Goal: Task Accomplishment & Management: Use online tool/utility

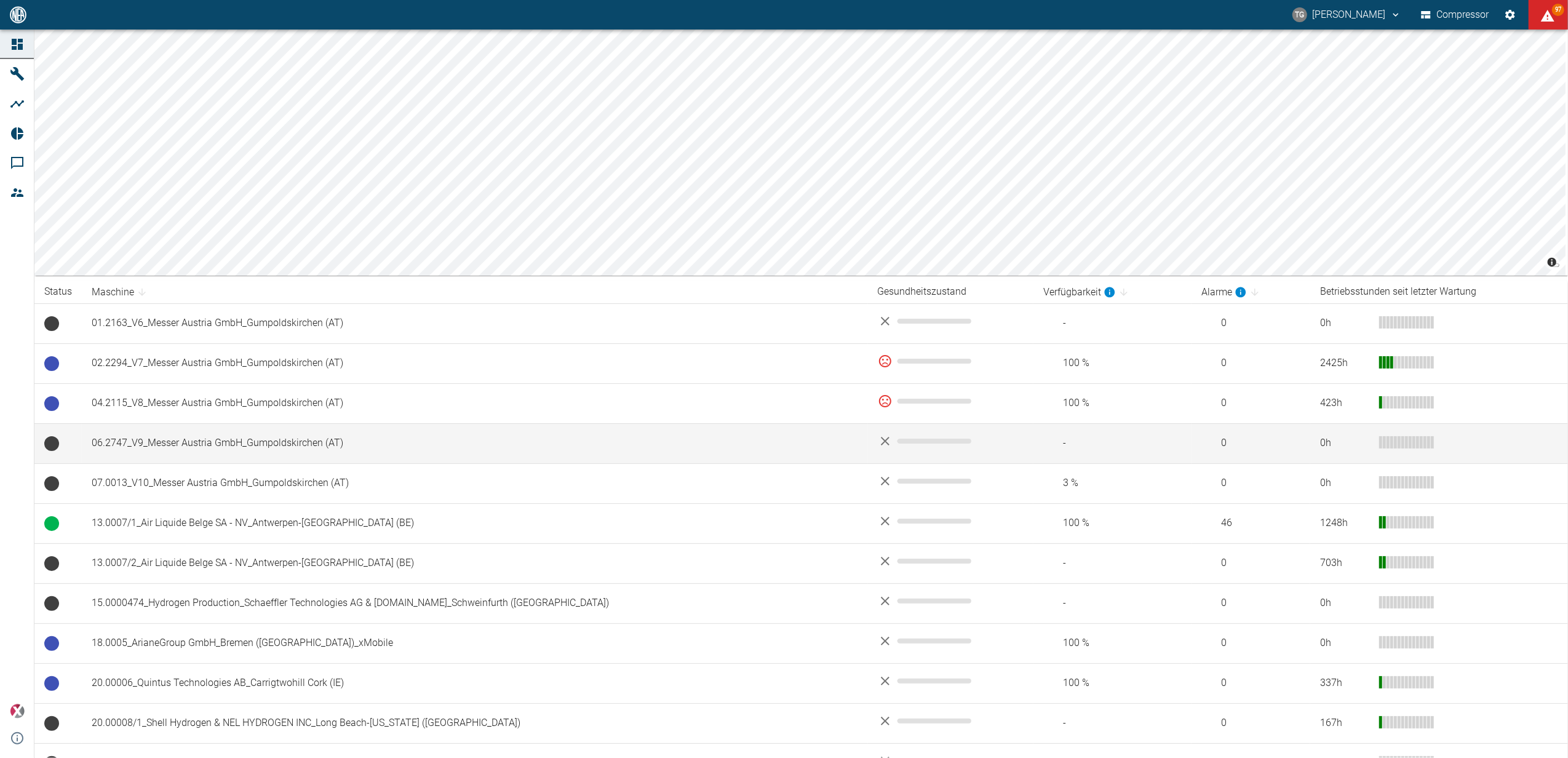
scroll to position [164, 0]
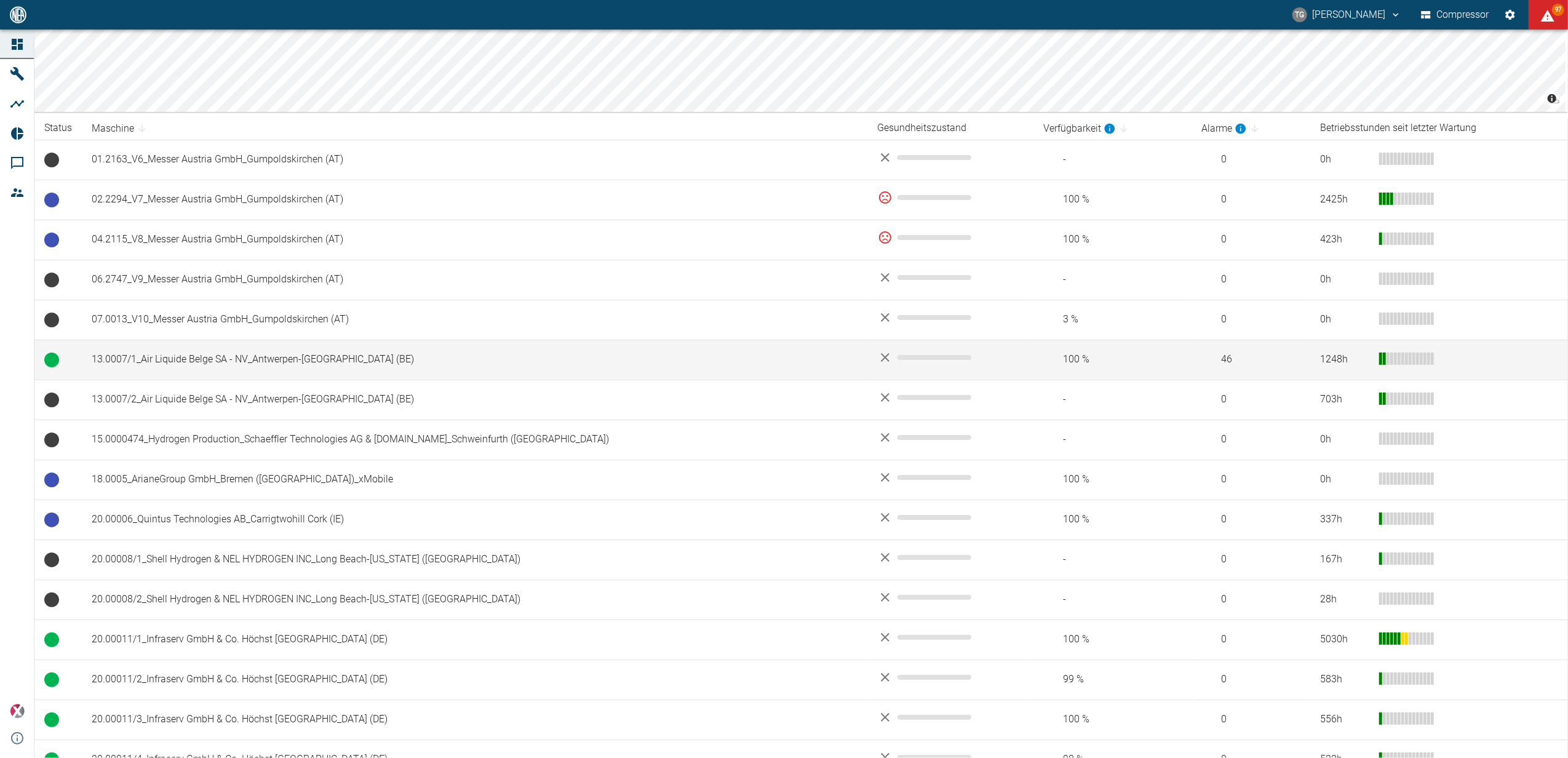
click at [218, 359] on td "13.0007/1_Air Liquide Belge SA - NV_Antwerpen-[GEOGRAPHIC_DATA] (BE)" at bounding box center [475, 359] width 786 height 40
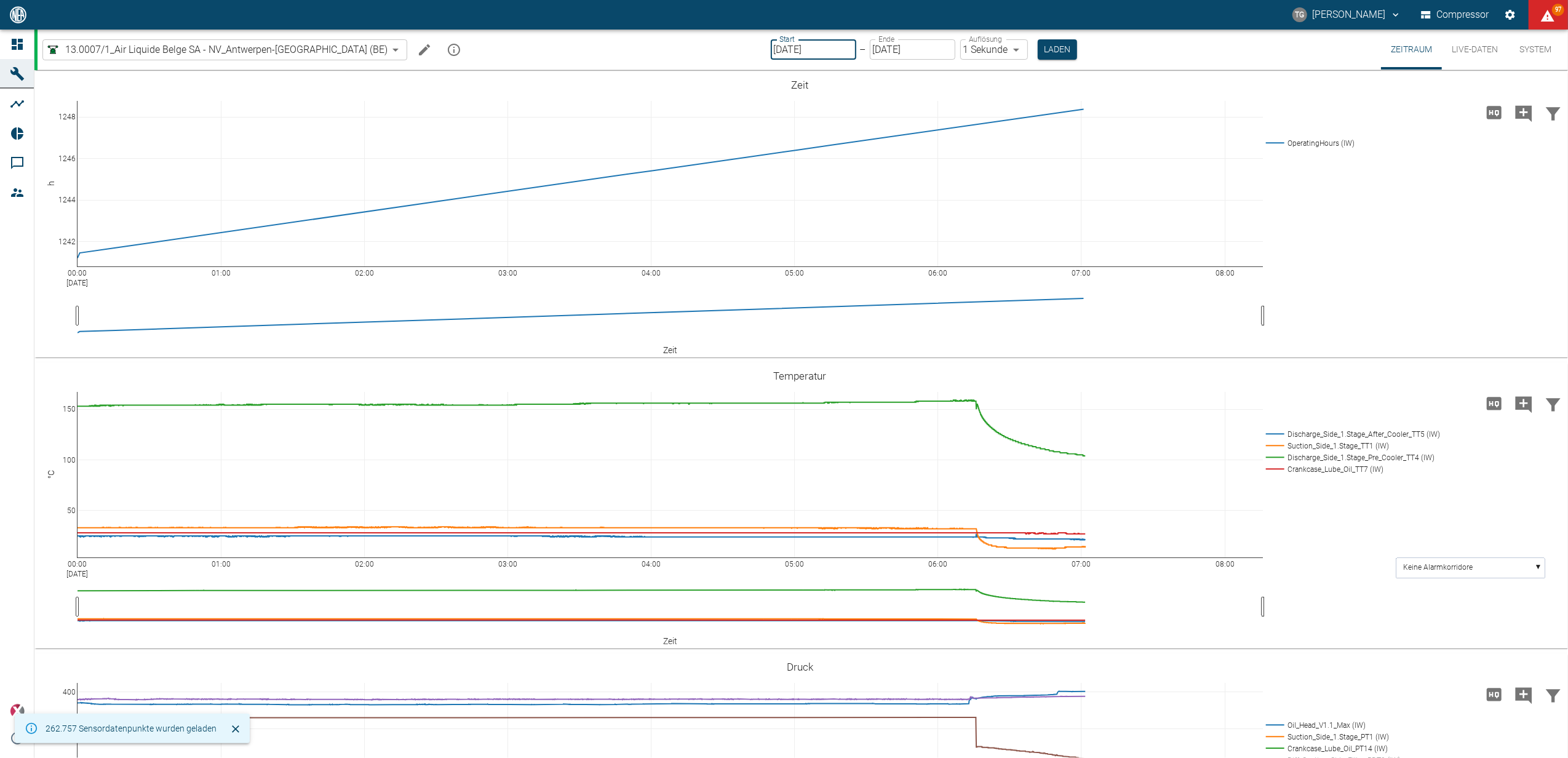
click at [771, 53] on input "[DATE]" at bounding box center [814, 49] width 85 height 20
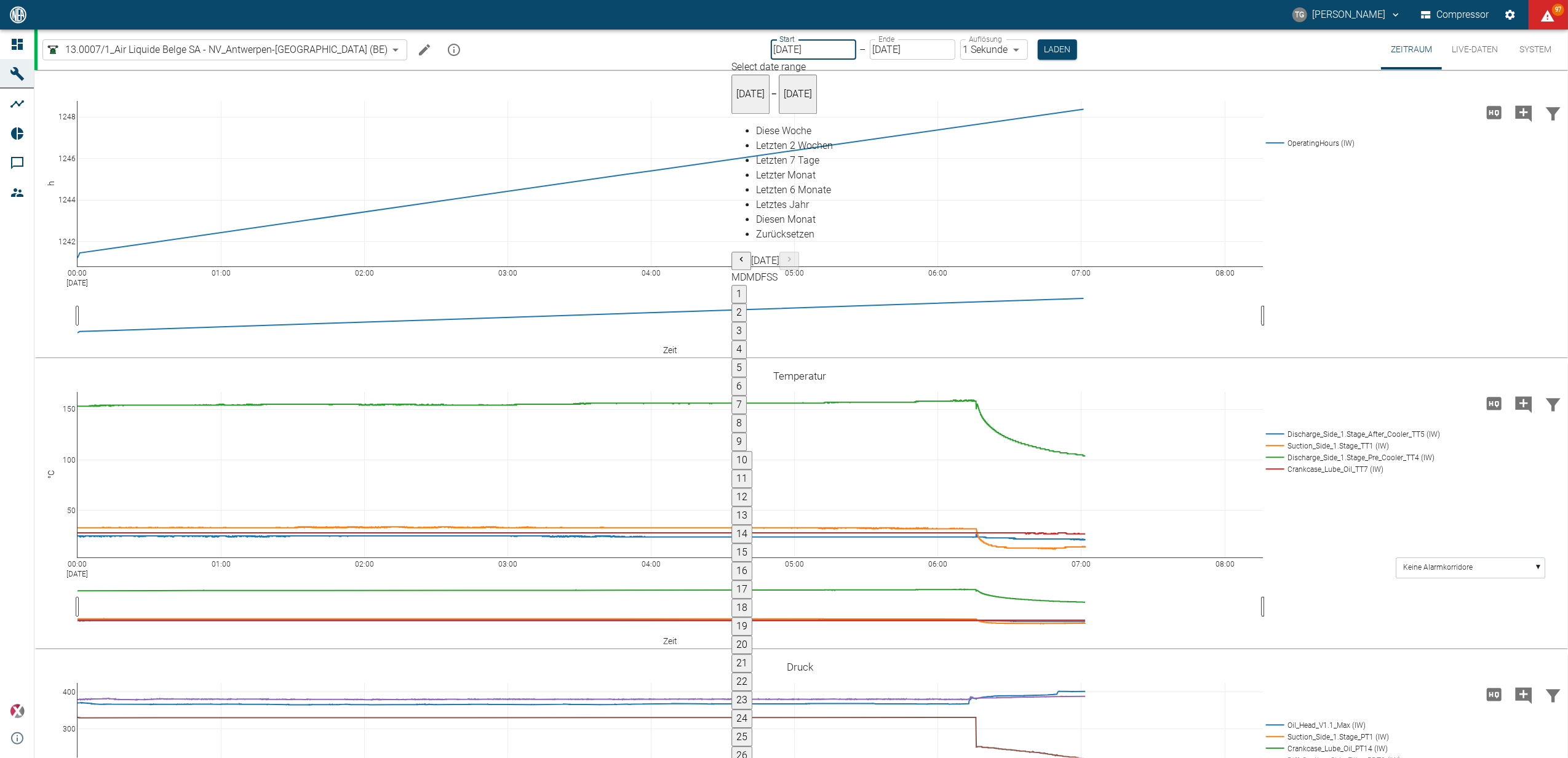
type input "[DATE]"
click at [970, 44] on label "Auflösung" at bounding box center [987, 38] width 34 height 10
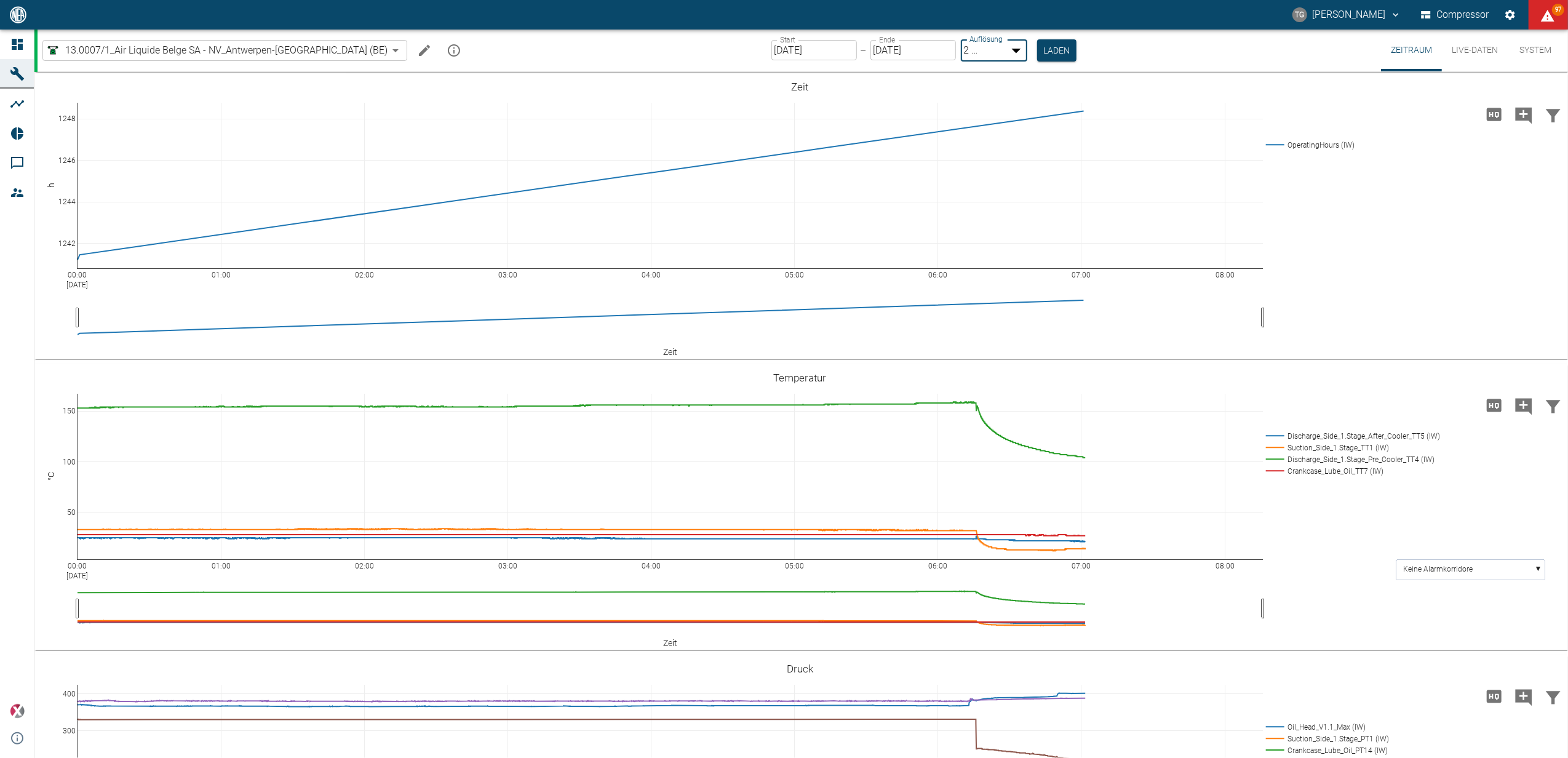
click at [950, 57] on body "TG Thomas Gregoir Compressor 97 Dashboard Maschinen Analysen Reports Kommentare…" at bounding box center [784, 379] width 1568 height 758
type input "1sec"
click at [1038, 52] on button "Laden" at bounding box center [1057, 49] width 39 height 20
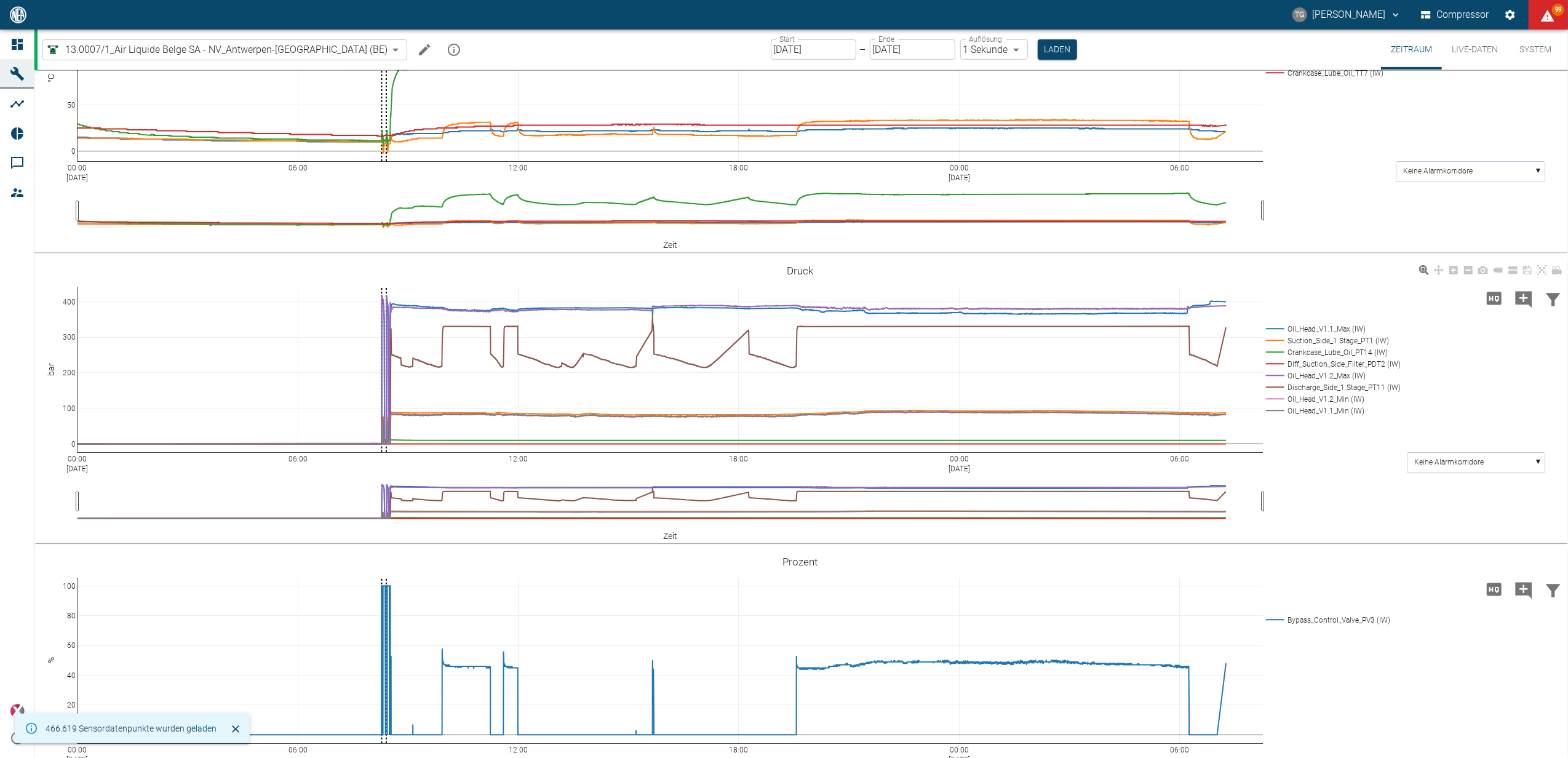
scroll to position [410, 0]
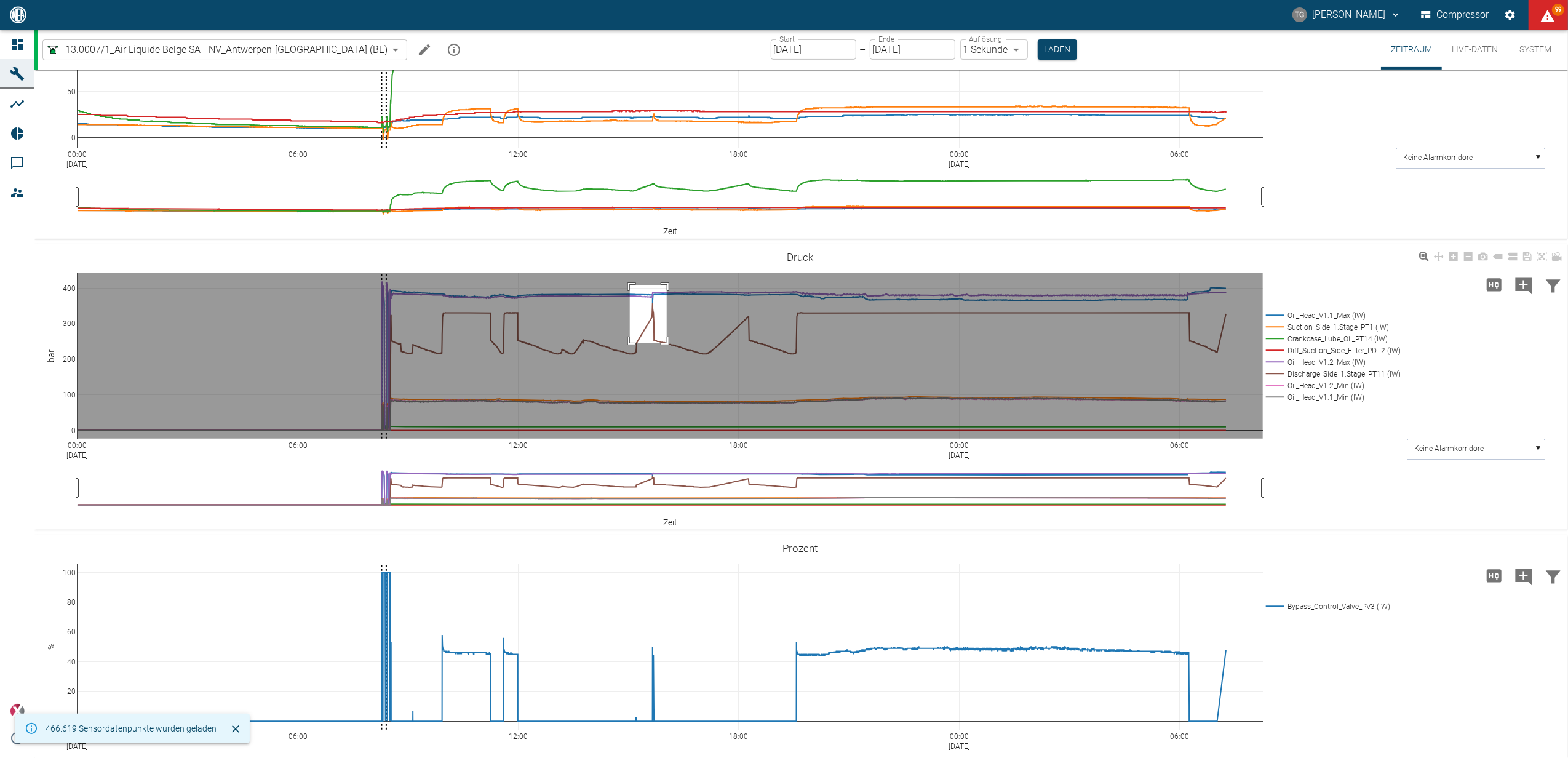
drag, startPoint x: 630, startPoint y: 284, endPoint x: 783, endPoint y: 370, distance: 175.5
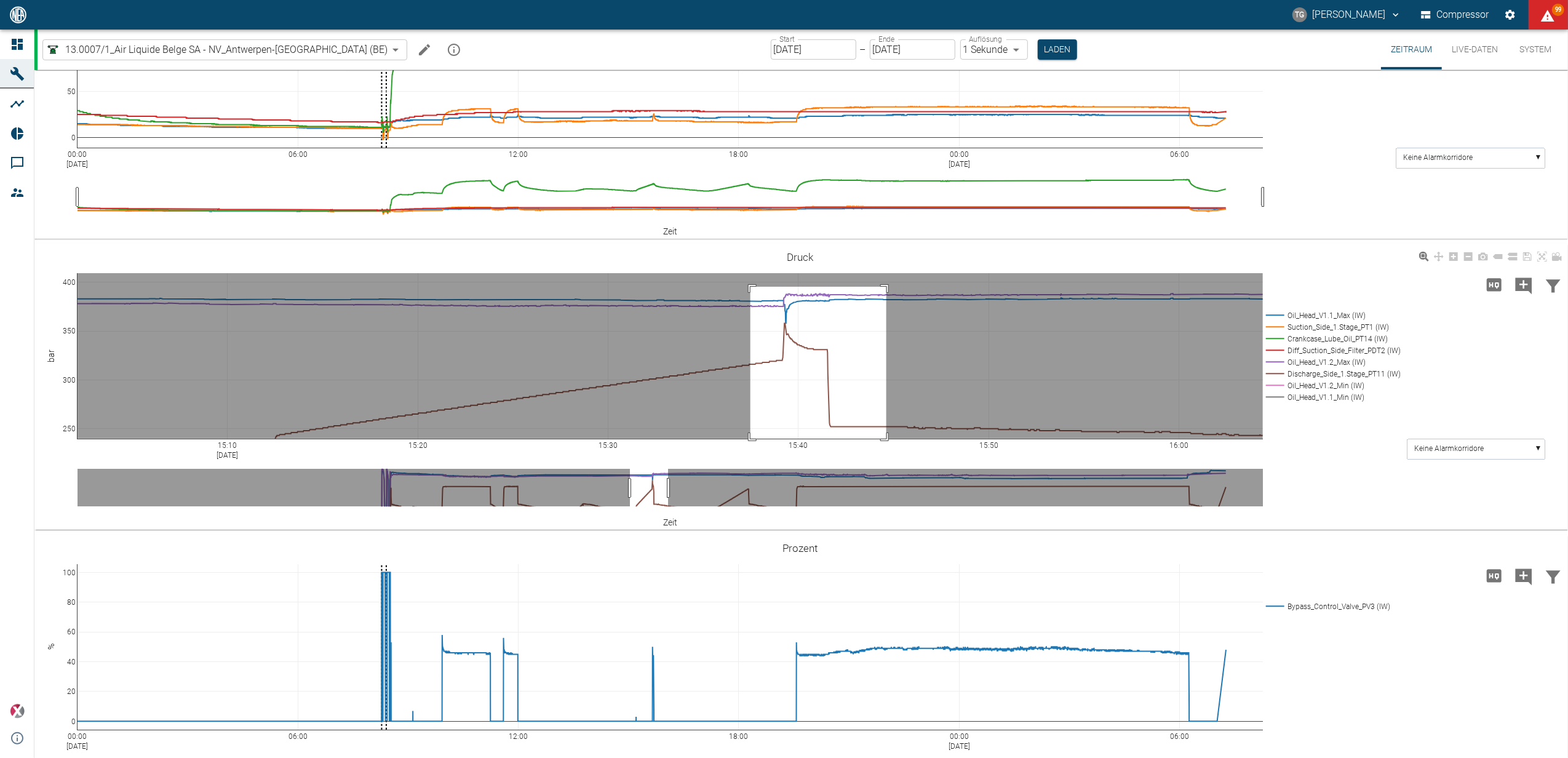
drag, startPoint x: 750, startPoint y: 286, endPoint x: 877, endPoint y: 442, distance: 201.2
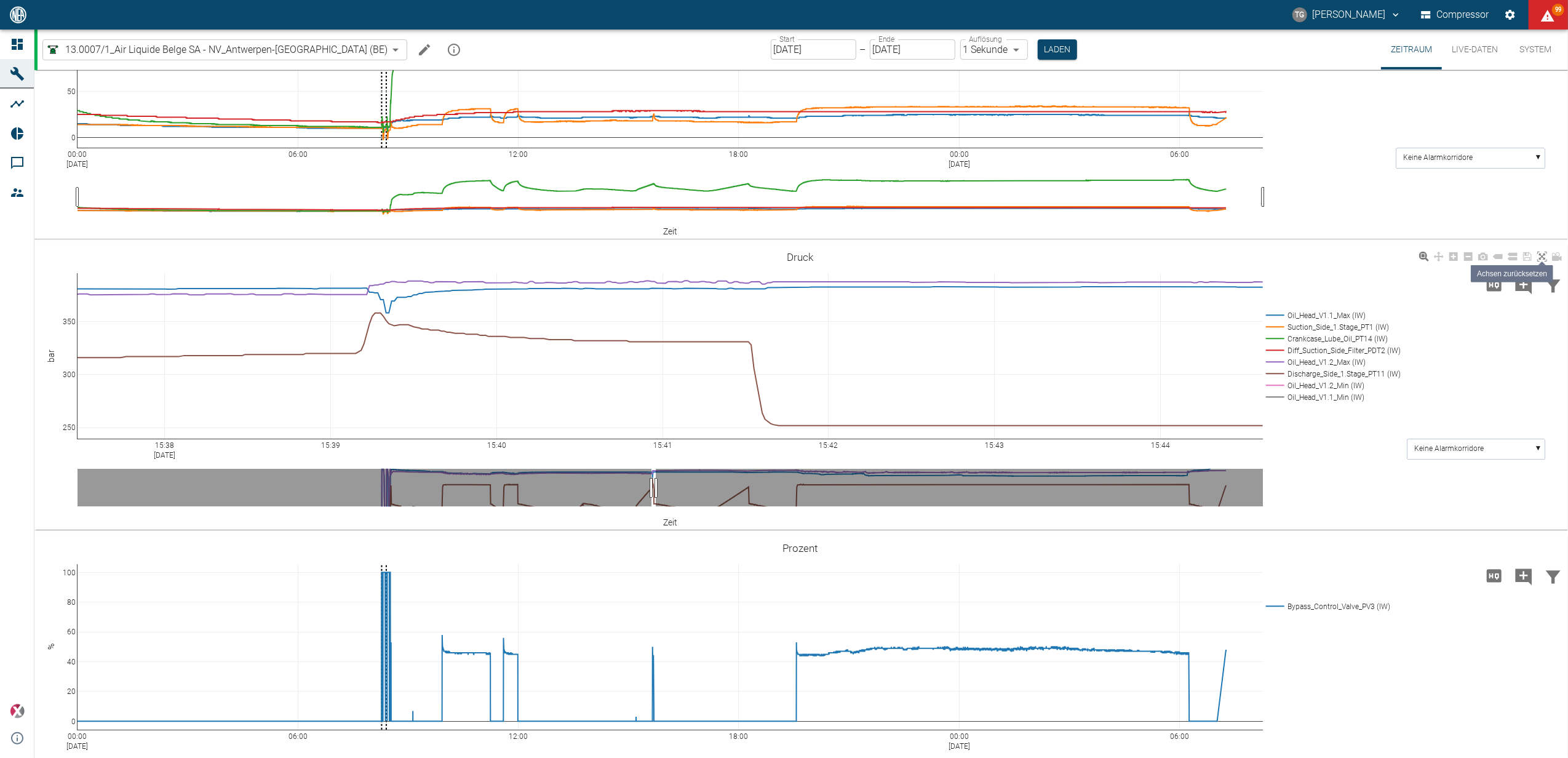
click at [1542, 252] on icon at bounding box center [1542, 256] width 10 height 10
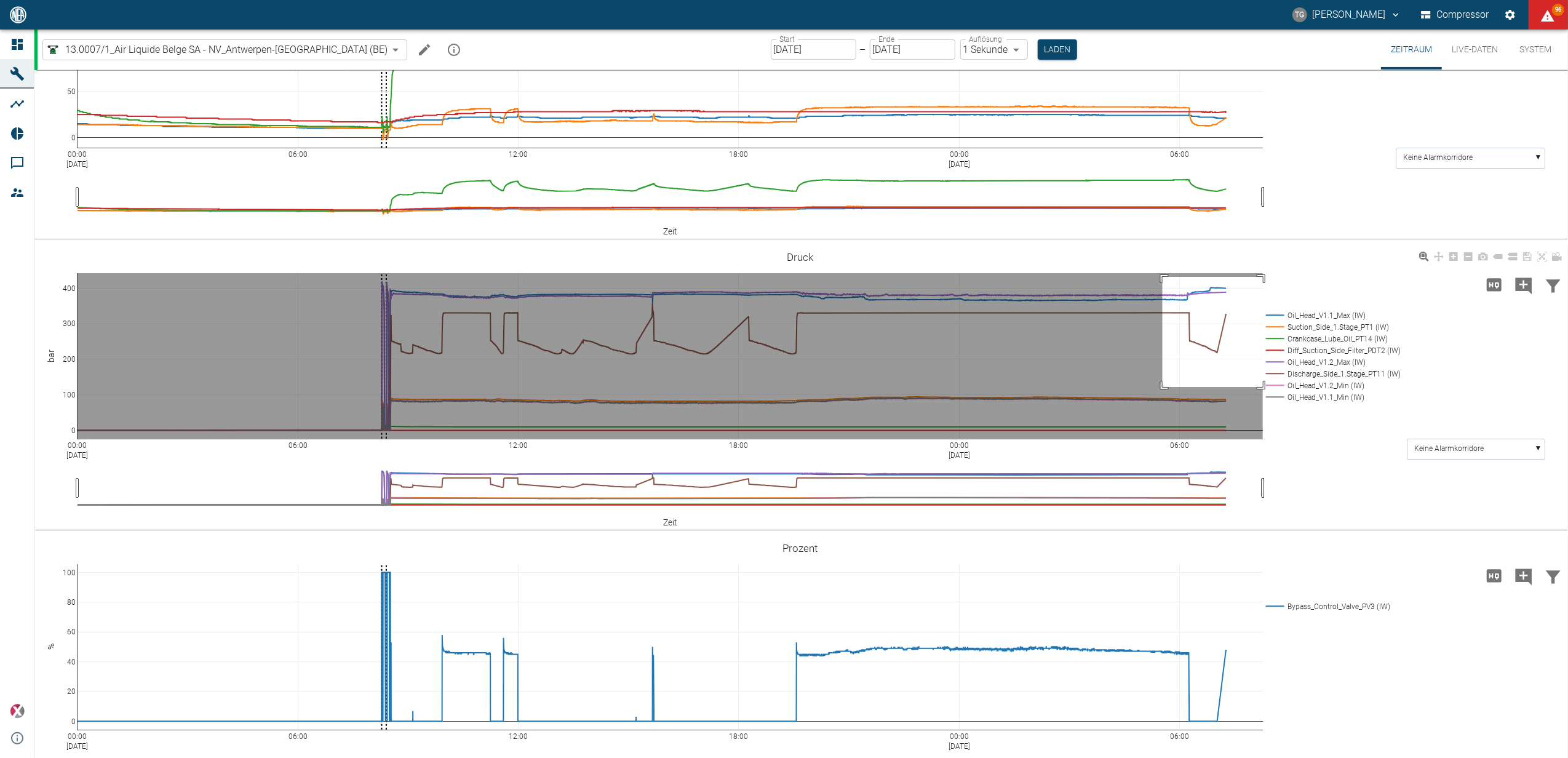
drag, startPoint x: 1163, startPoint y: 276, endPoint x: 1270, endPoint y: 395, distance: 160.0
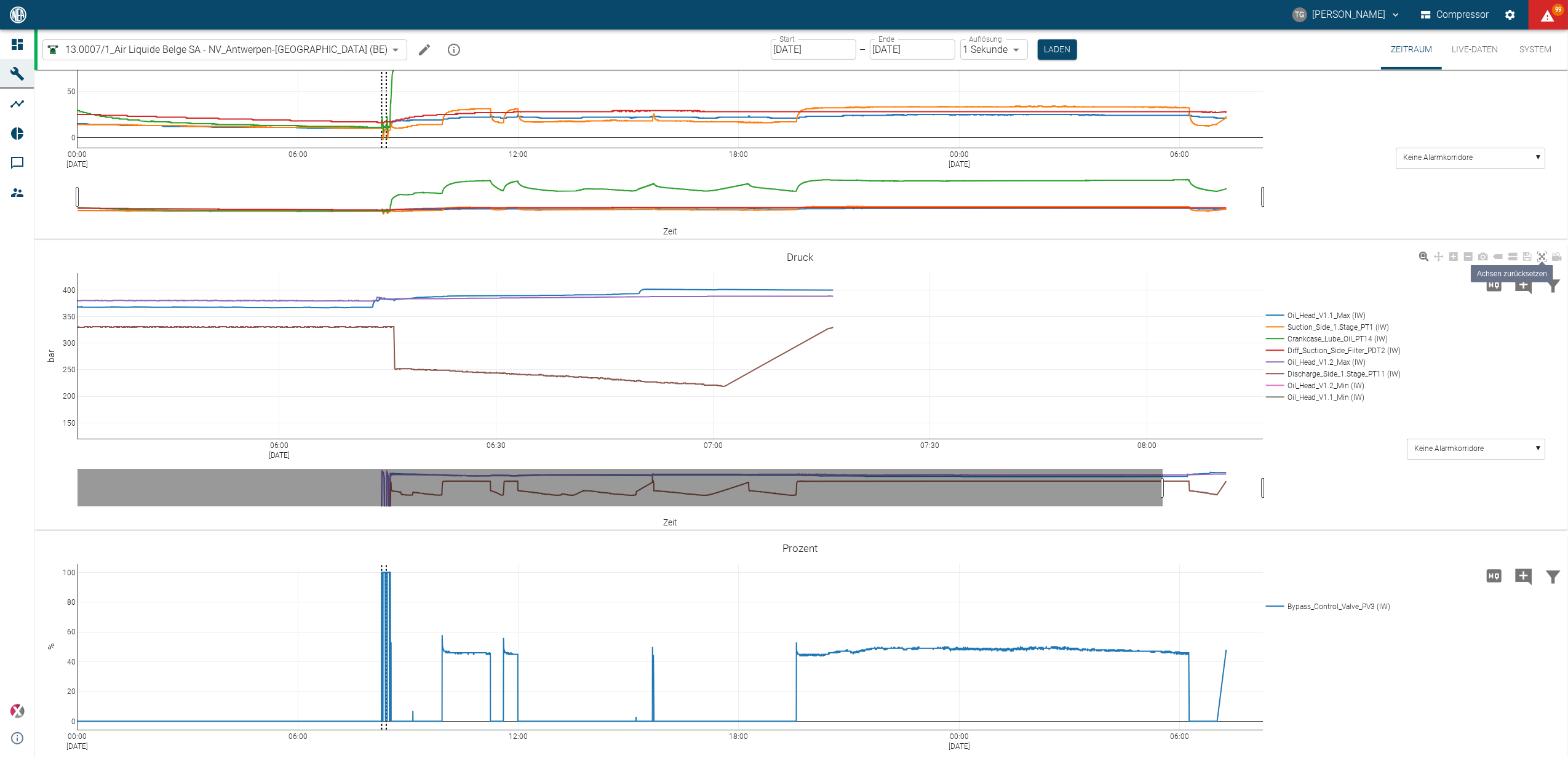
click at [1538, 252] on icon at bounding box center [1542, 256] width 10 height 10
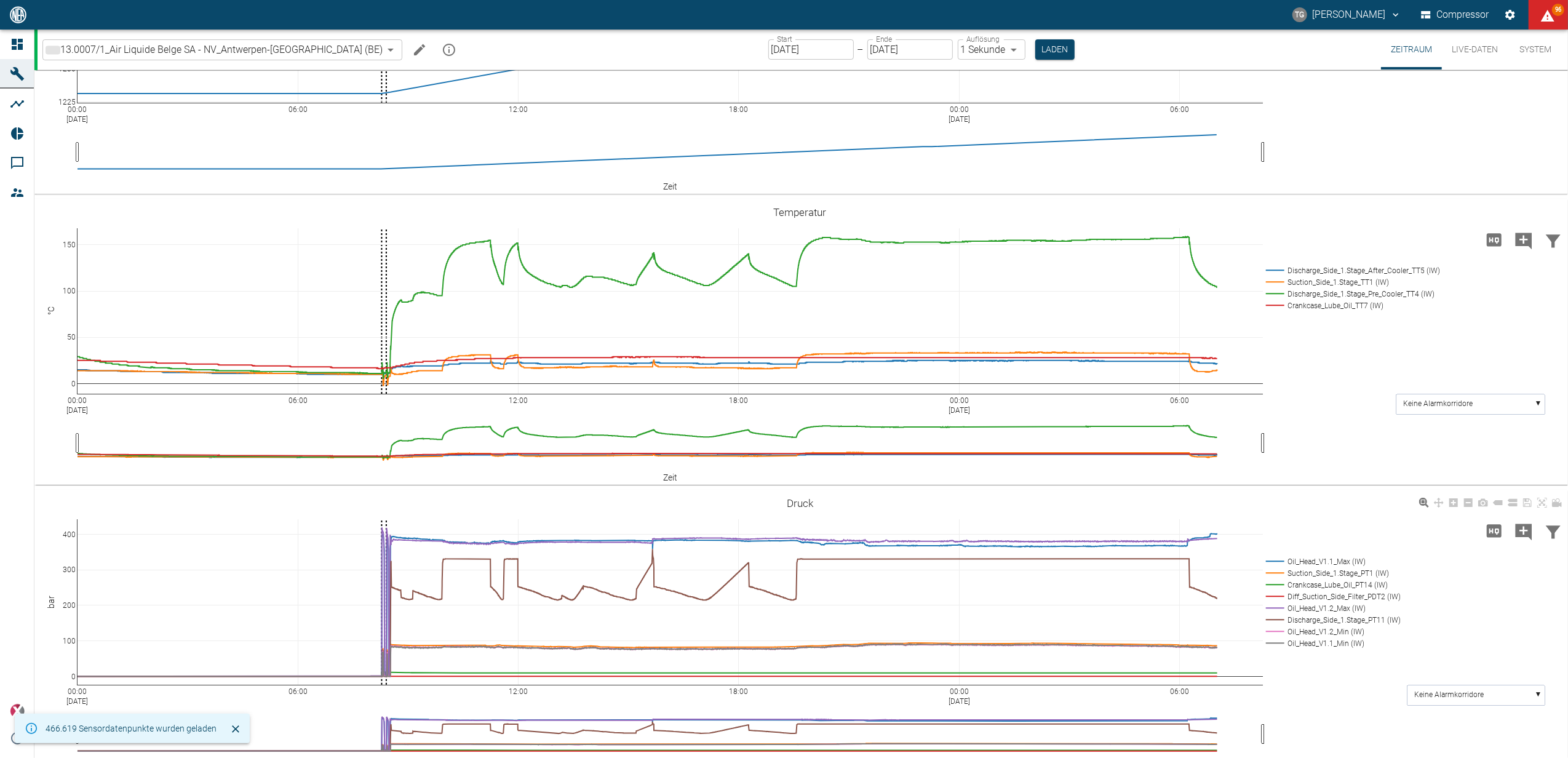
scroll to position [328, 0]
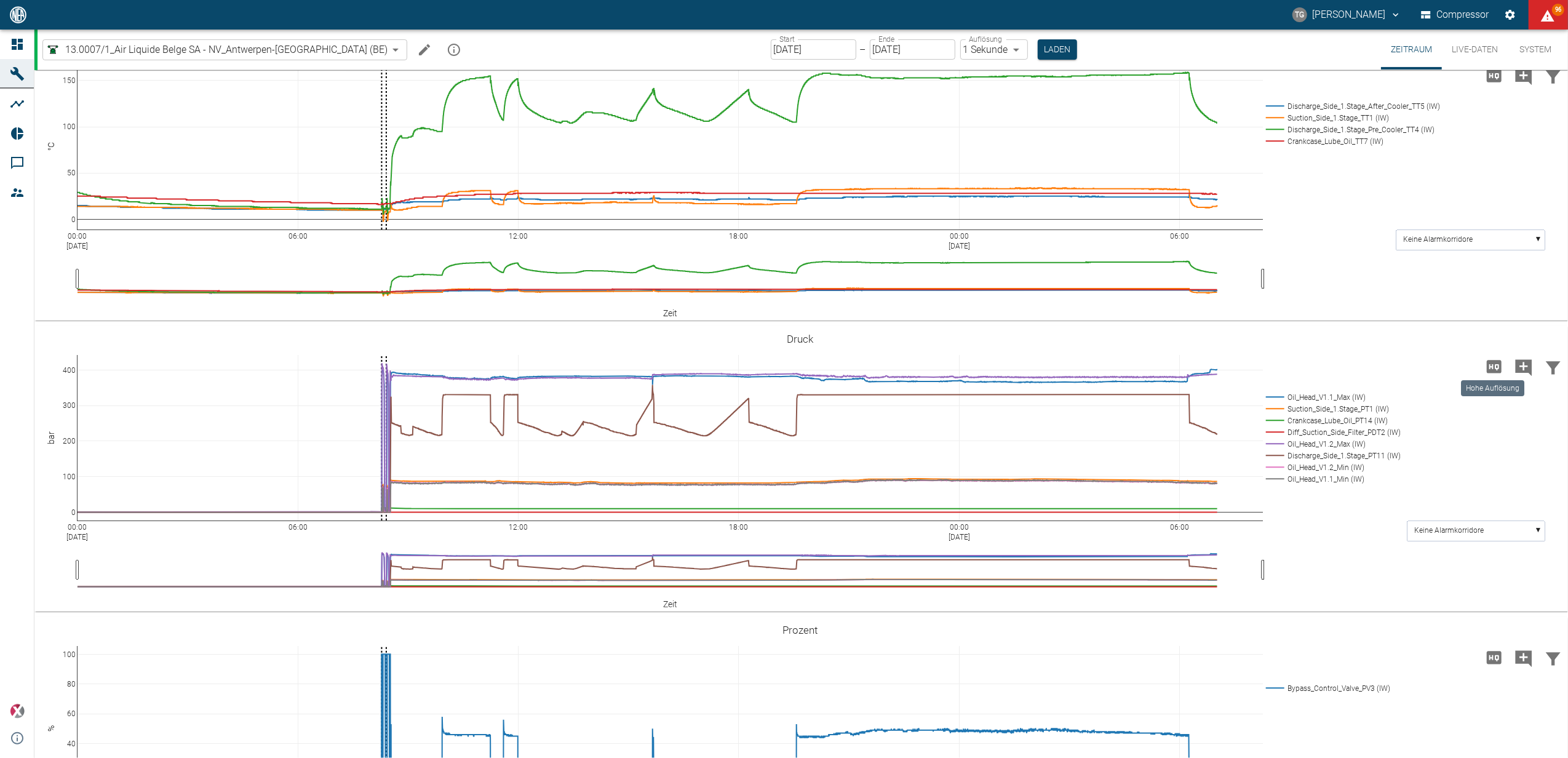
click at [1494, 366] on icon "Hohe Auflösung" at bounding box center [1495, 367] width 20 height 20
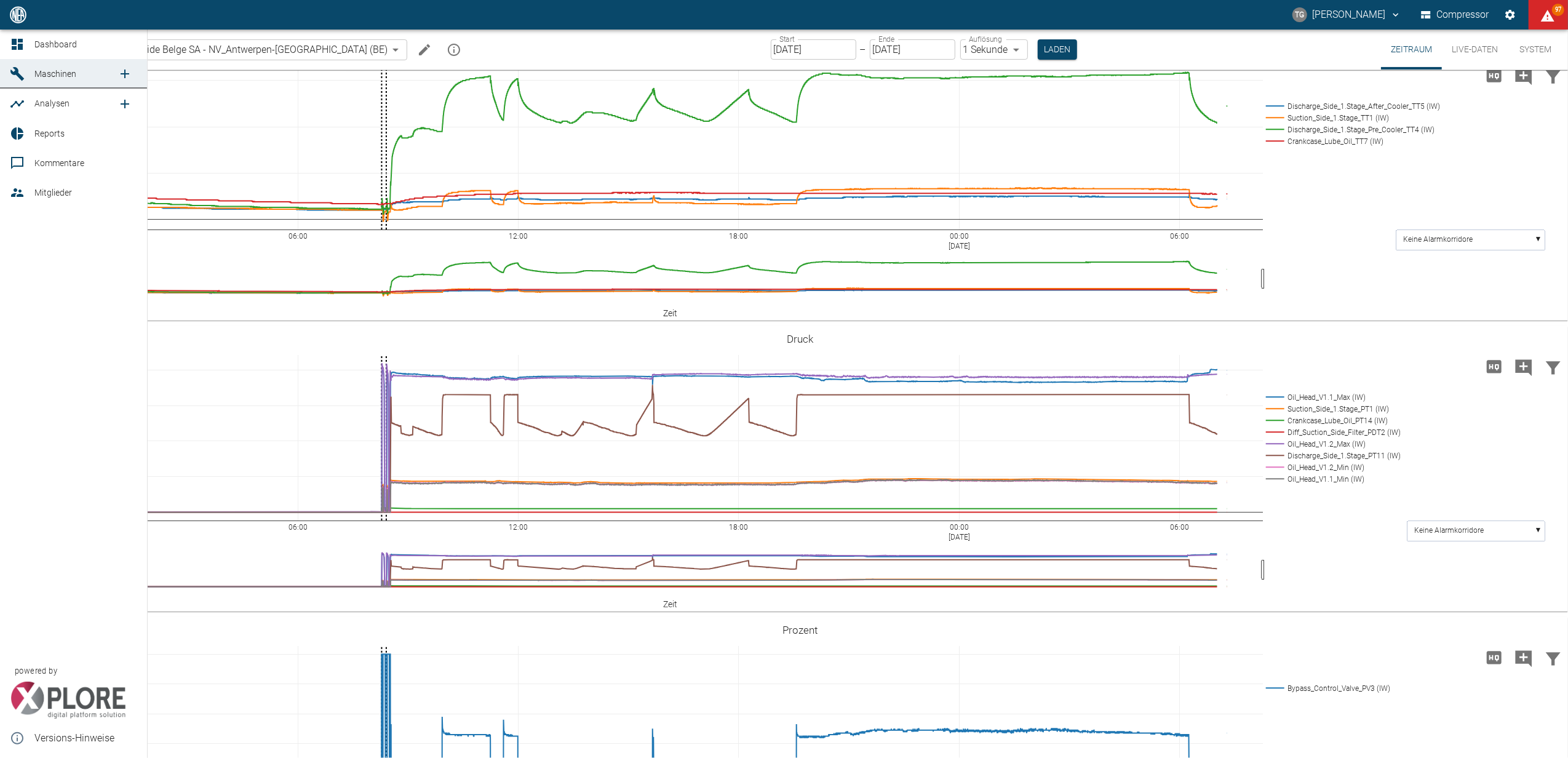
click at [12, 38] on icon at bounding box center [17, 44] width 14 height 14
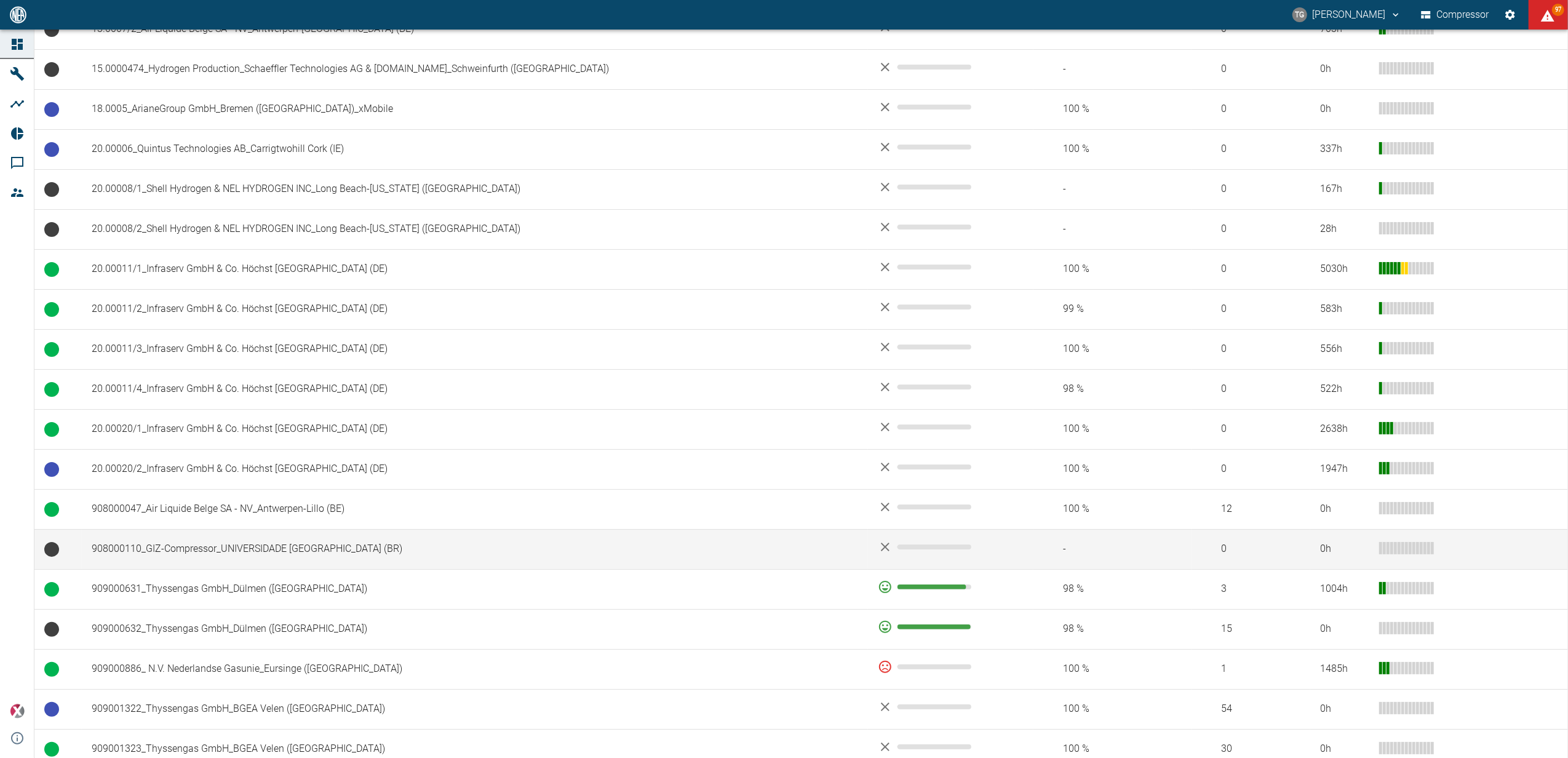
scroll to position [574, 0]
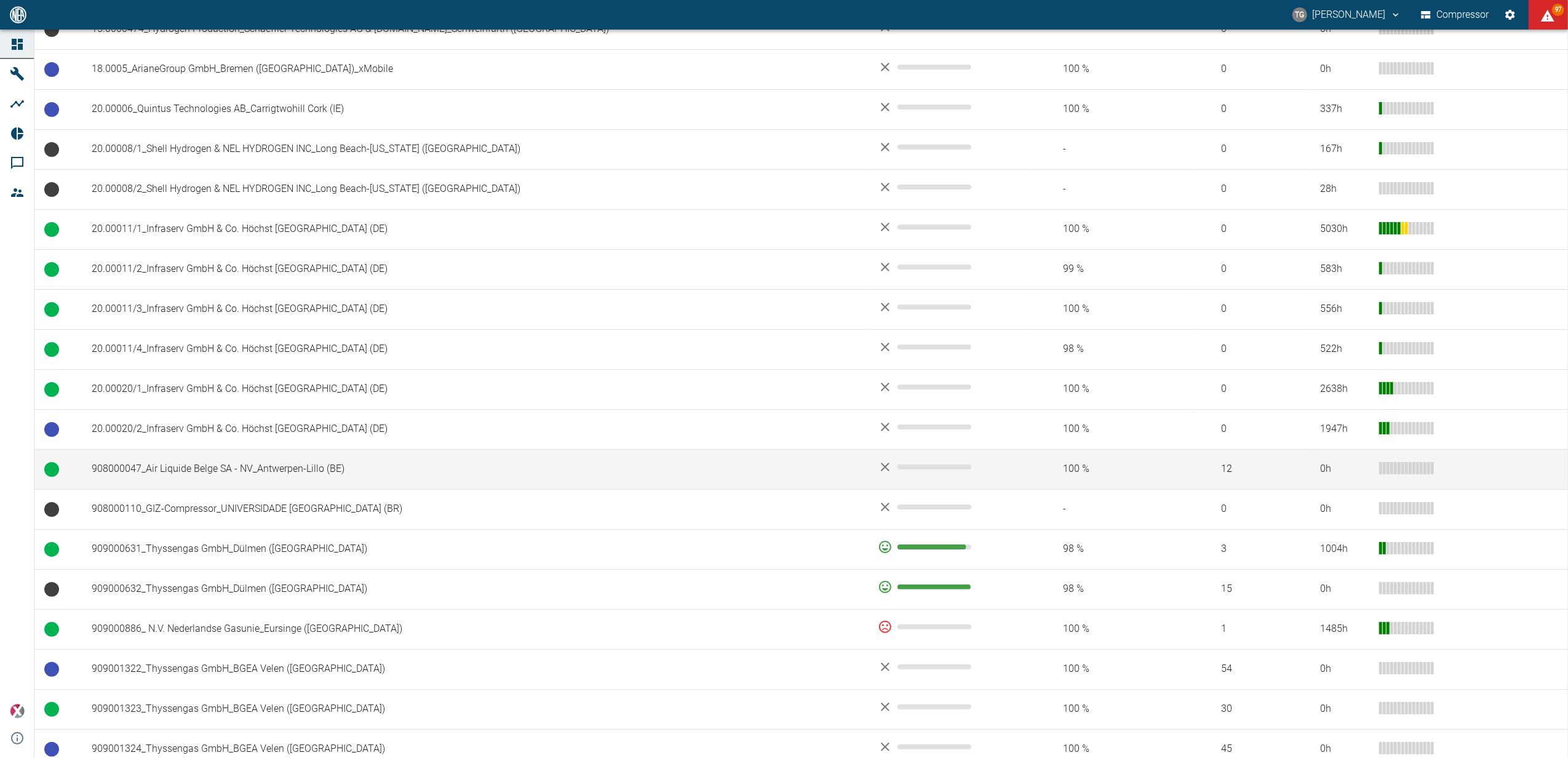
click at [224, 478] on td "908000047_Air Liquide Belge SA - NV_Antwerpen-Lillo (BE)" at bounding box center [475, 470] width 786 height 40
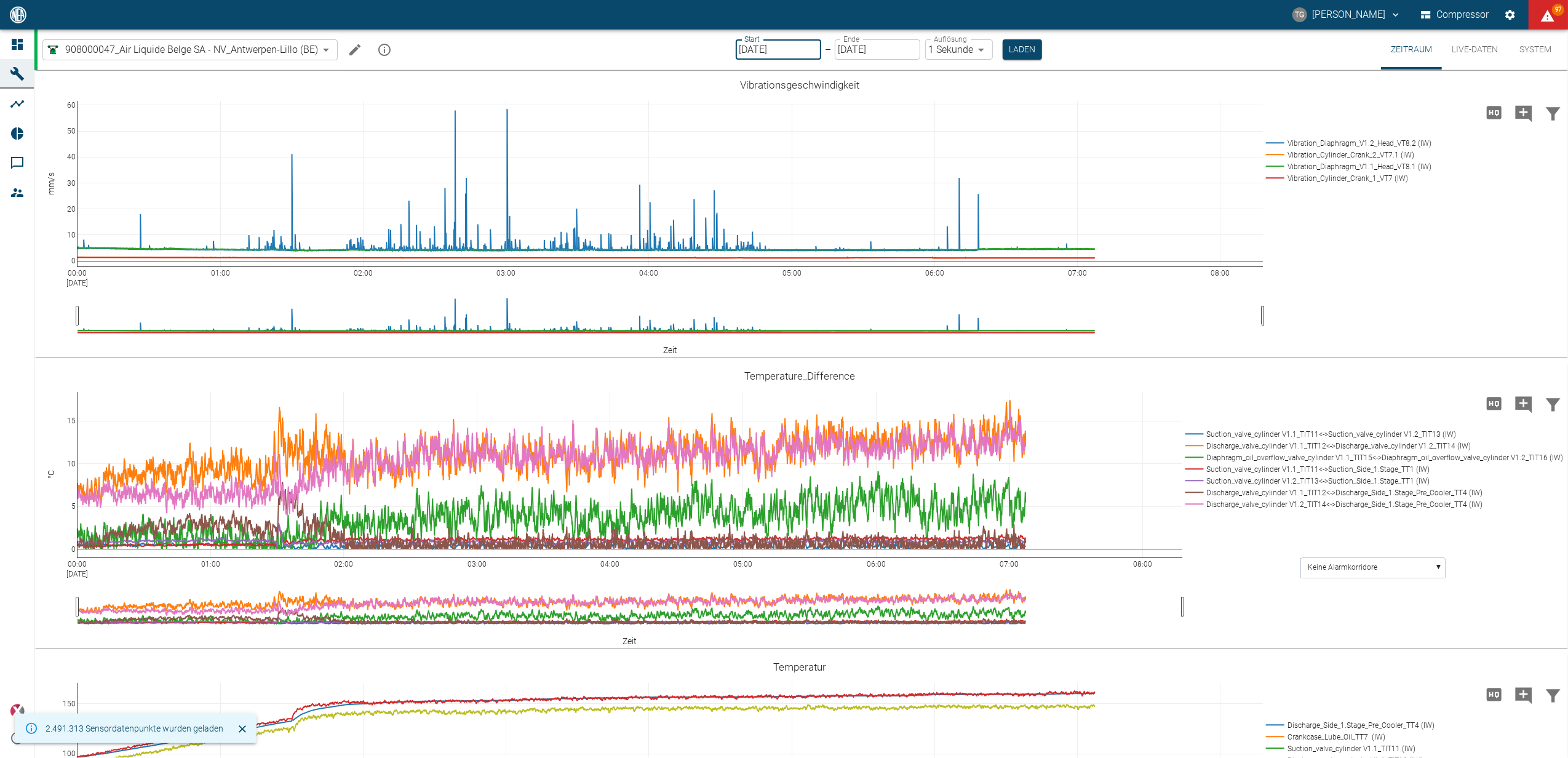
drag, startPoint x: 776, startPoint y: 48, endPoint x: 780, endPoint y: 54, distance: 7.2
click at [776, 50] on input "[DATE]" at bounding box center [778, 49] width 85 height 20
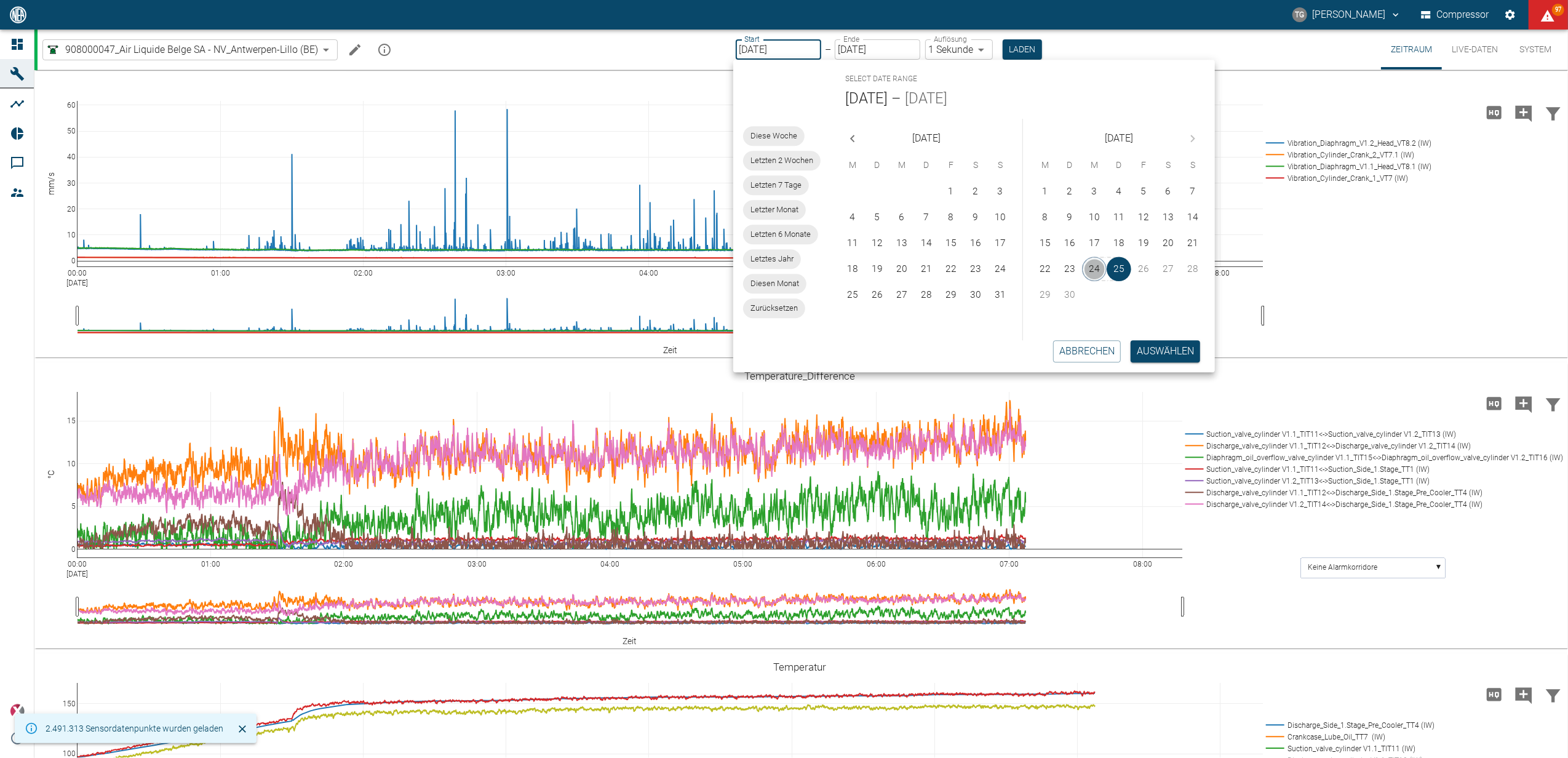
click at [1103, 272] on button "24" at bounding box center [1095, 268] width 25 height 25
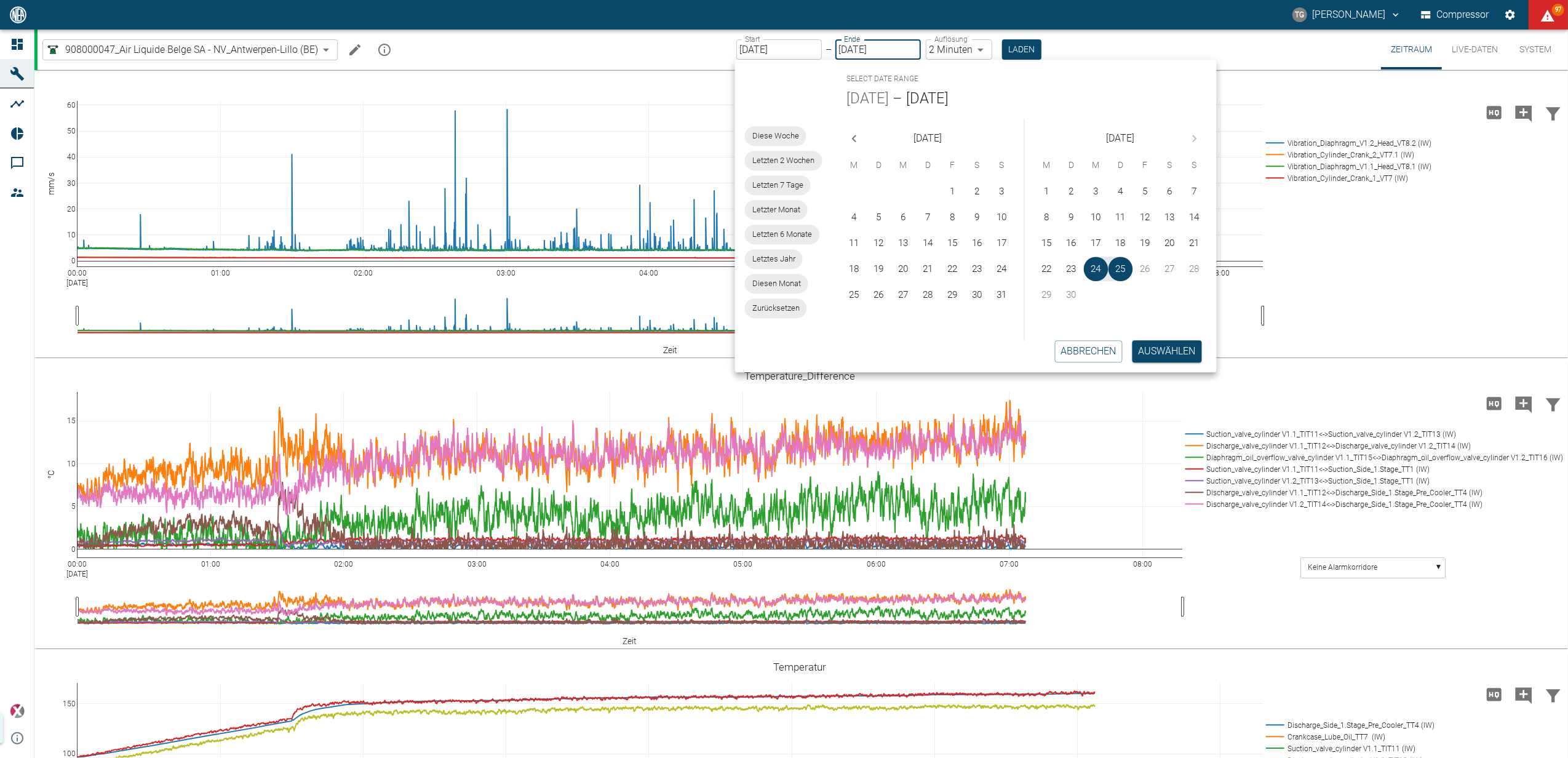
type input "[DATE]"
click at [1179, 355] on button "Auswählen" at bounding box center [1167, 351] width 69 height 22
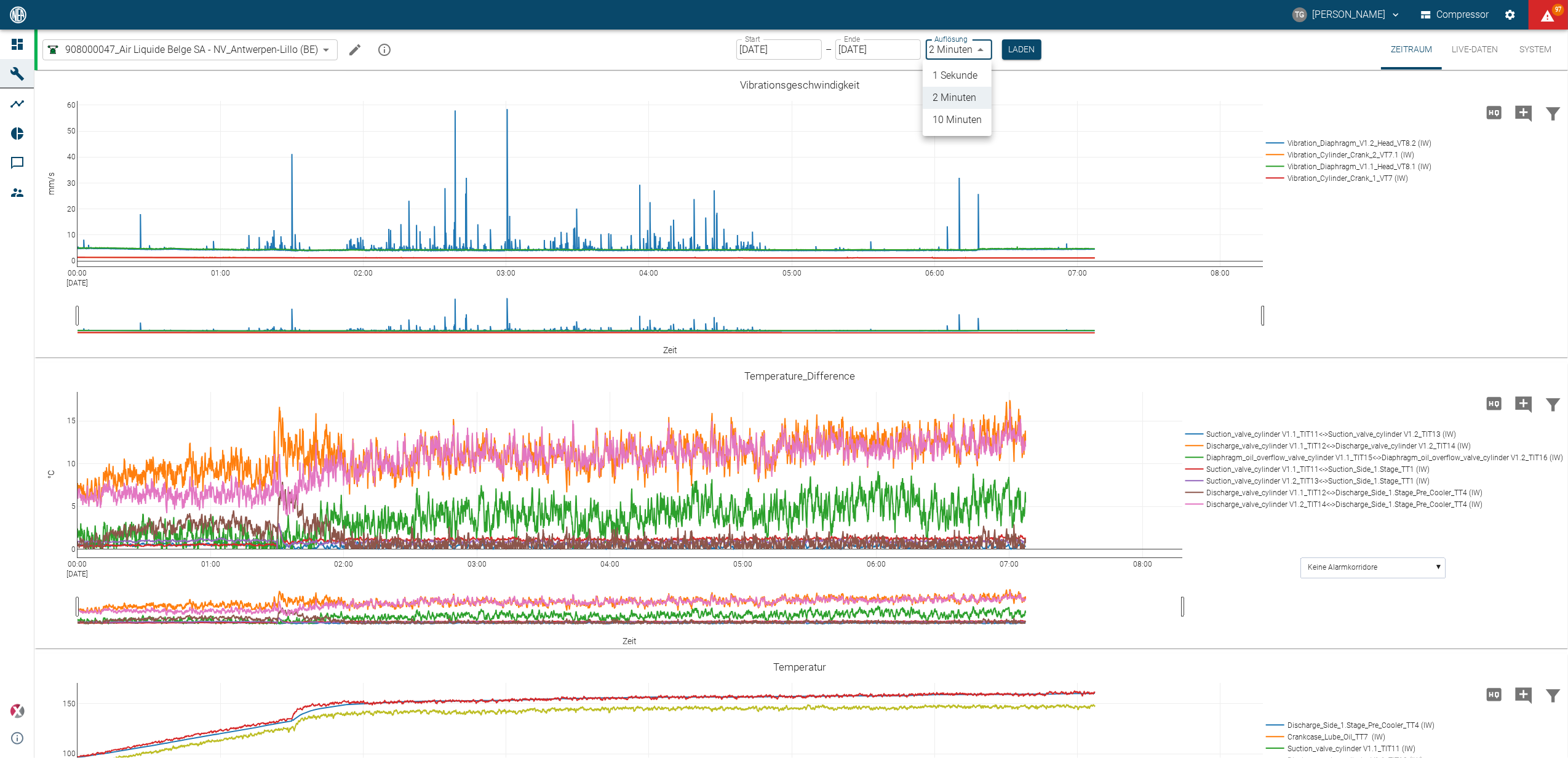
click at [936, 58] on body "TG Thomas Gregoir Compressor 97 Dashboard Maschinen Analysen Reports Kommentare…" at bounding box center [784, 379] width 1568 height 758
click at [940, 71] on li "1 Sekunde" at bounding box center [957, 76] width 69 height 22
type input "1sec"
click at [1023, 47] on button "Laden" at bounding box center [1022, 49] width 39 height 20
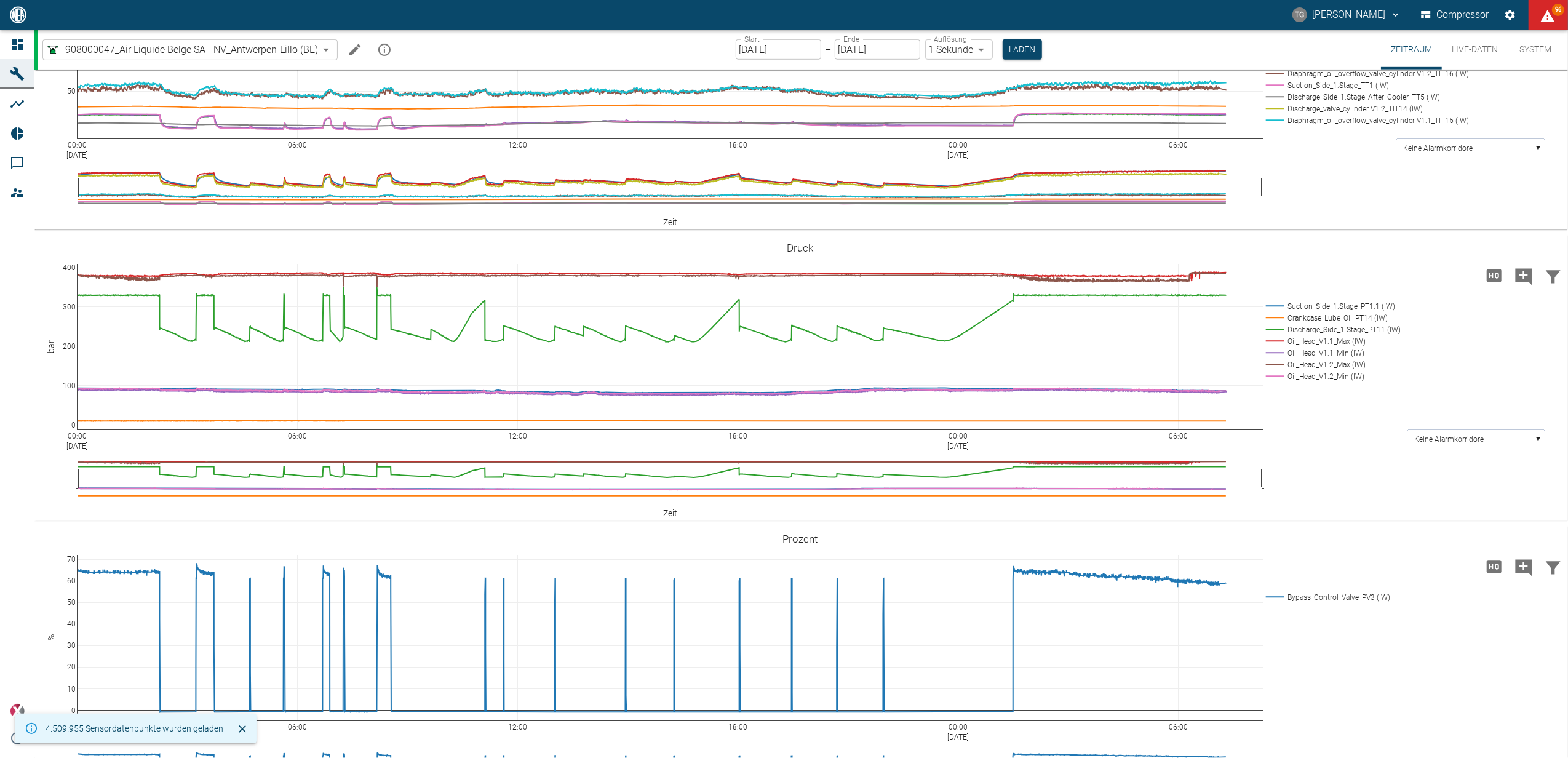
scroll to position [820, 0]
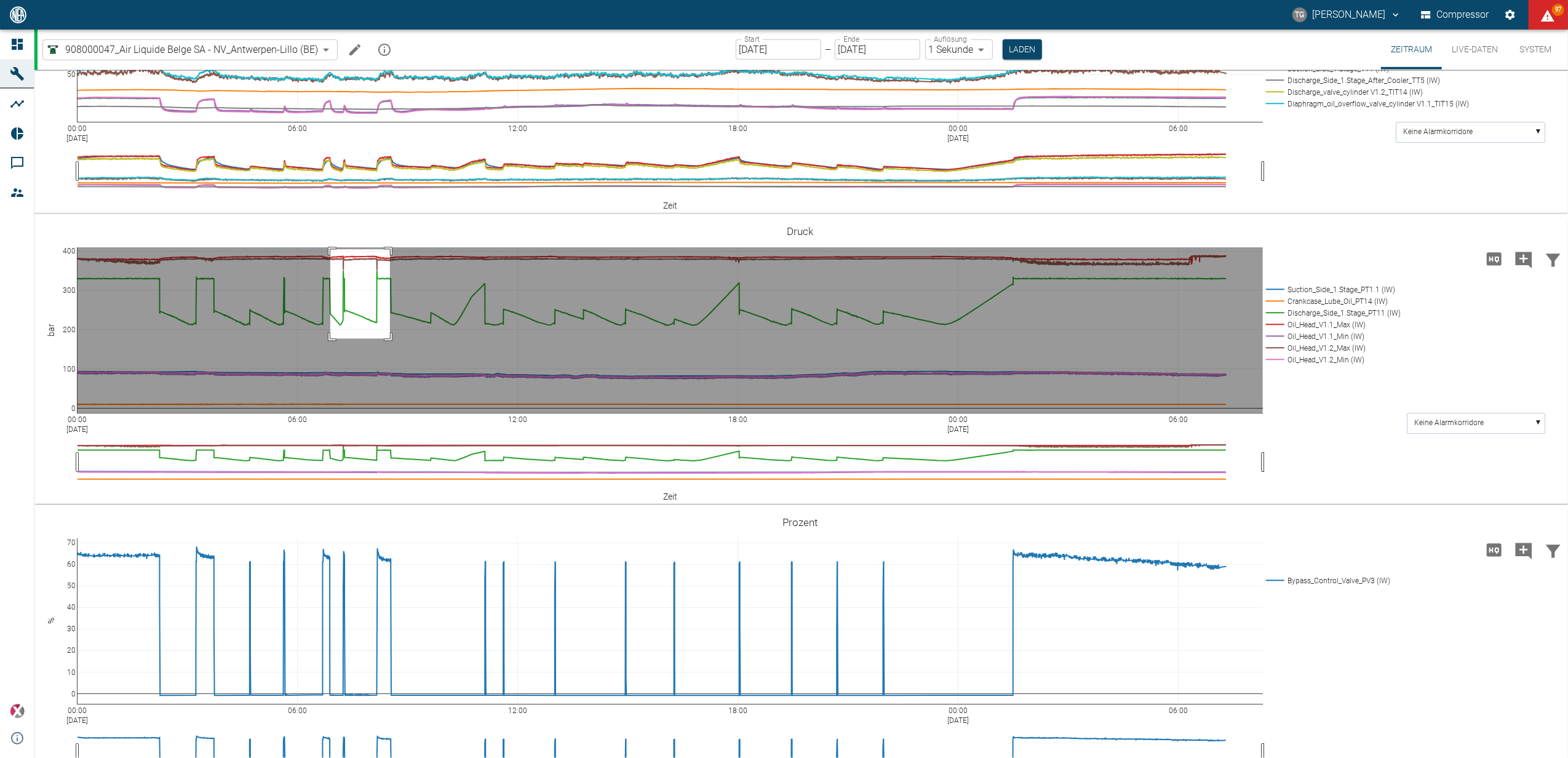
drag, startPoint x: 331, startPoint y: 446, endPoint x: 390, endPoint y: 536, distance: 107.6
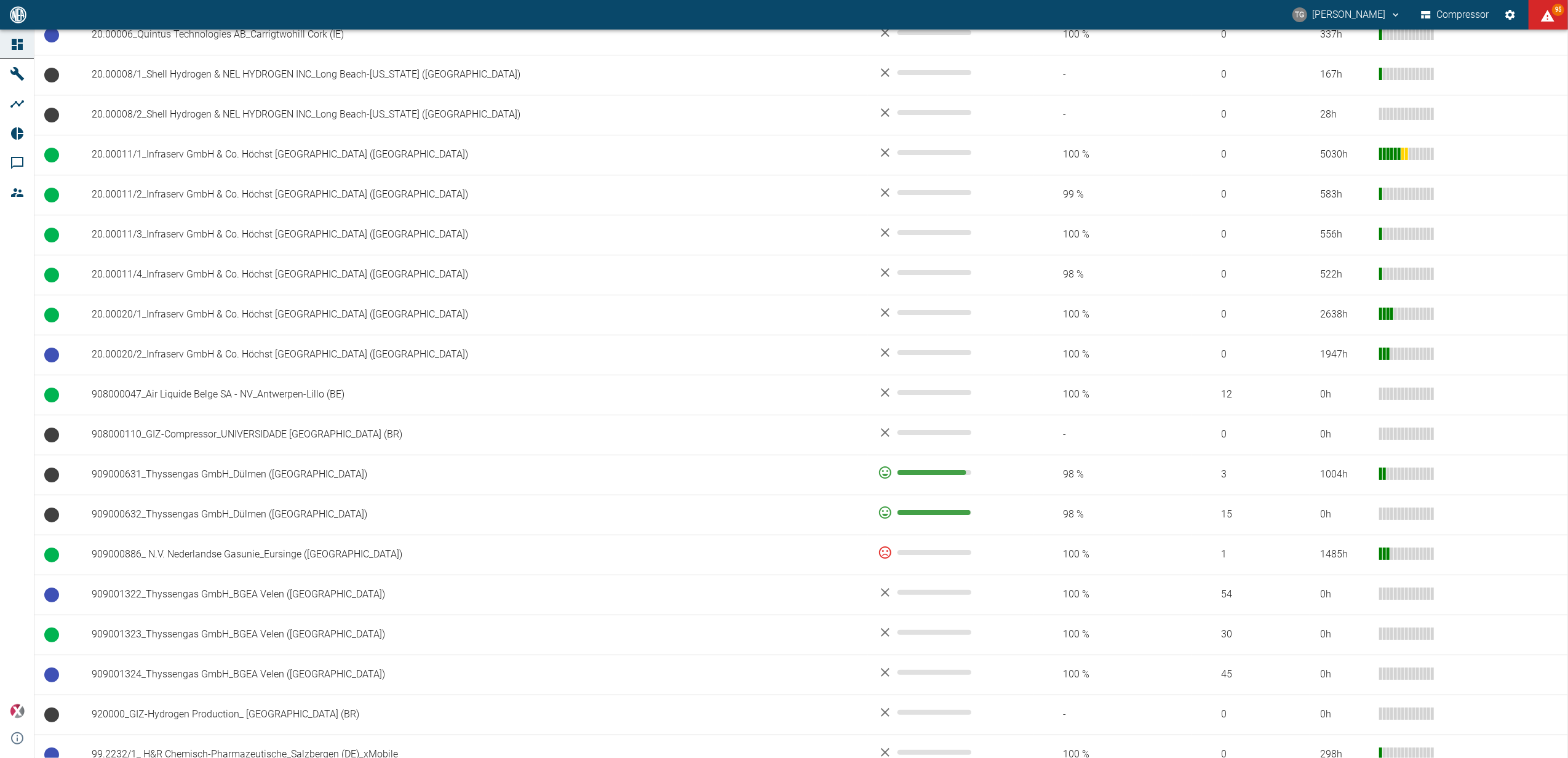
scroll to position [657, 0]
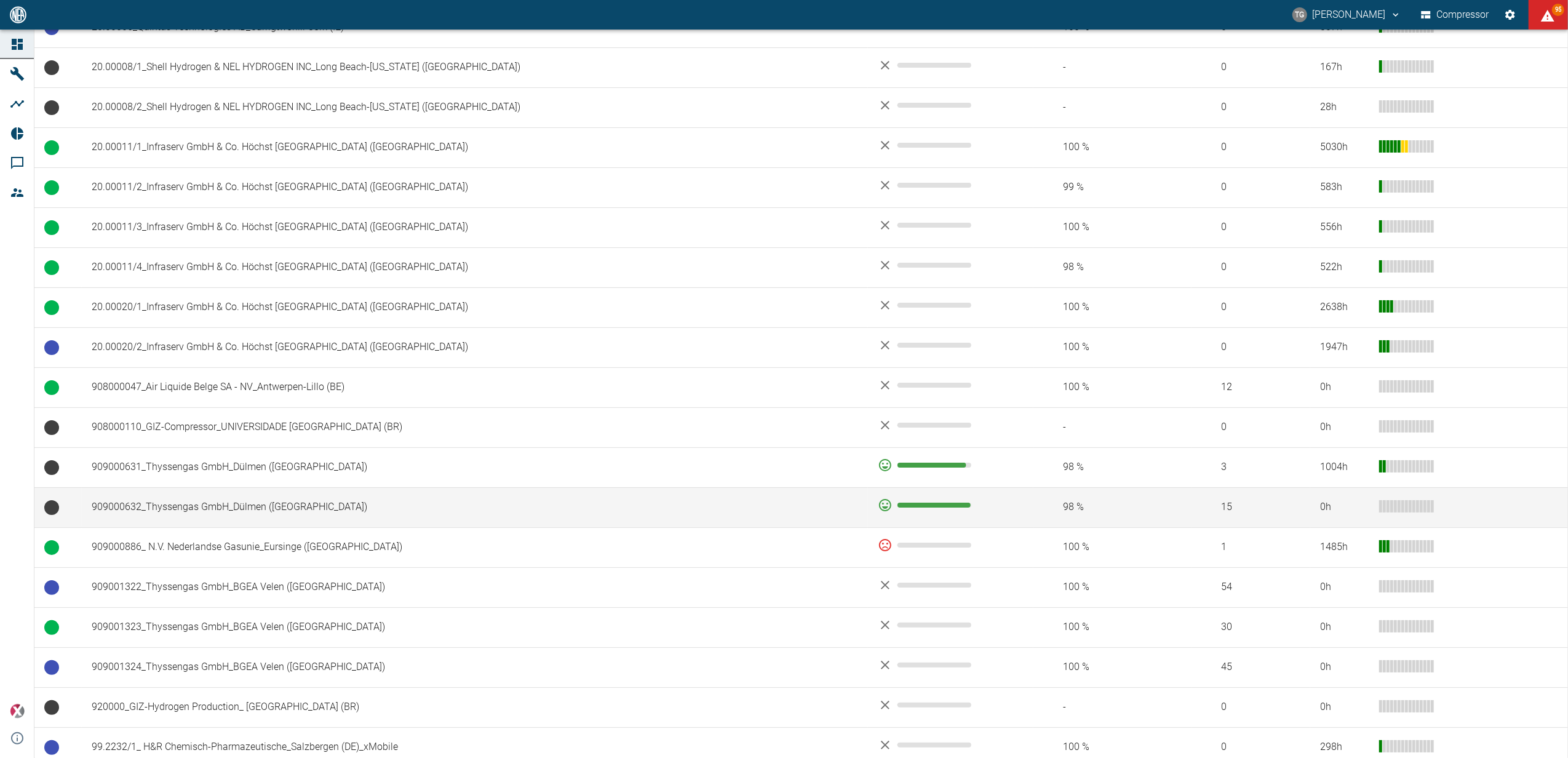
click at [223, 518] on td "909000632_Thyssengas GmbH_Dülmen ([GEOGRAPHIC_DATA])" at bounding box center [475, 507] width 786 height 40
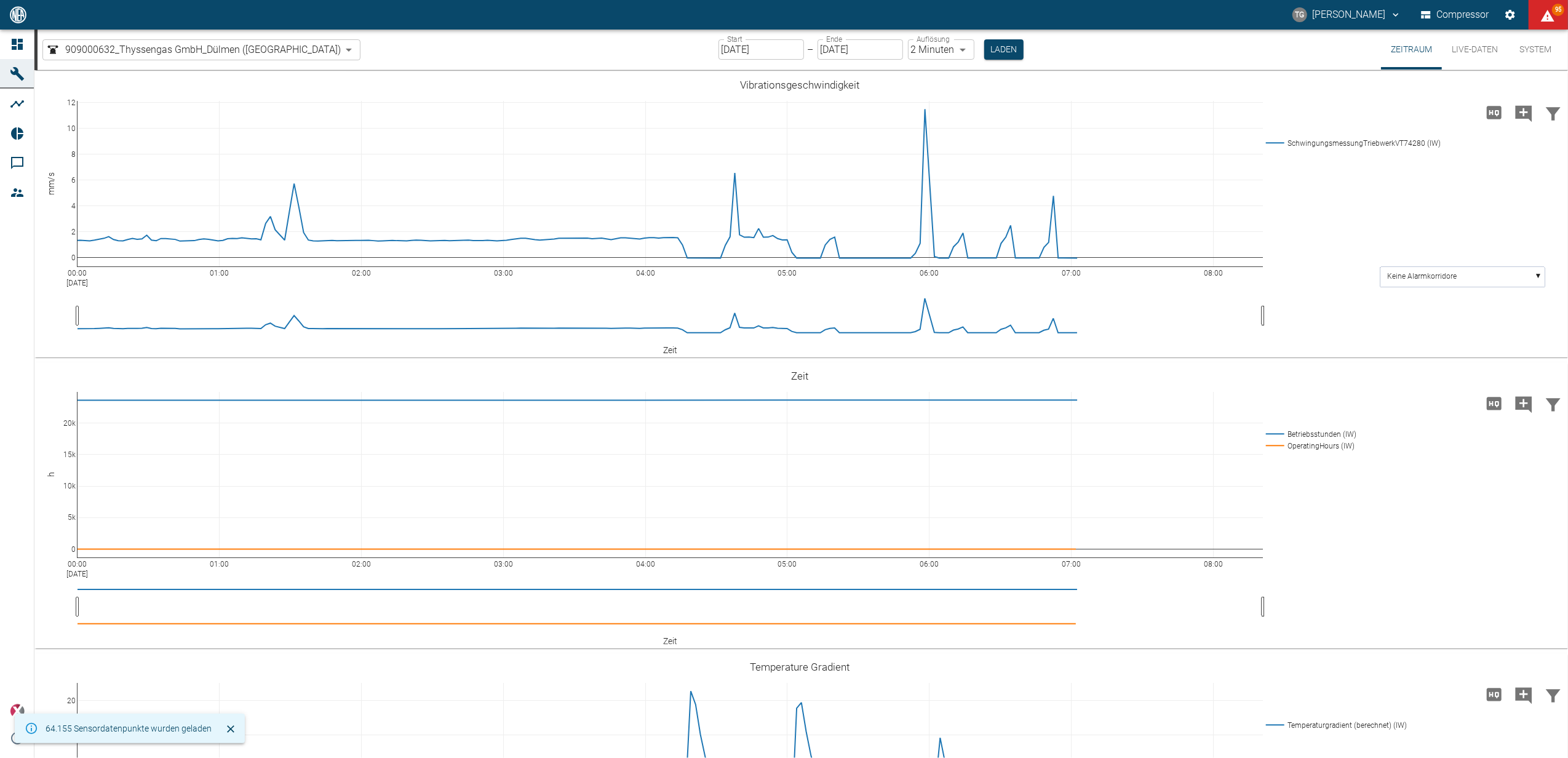
click at [719, 52] on input "[DATE]" at bounding box center [761, 49] width 85 height 20
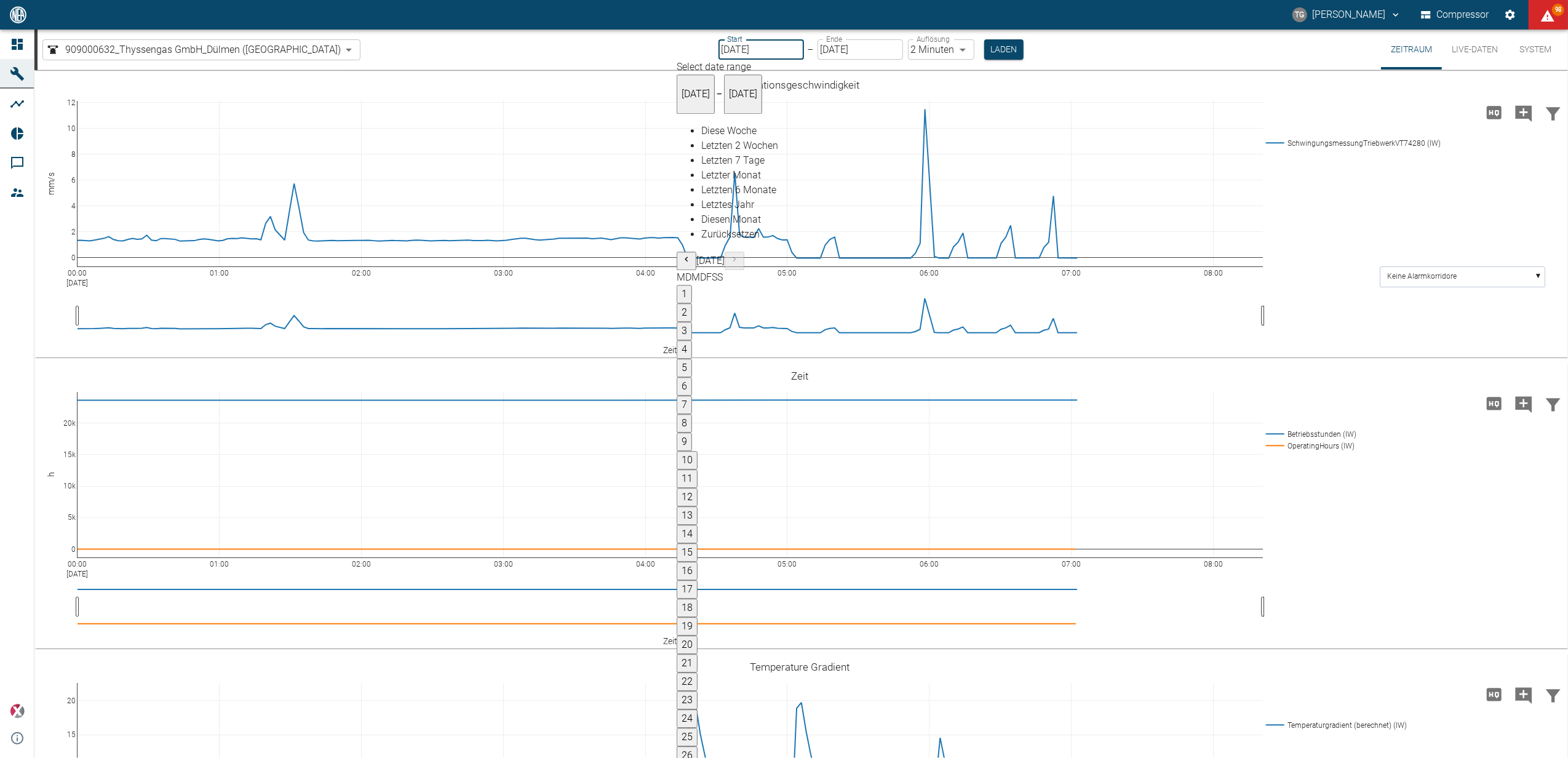
click at [917, 40] on label "Auflösung" at bounding box center [933, 38] width 34 height 10
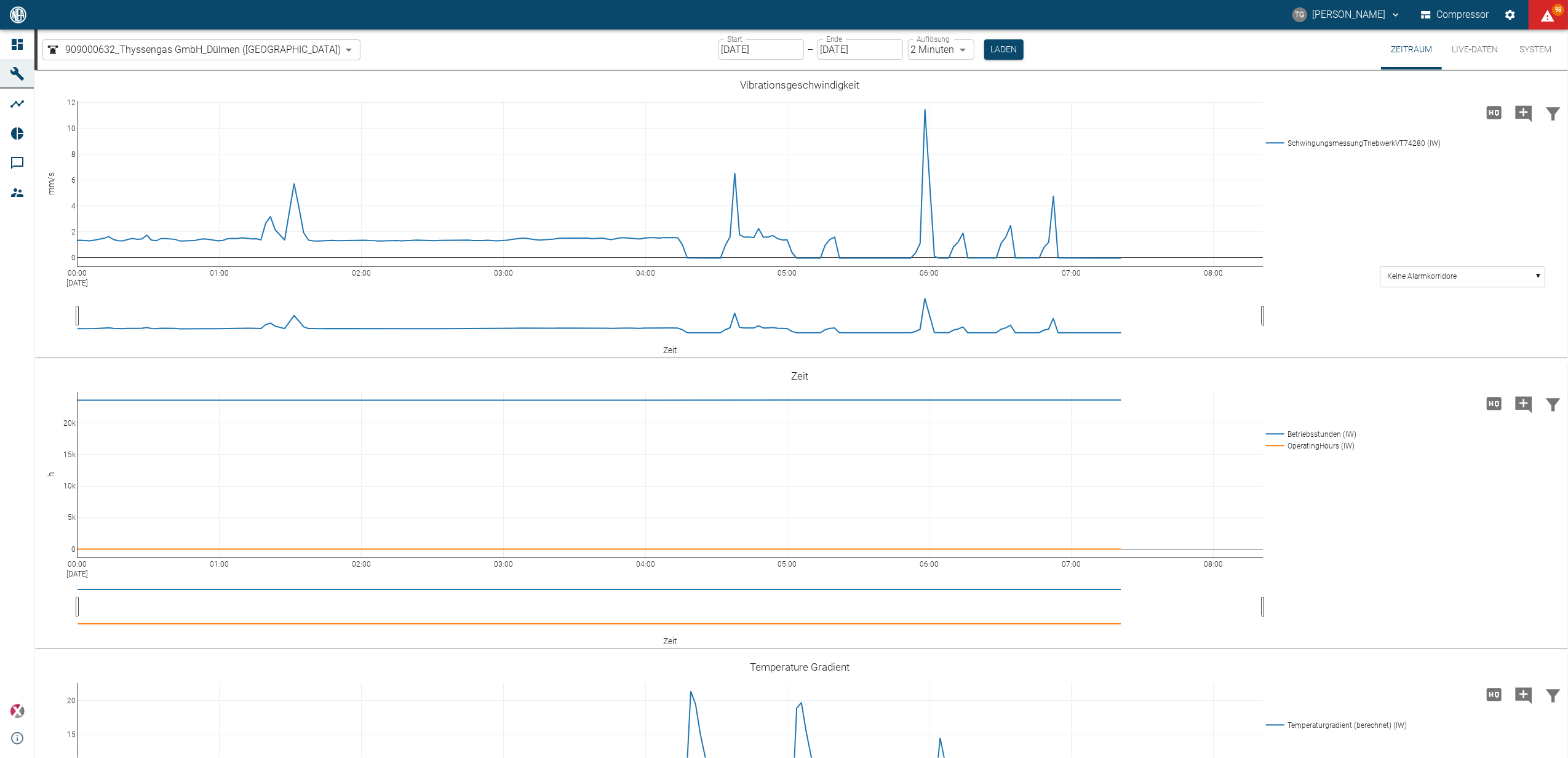
click at [917, 44] on label "Auflösung" at bounding box center [933, 38] width 34 height 10
click at [896, 50] on body "TG Thomas Gregoir Compressor 98 Dashboard Maschinen Analysen Reports Kommentare…" at bounding box center [784, 379] width 1568 height 758
type input "1sec"
click at [985, 54] on button "Laden" at bounding box center [1004, 49] width 39 height 20
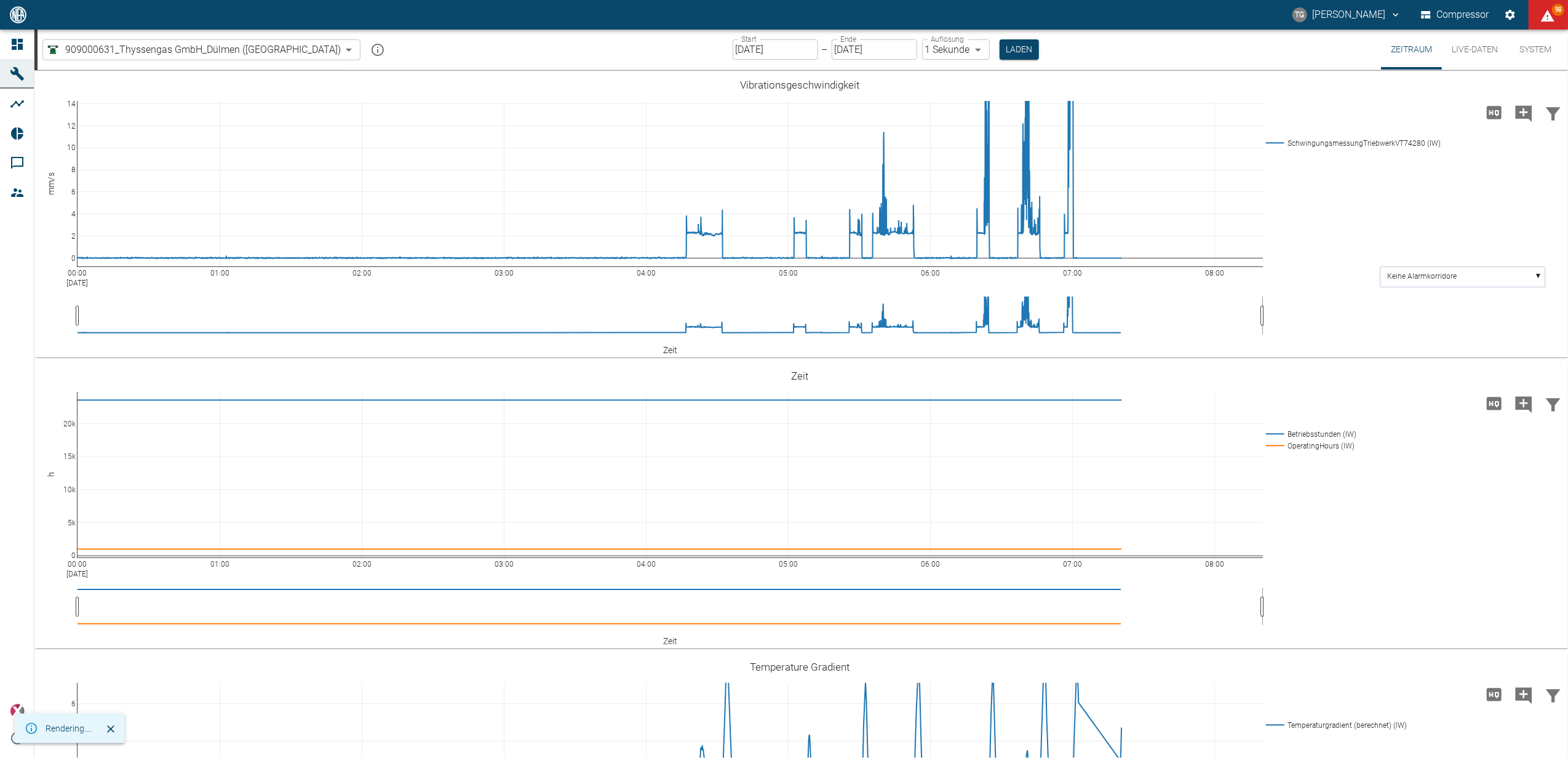
scroll to position [1313, 0]
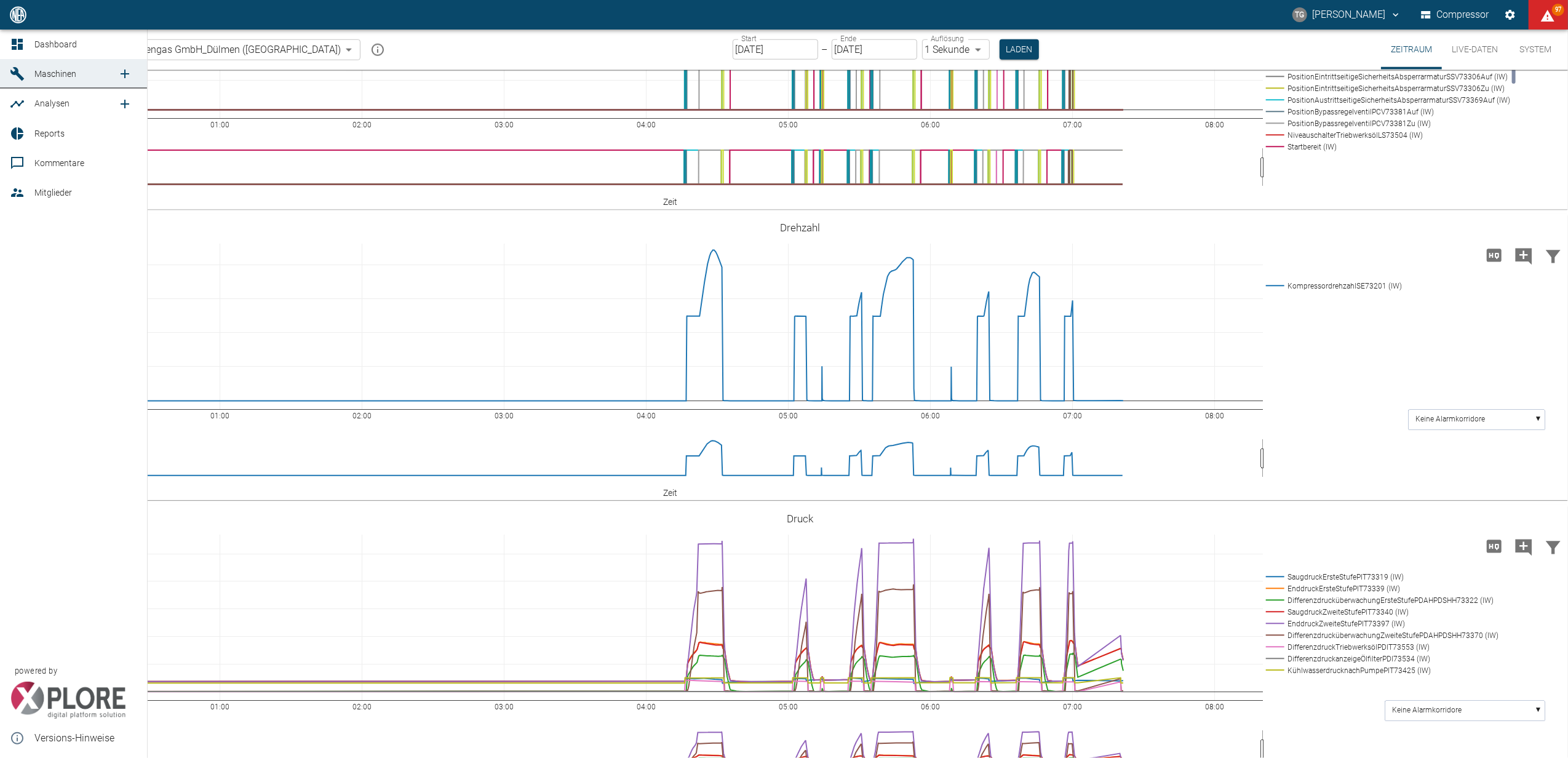
click at [27, 105] on div at bounding box center [18, 104] width 18 height 14
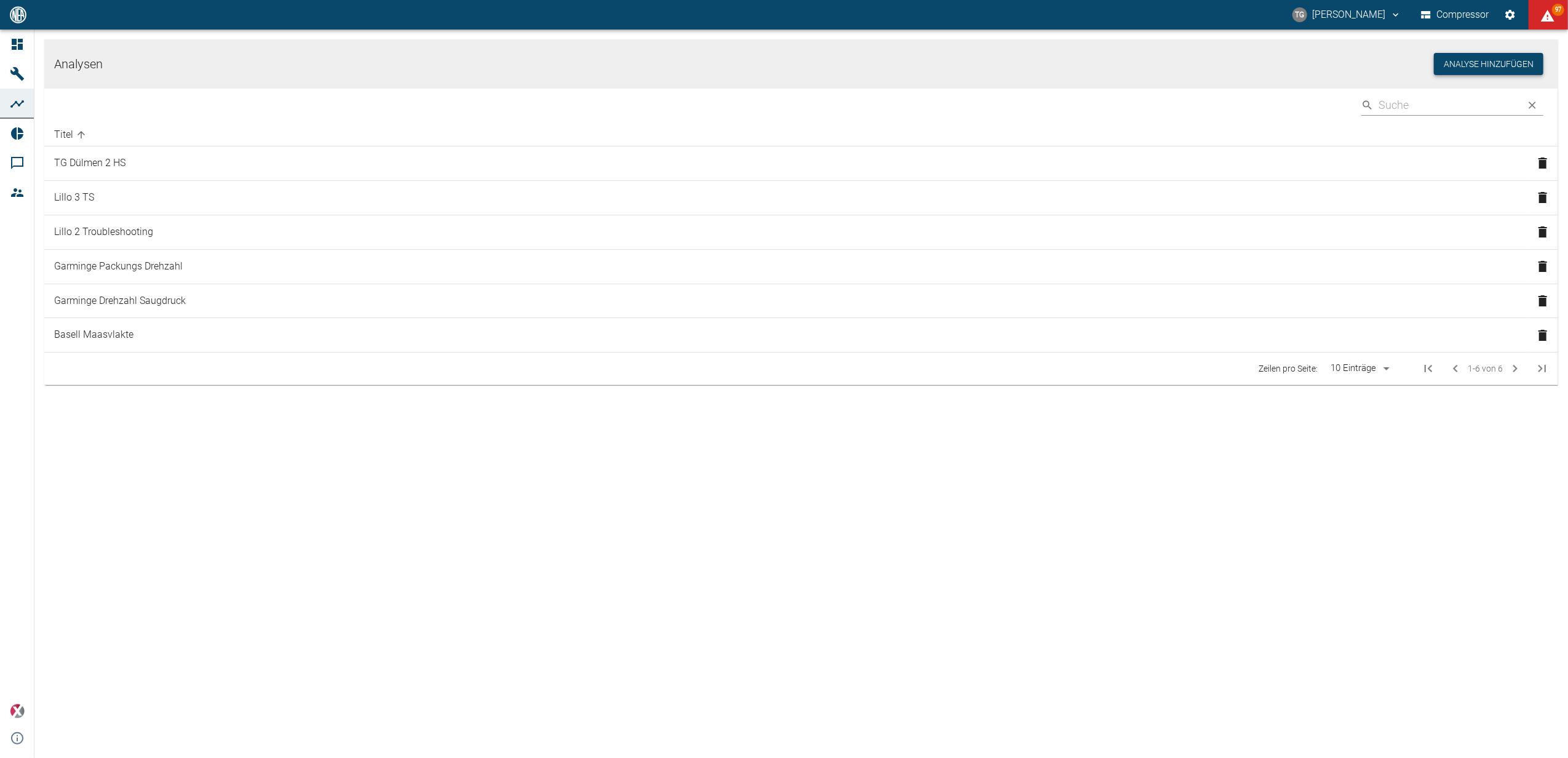
click at [1487, 64] on button "Analyse hinzufügen" at bounding box center [1488, 64] width 109 height 23
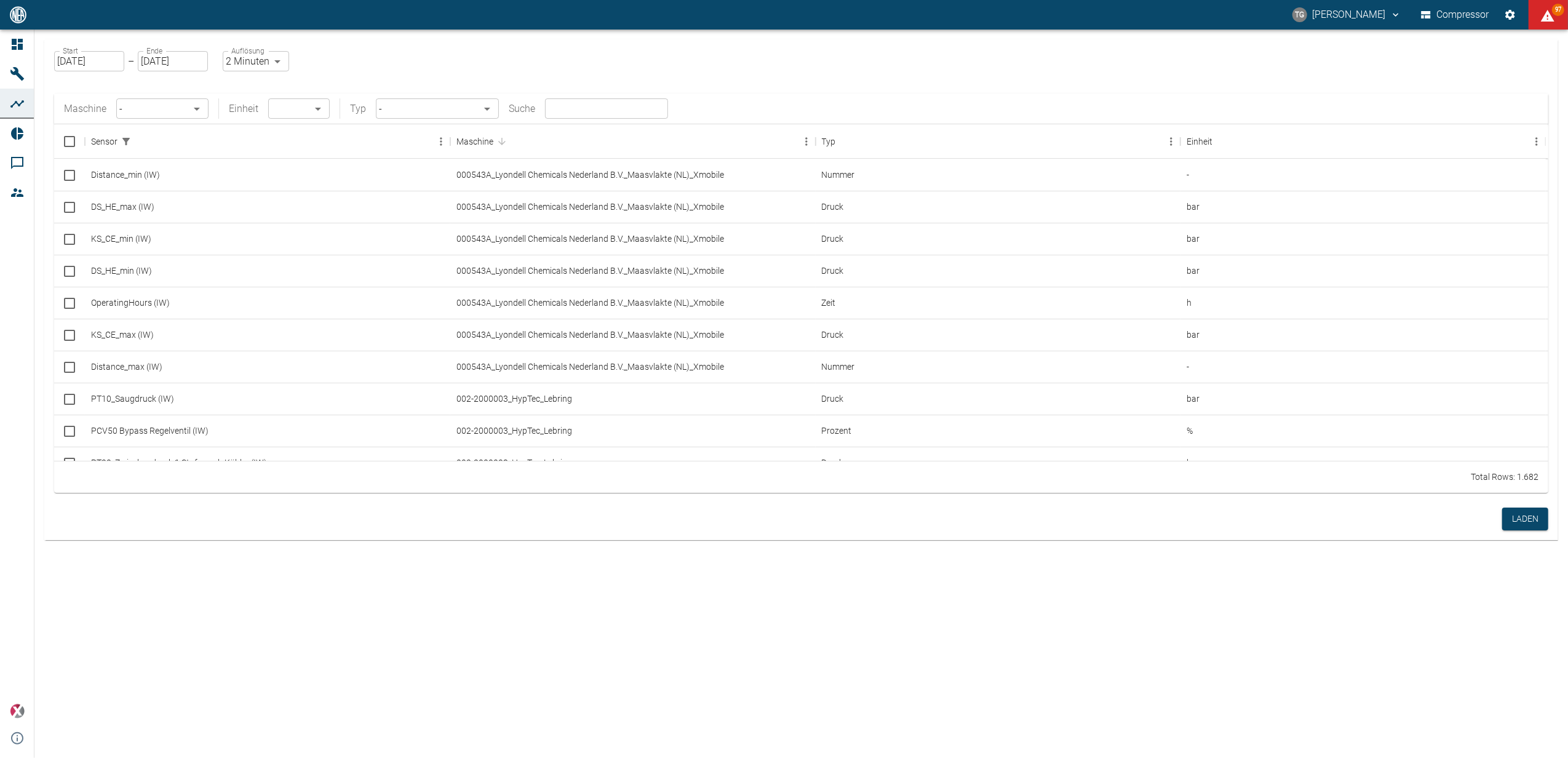
click at [163, 112] on body "TG [PERSON_NAME] Compressor 97 Dashboard Maschinen Analysen Reports Kommentare …" at bounding box center [784, 379] width 1568 height 758
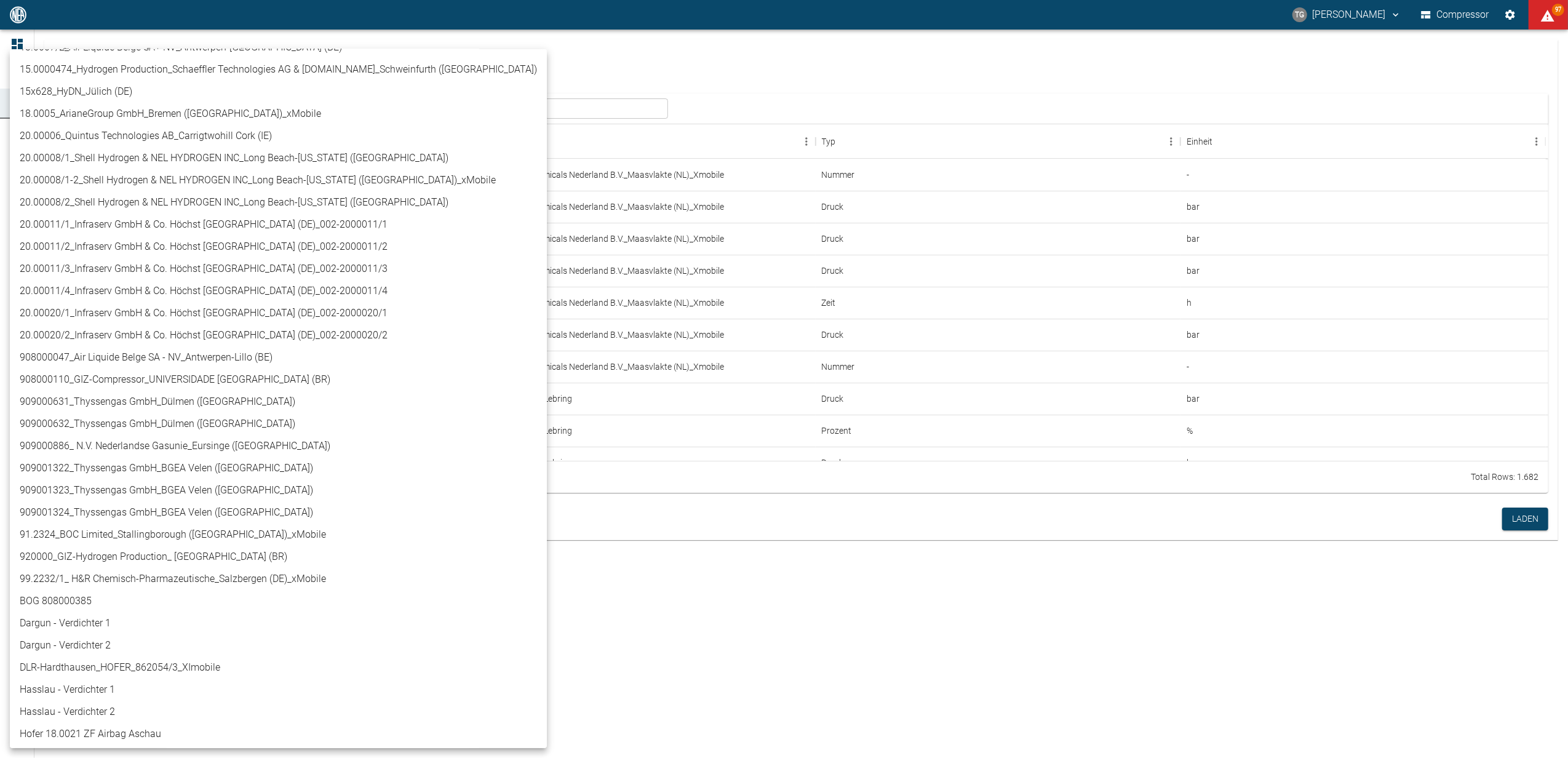
scroll to position [328, 0]
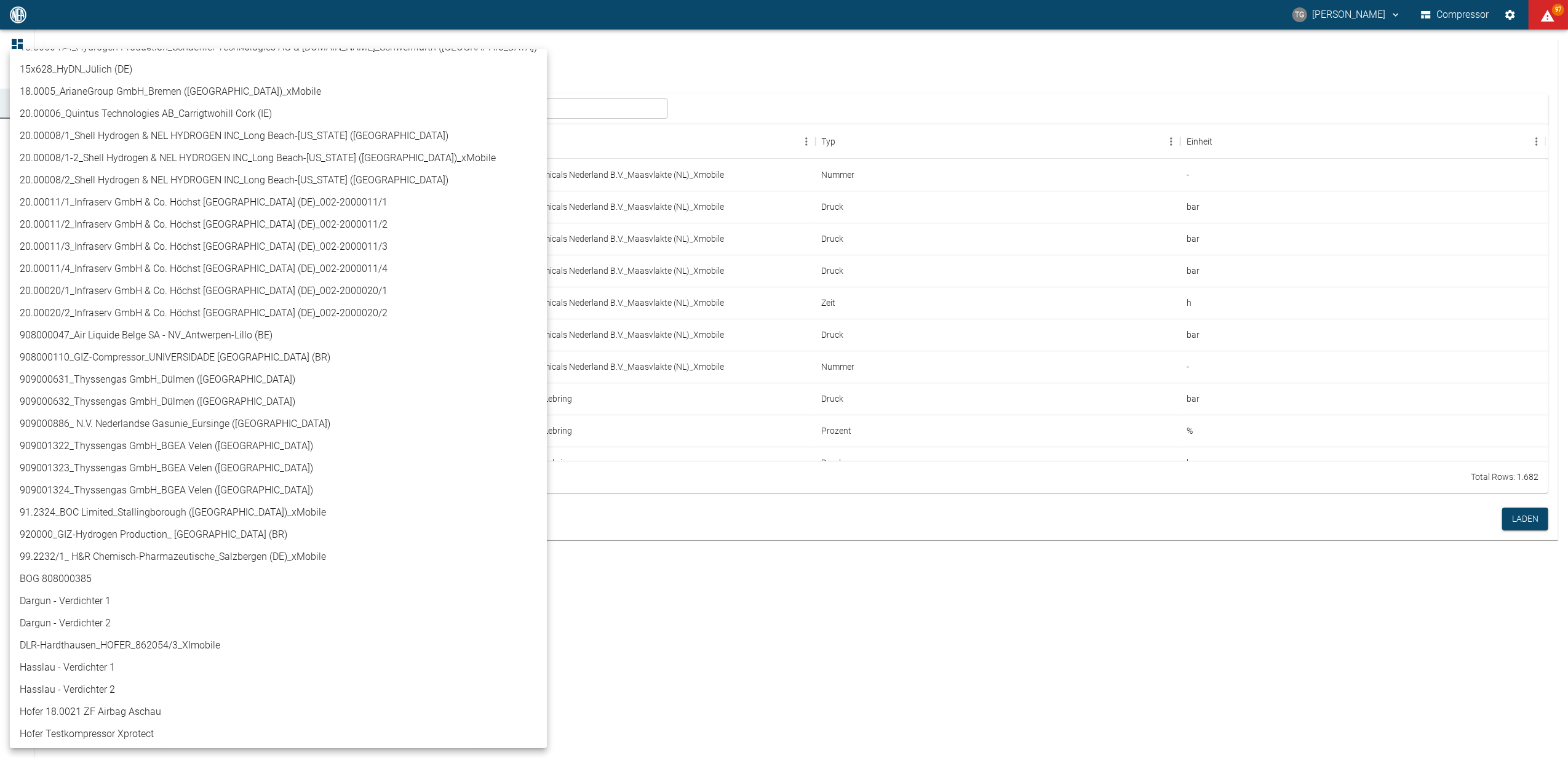
click at [109, 382] on li "909000631_Thyssengas GmbH_Dülmen ([GEOGRAPHIC_DATA])" at bounding box center [278, 380] width 537 height 22
type input "a6252582-01dd-49cb-8dbe-0742b28bc007"
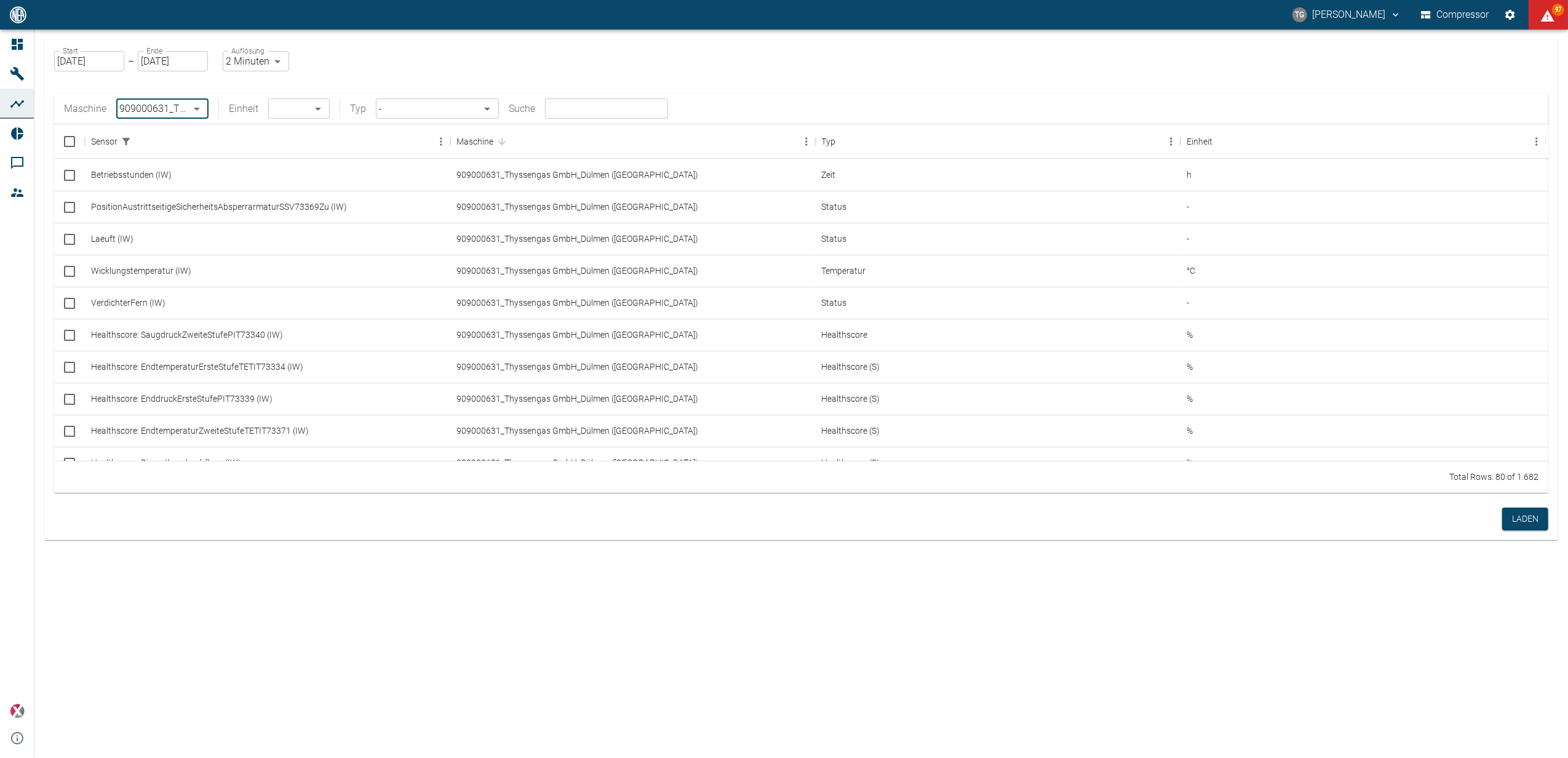
click at [293, 107] on body "TG [PERSON_NAME] Compressor 97 Dashboard Maschinen Analysen Reports Kommentare …" at bounding box center [784, 379] width 1568 height 758
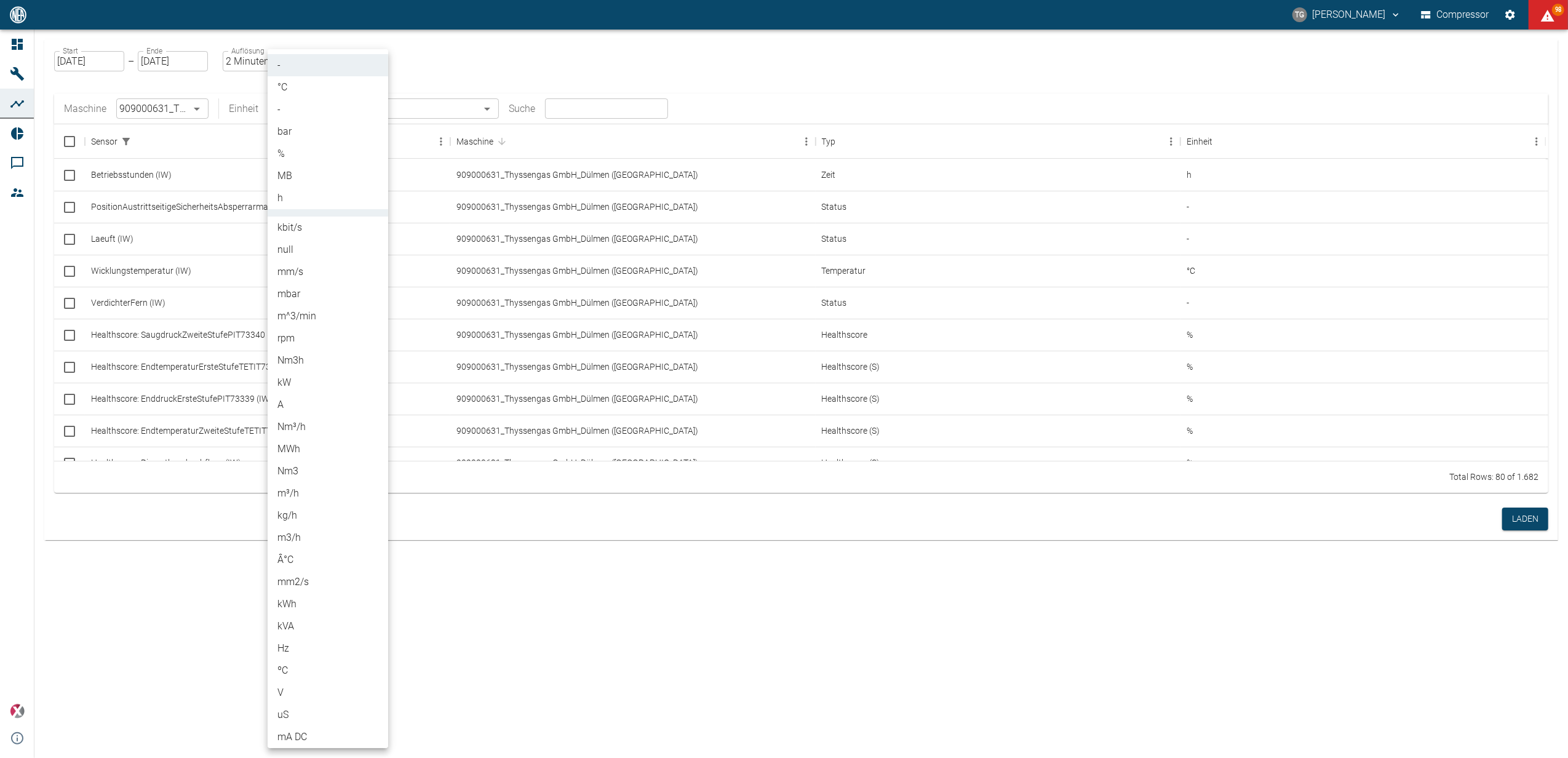
click at [288, 343] on li "rpm" at bounding box center [327, 339] width 121 height 22
type input "rpm"
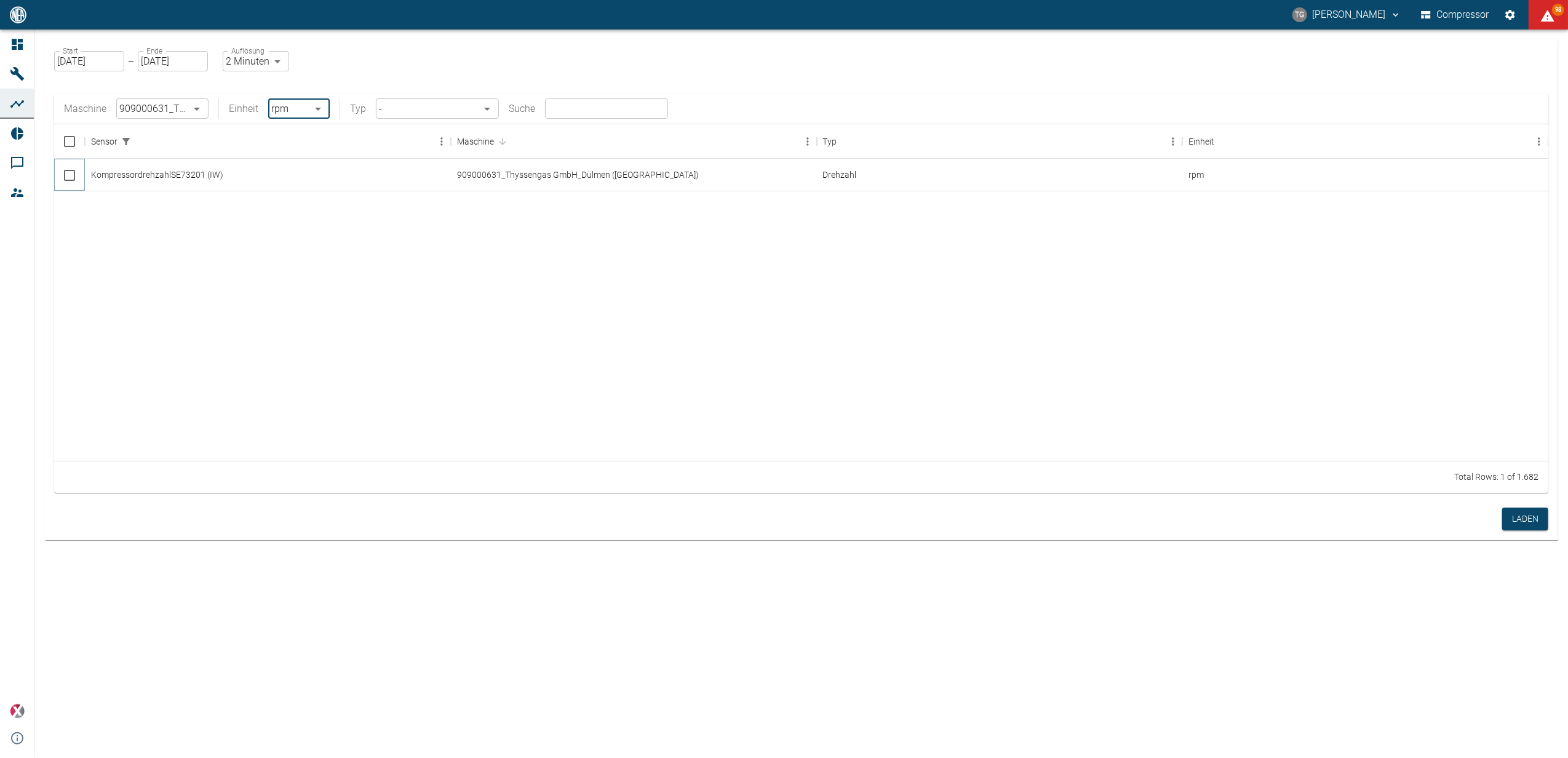
click at [69, 175] on input "Select row" at bounding box center [69, 175] width 26 height 26
checkbox input "false"
checkbox input "true"
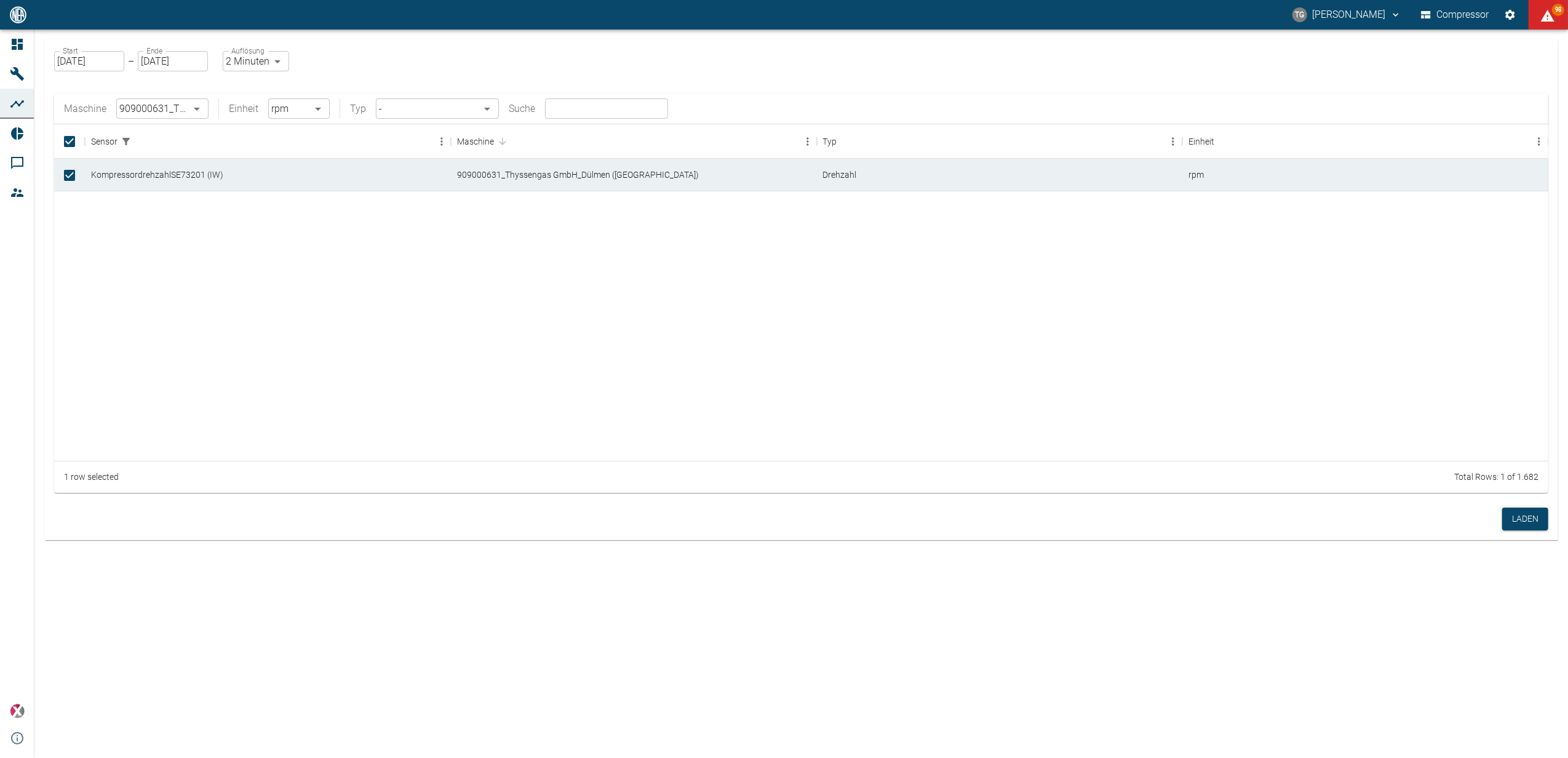
click at [197, 109] on body "TG Thomas Gregoir Compressor 98 Dashboard Maschinen Analysen Reports Kommentare…" at bounding box center [784, 379] width 1568 height 758
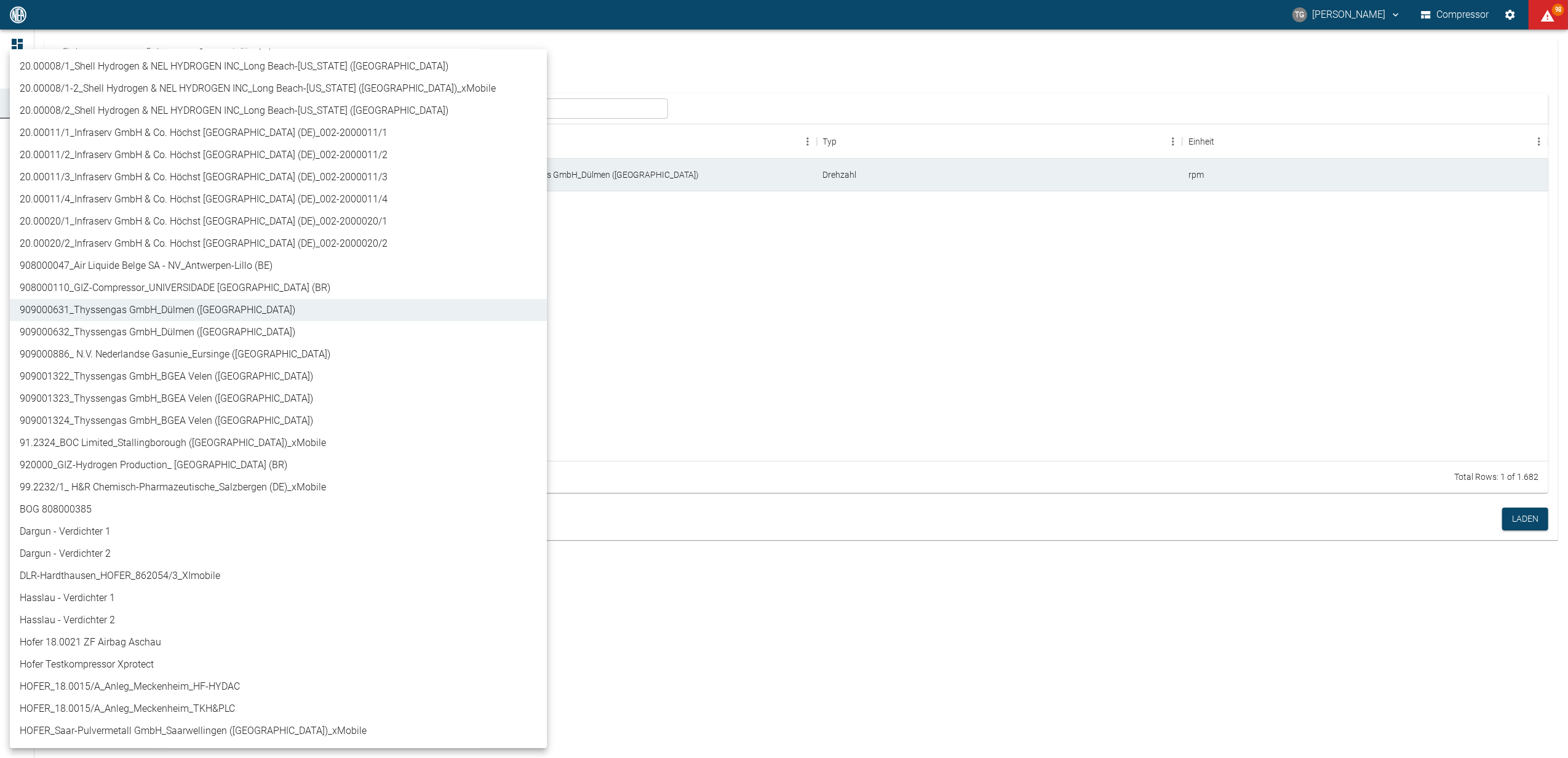
scroll to position [410, 0]
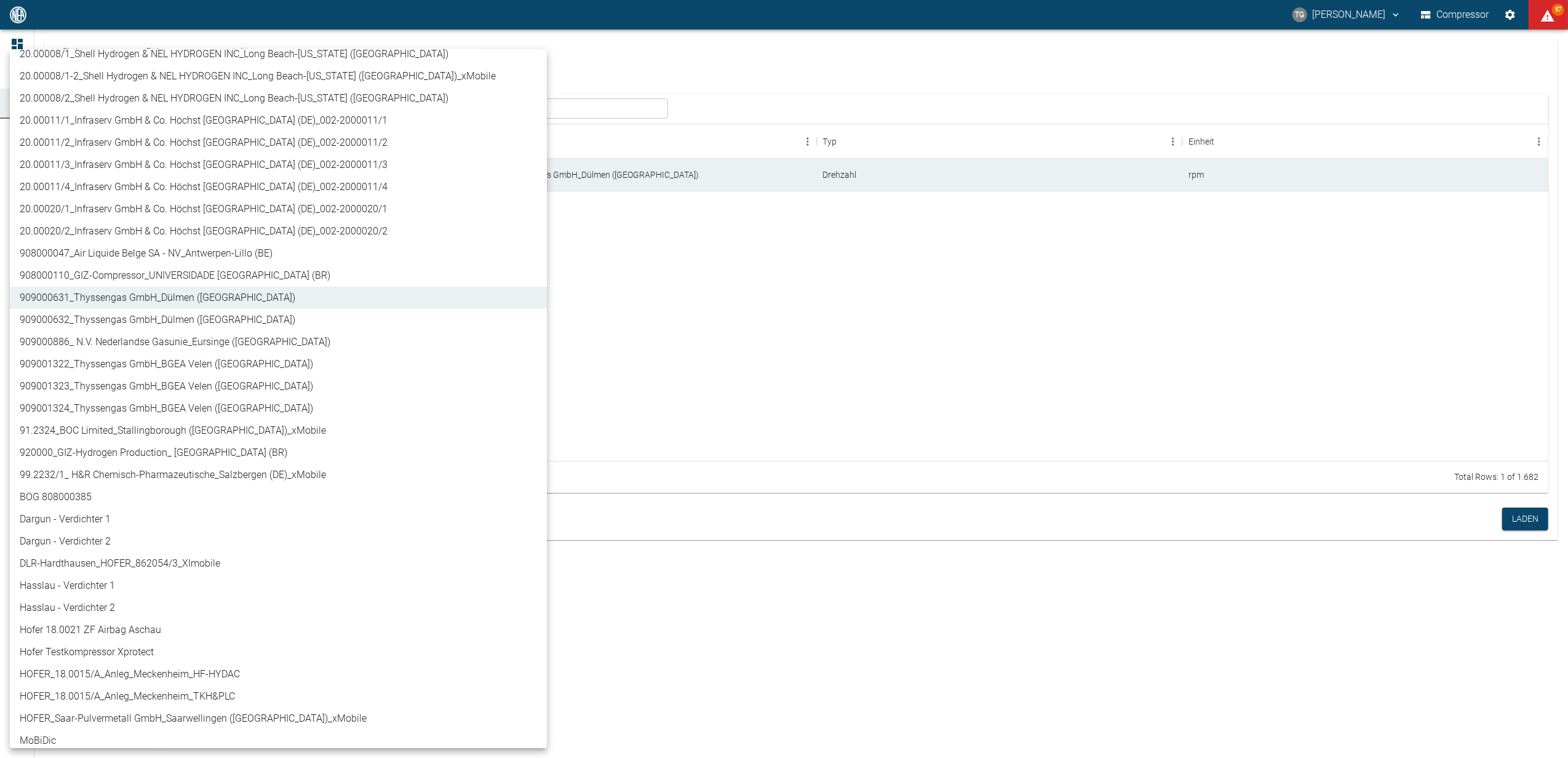
click at [77, 319] on li "909000632_Thyssengas GmbH_Dülmen ([GEOGRAPHIC_DATA])" at bounding box center [278, 320] width 537 height 22
type input "0b3426b3-94af-4b8c-89c1-da57493c099a"
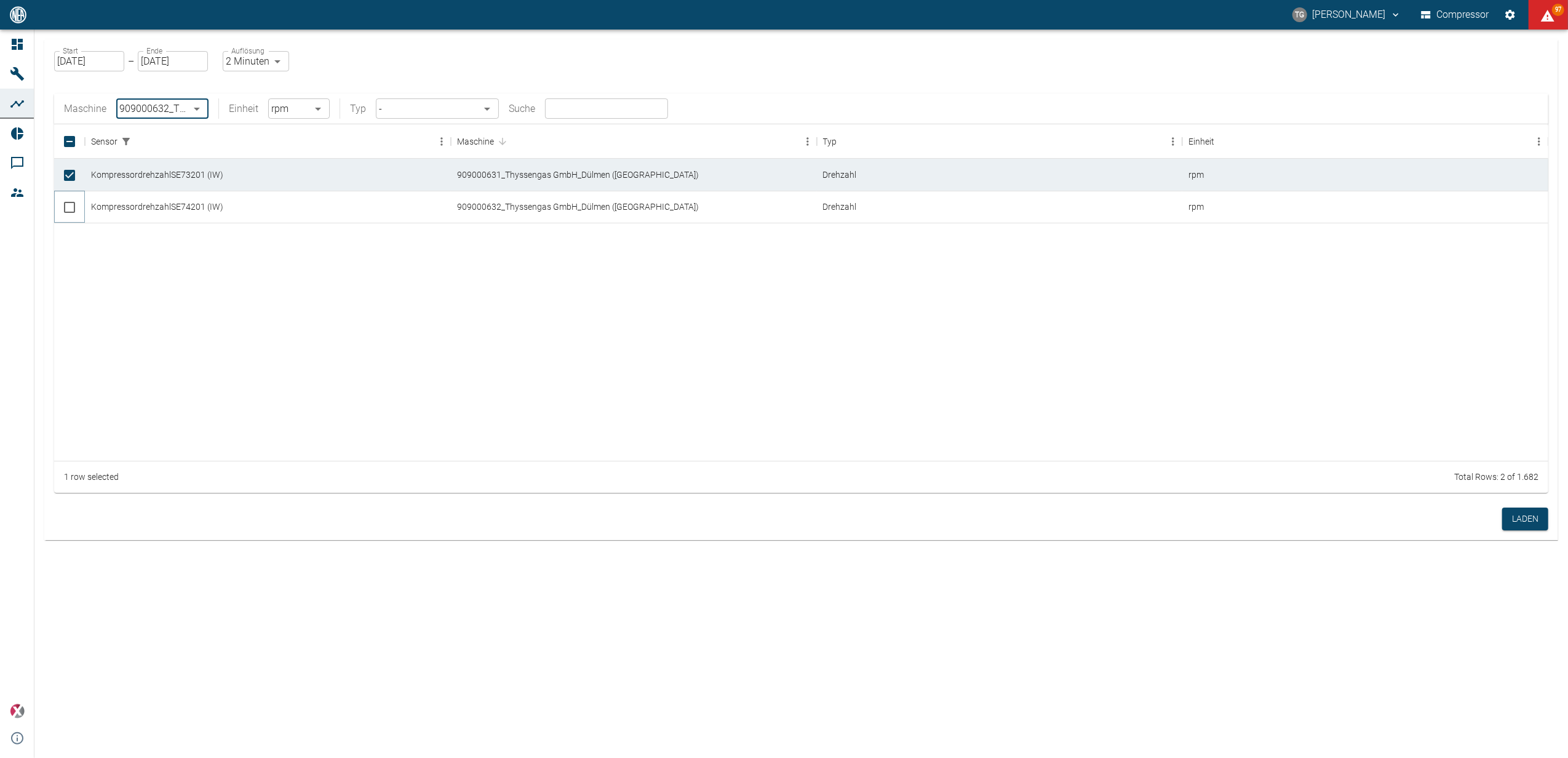
click at [69, 208] on input "Select row" at bounding box center [69, 208] width 26 height 26
checkbox input "true"
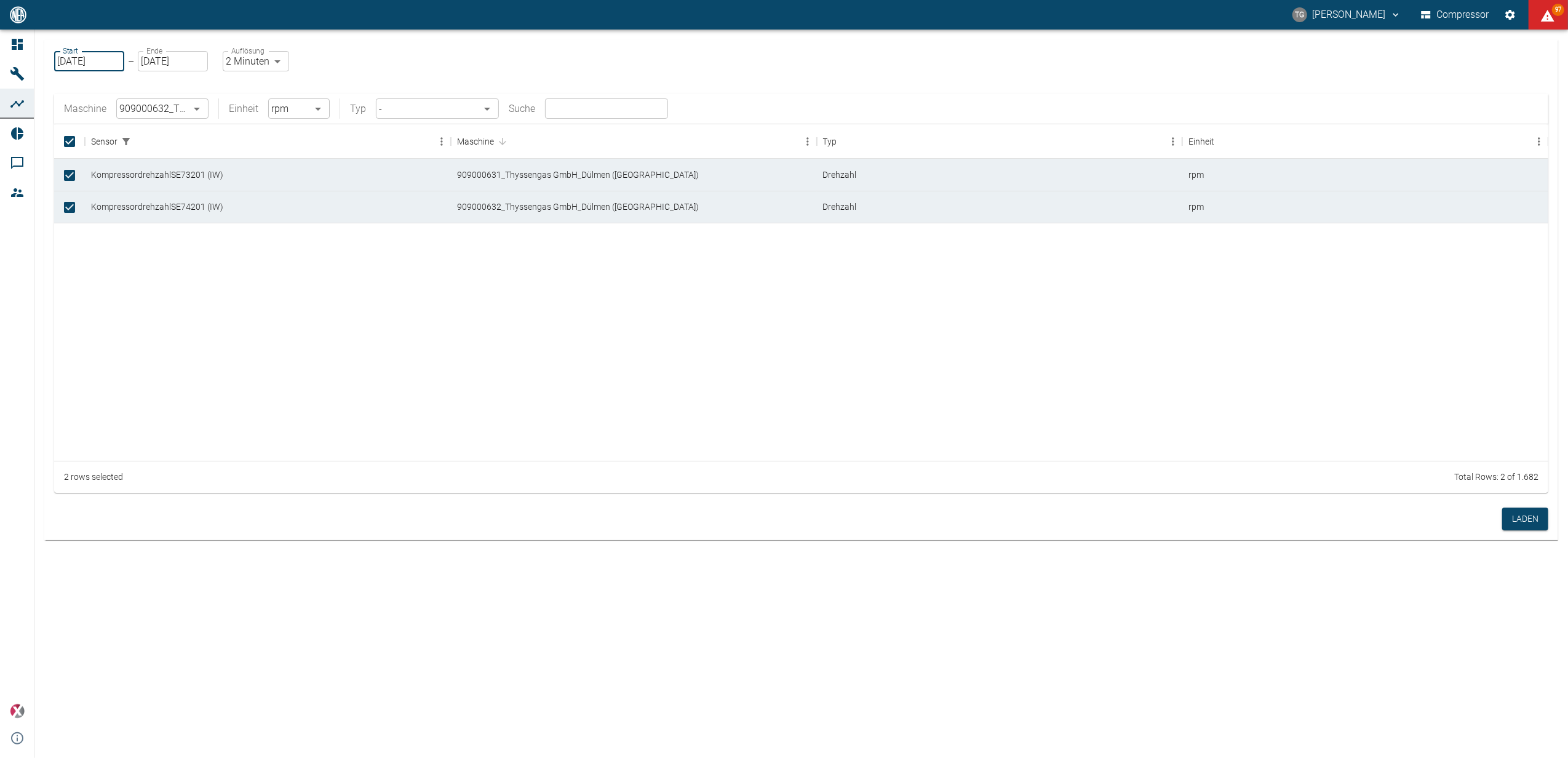
click at [101, 57] on input "[DATE]" at bounding box center [89, 61] width 70 height 20
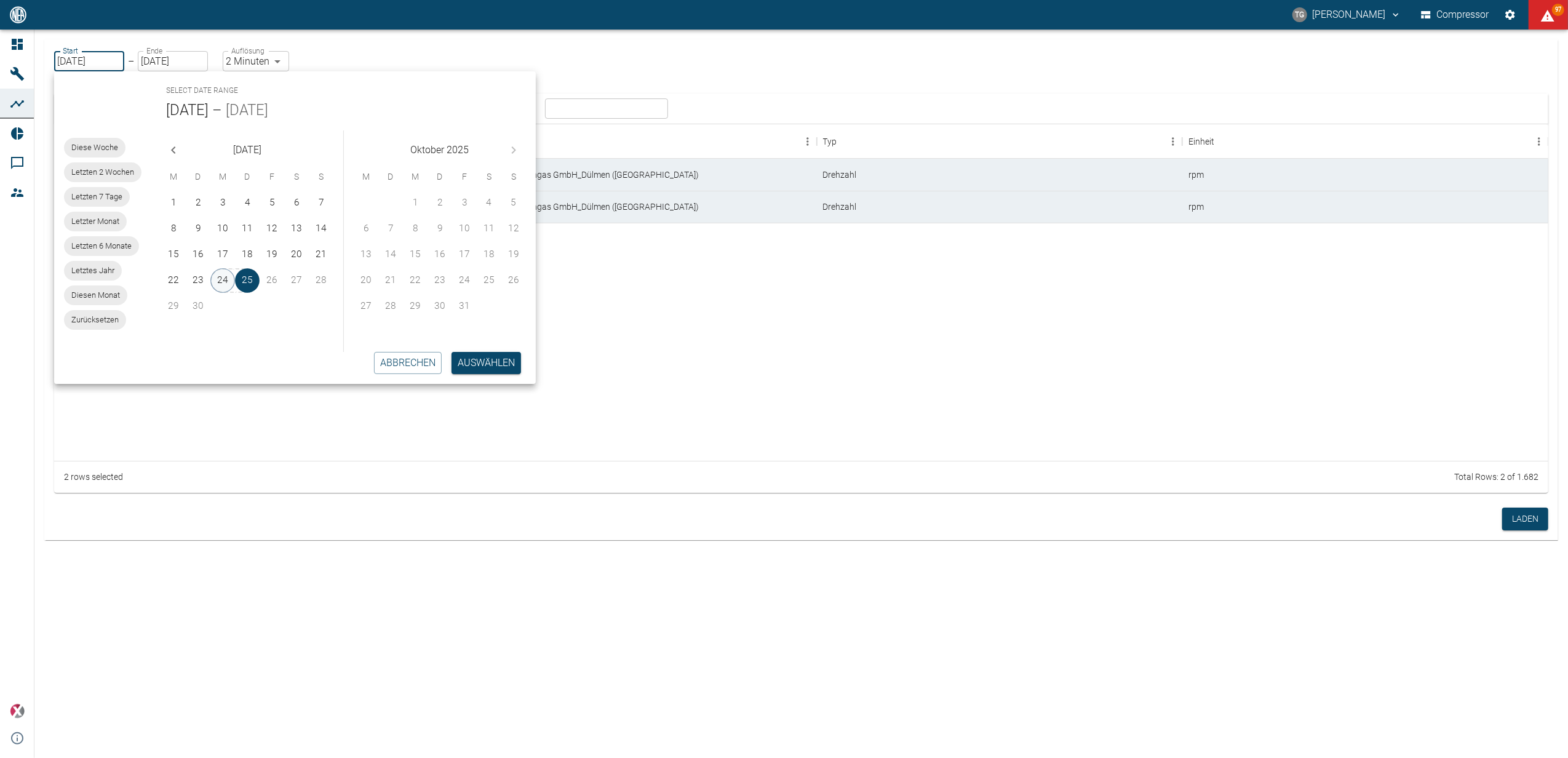
click at [216, 278] on button "24" at bounding box center [223, 280] width 25 height 25
type input "24.09.2025"
click at [490, 359] on button "Auswählen" at bounding box center [486, 363] width 69 height 22
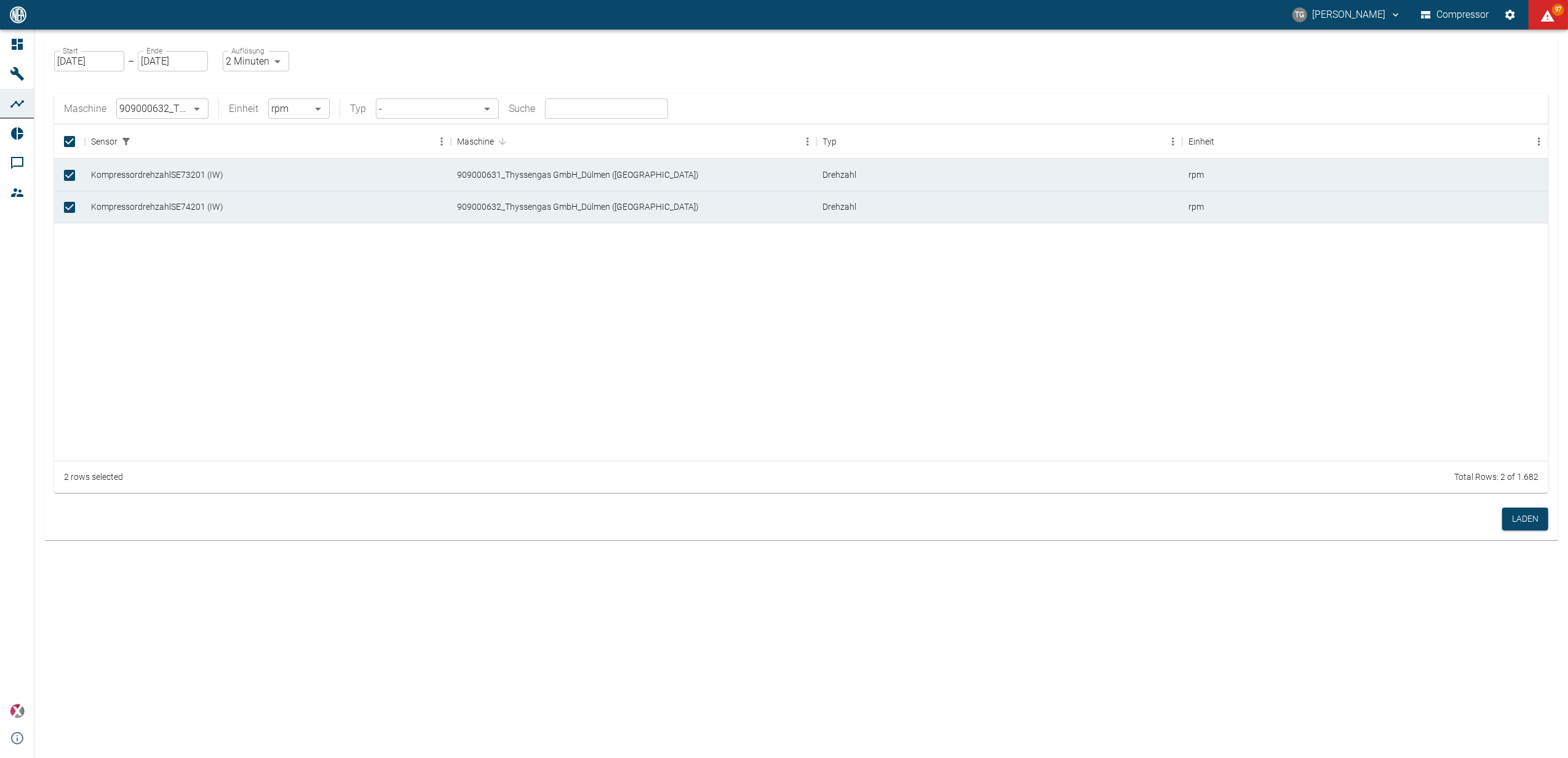
click at [240, 59] on body "TG Thomas Gregoir Compressor 97 Dashboard Maschinen Analysen Reports Kommentare…" at bounding box center [784, 379] width 1568 height 758
click at [247, 85] on li "1 Sekunde" at bounding box center [255, 88] width 69 height 22
type input "1sec"
click at [1530, 523] on button "Laden" at bounding box center [1526, 519] width 46 height 23
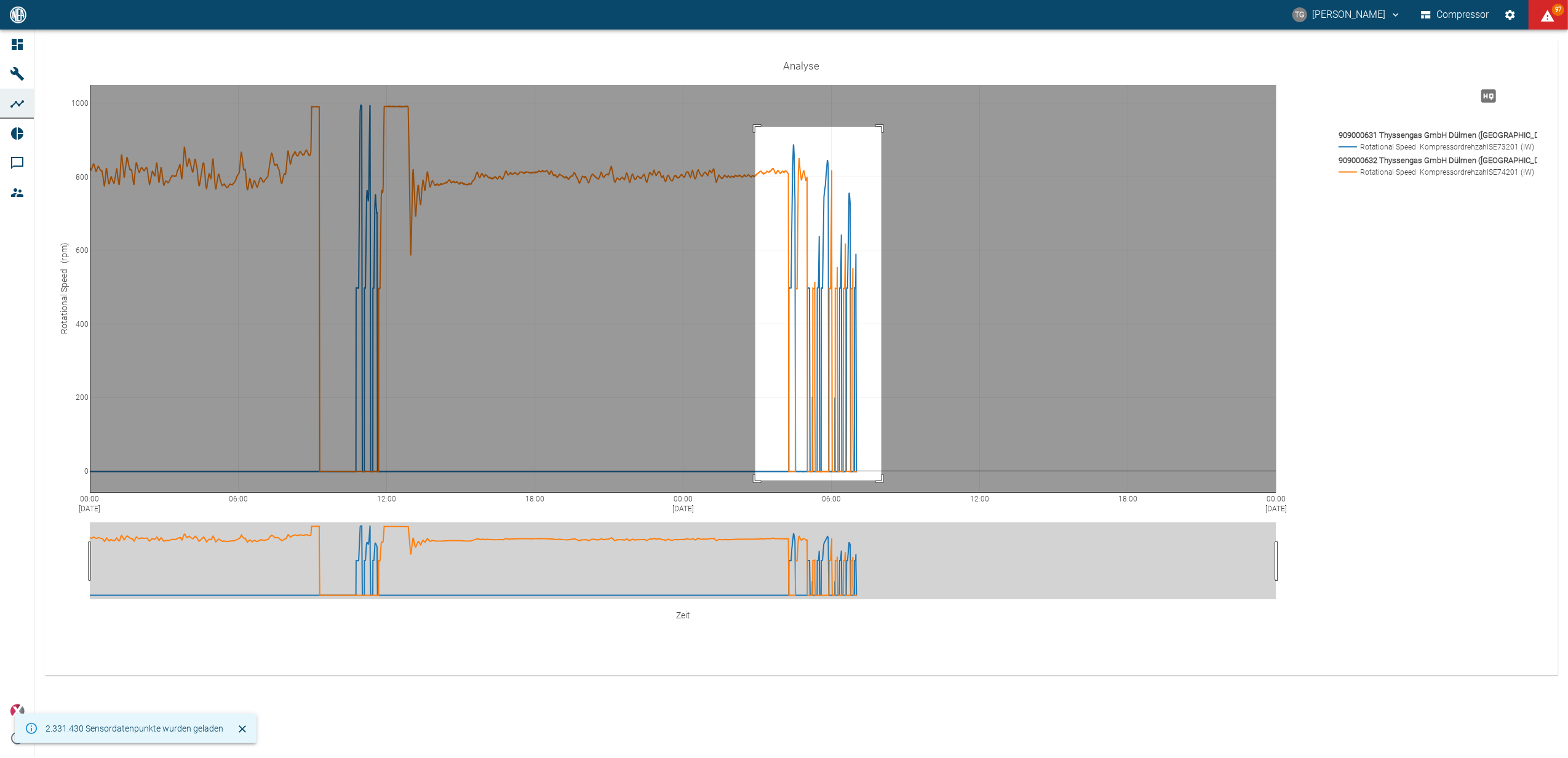
drag, startPoint x: 755, startPoint y: 127, endPoint x: 881, endPoint y: 481, distance: 375.8
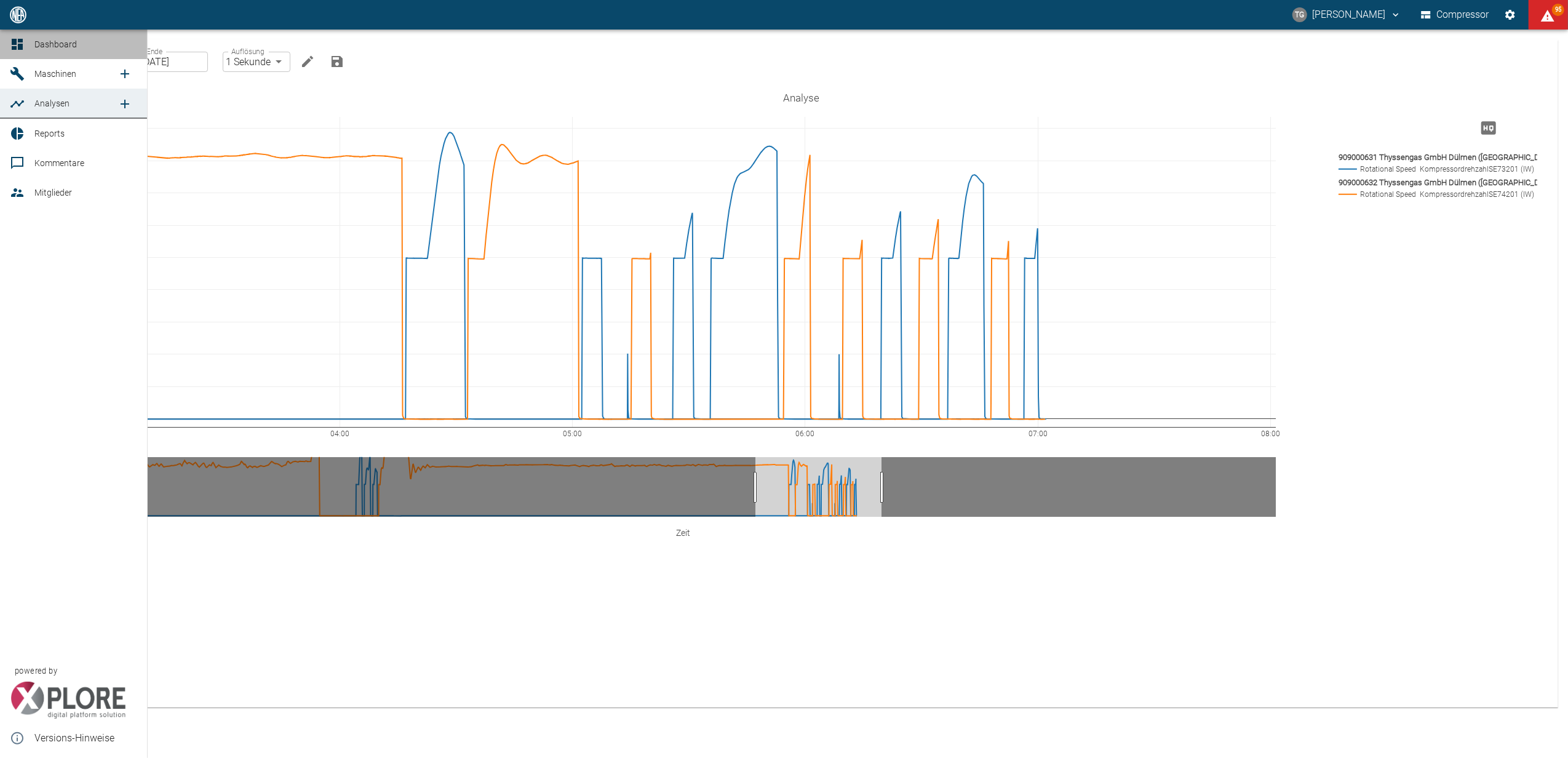
click at [46, 42] on span "Dashboard" at bounding box center [55, 44] width 42 height 10
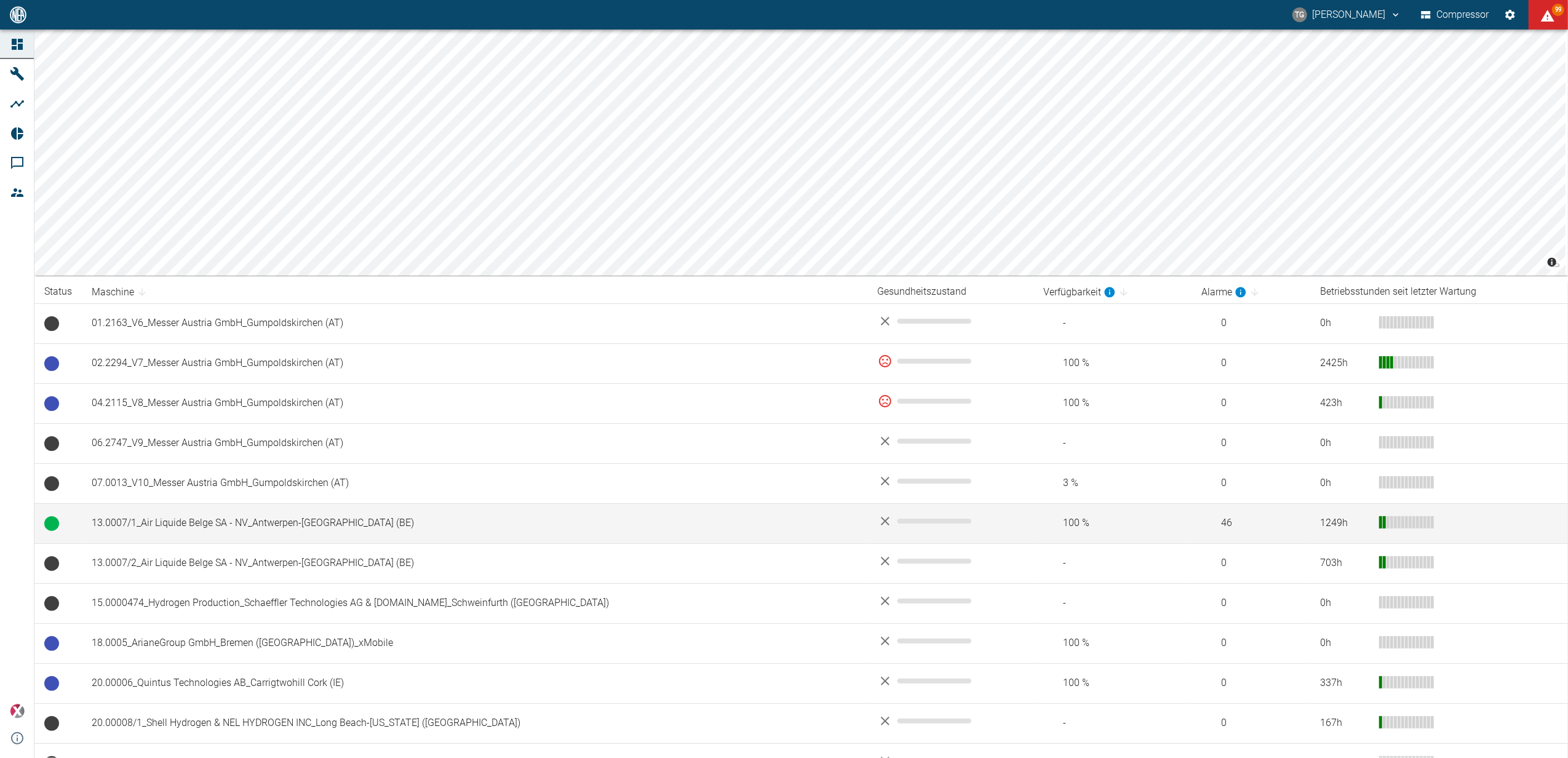
click at [160, 522] on td "13.0007/1_Air Liquide Belge SA - NV_Antwerpen-[GEOGRAPHIC_DATA] (BE)" at bounding box center [475, 523] width 786 height 40
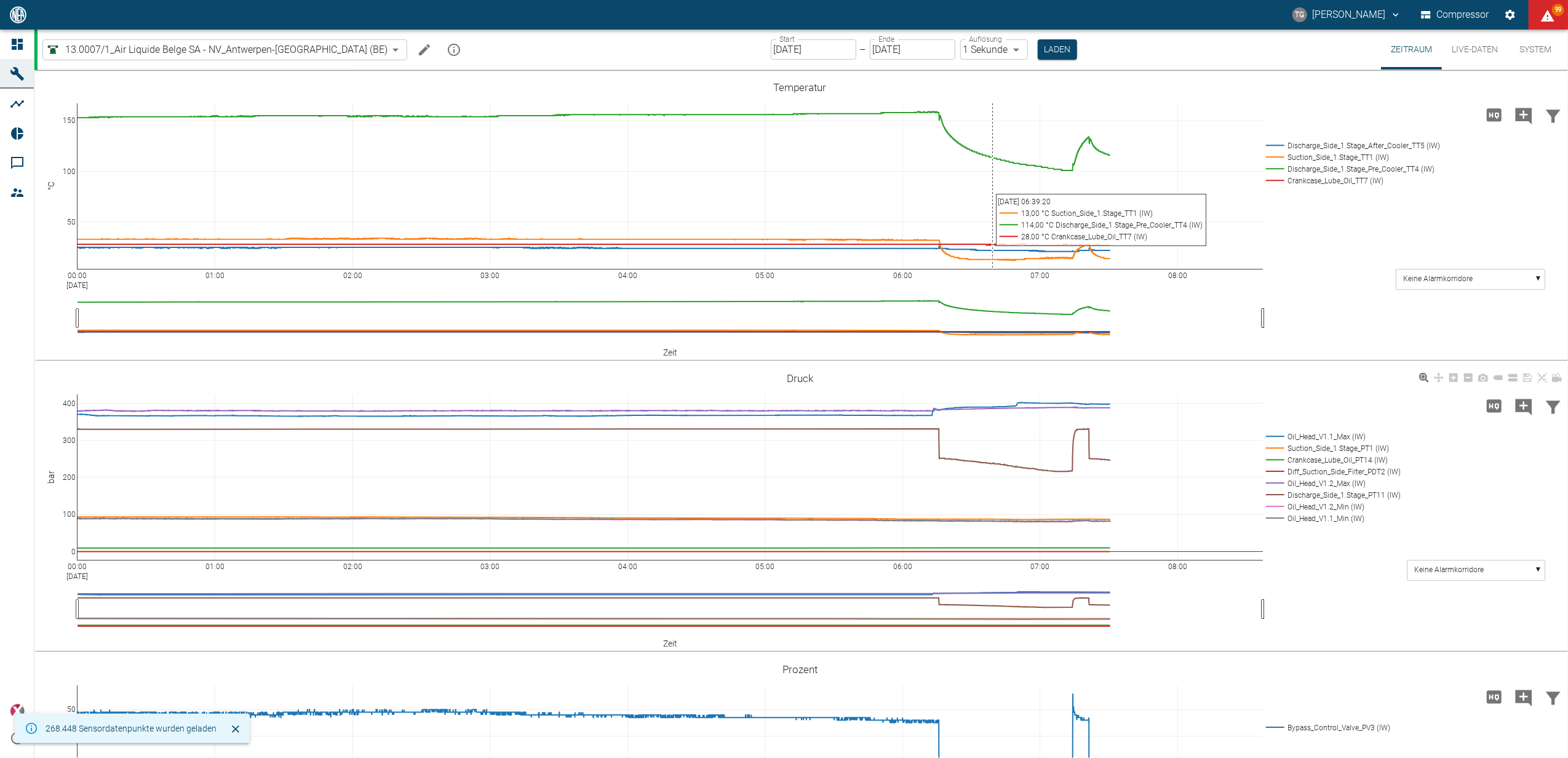
scroll to position [328, 0]
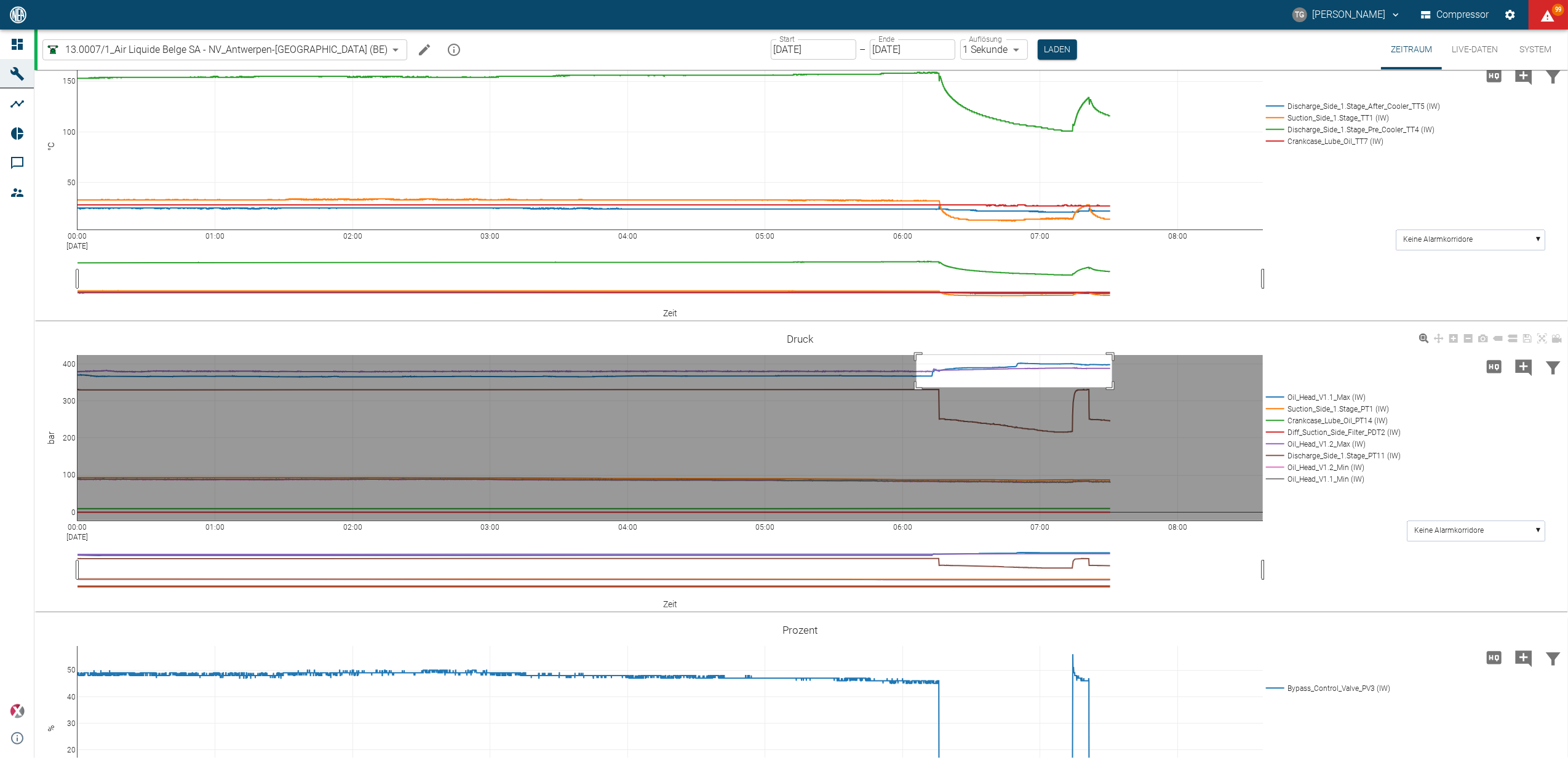
drag, startPoint x: 917, startPoint y: 355, endPoint x: 1113, endPoint y: 387, distance: 198.6
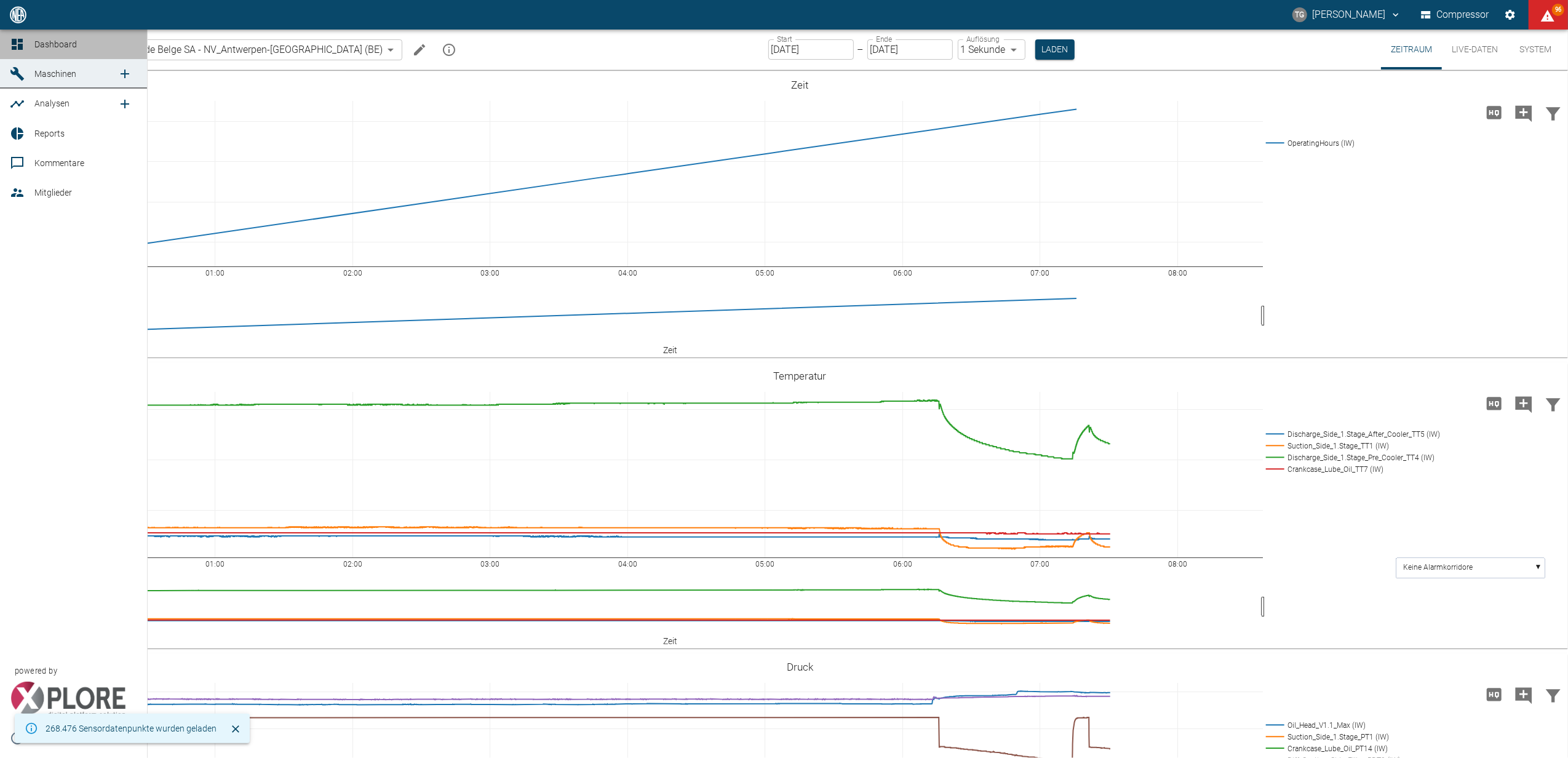
click at [14, 44] on icon at bounding box center [18, 45] width 11 height 11
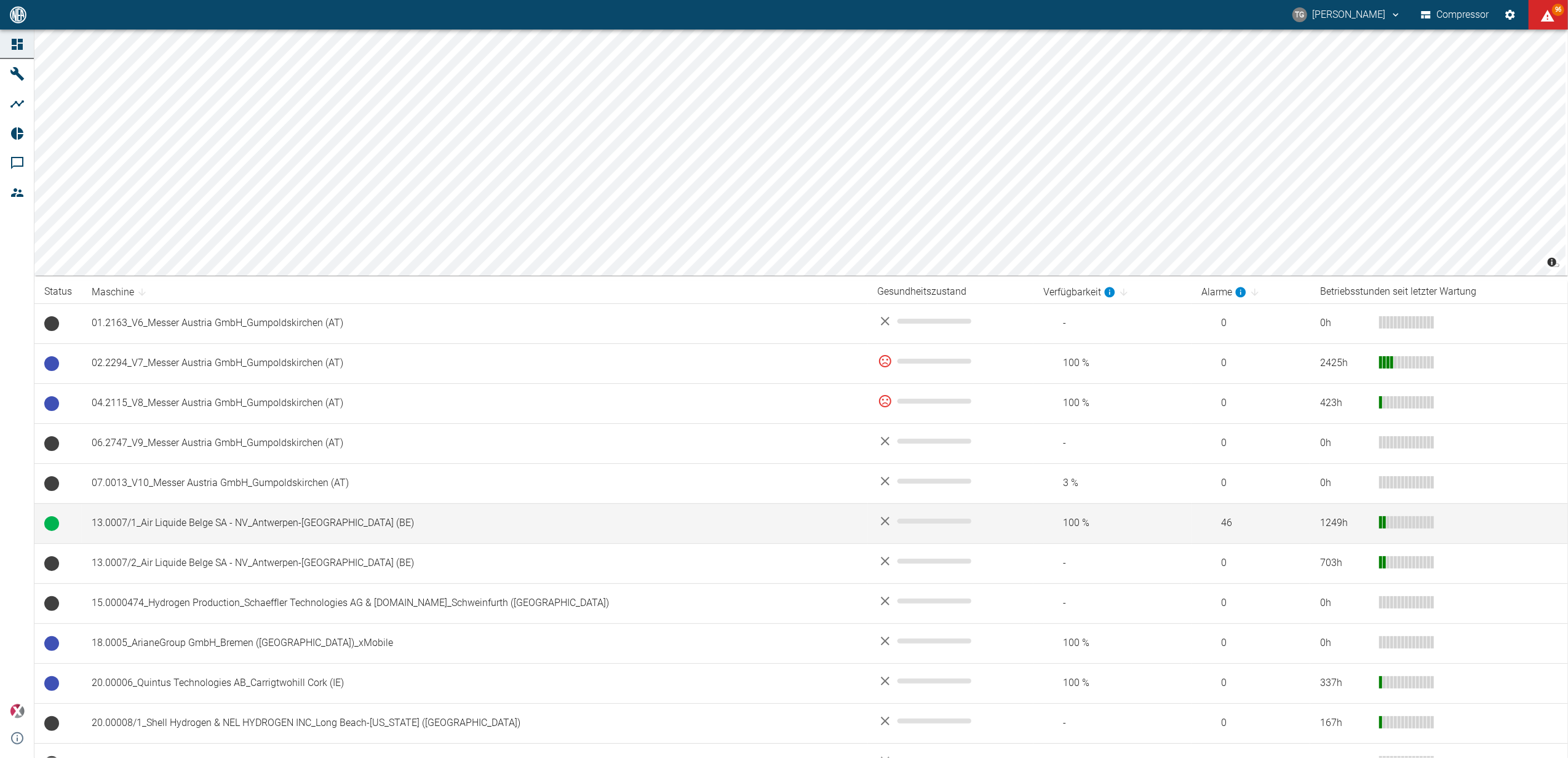
click at [156, 525] on td "13.0007/1_Air Liquide Belge SA - NV_Antwerpen-[GEOGRAPHIC_DATA] (BE)" at bounding box center [475, 523] width 786 height 40
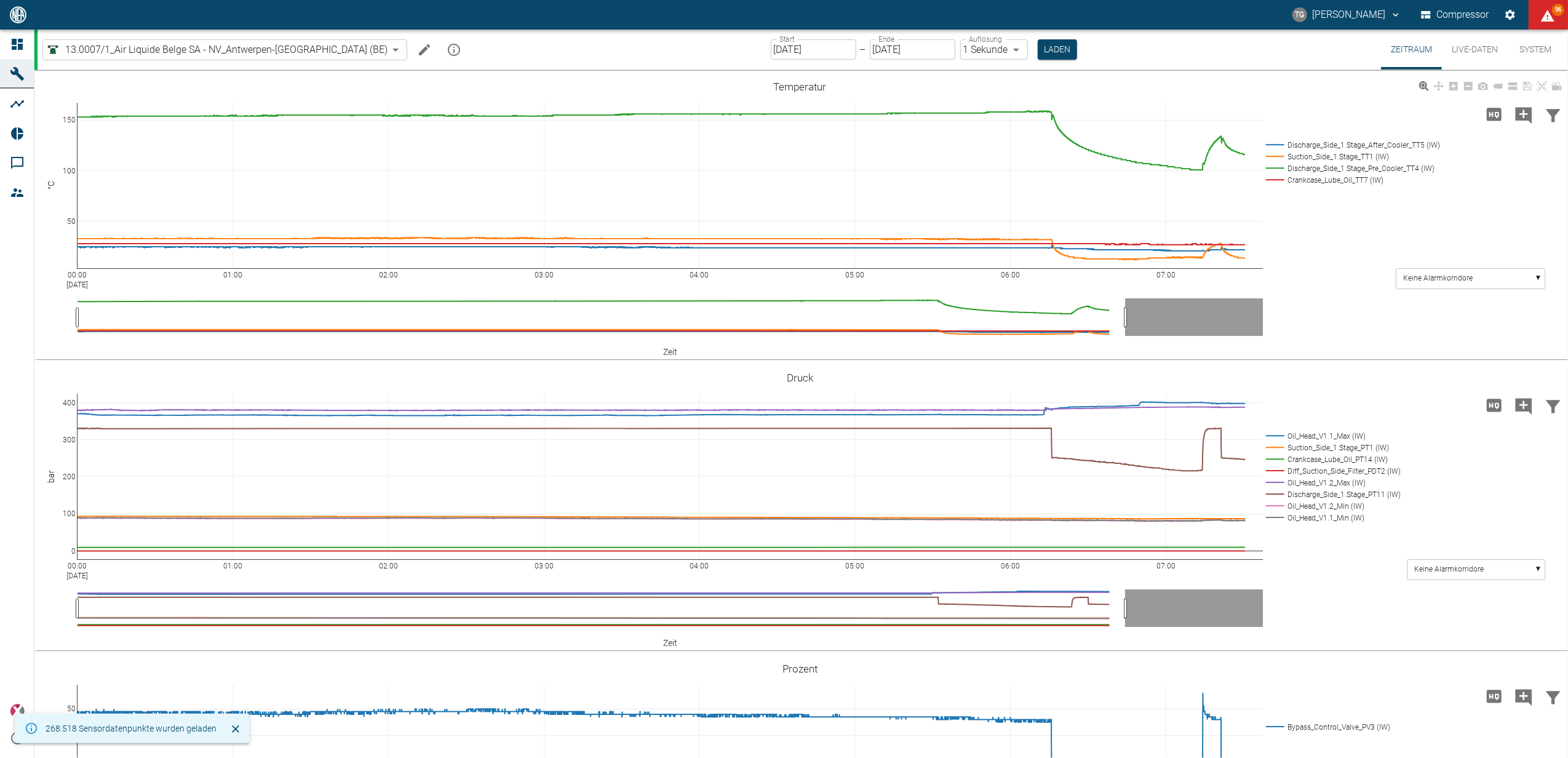
scroll to position [328, 0]
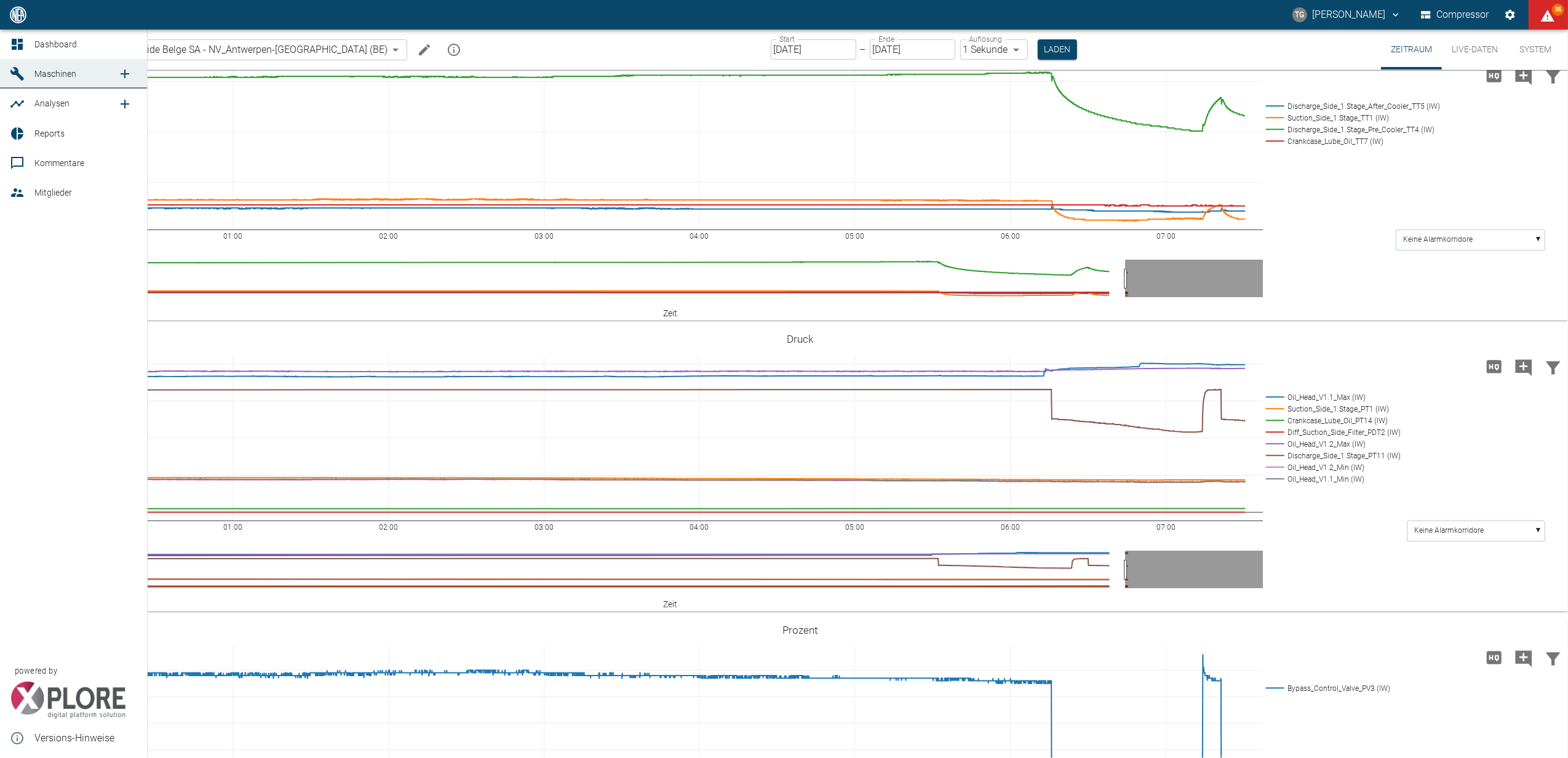
click at [14, 43] on icon at bounding box center [18, 45] width 11 height 11
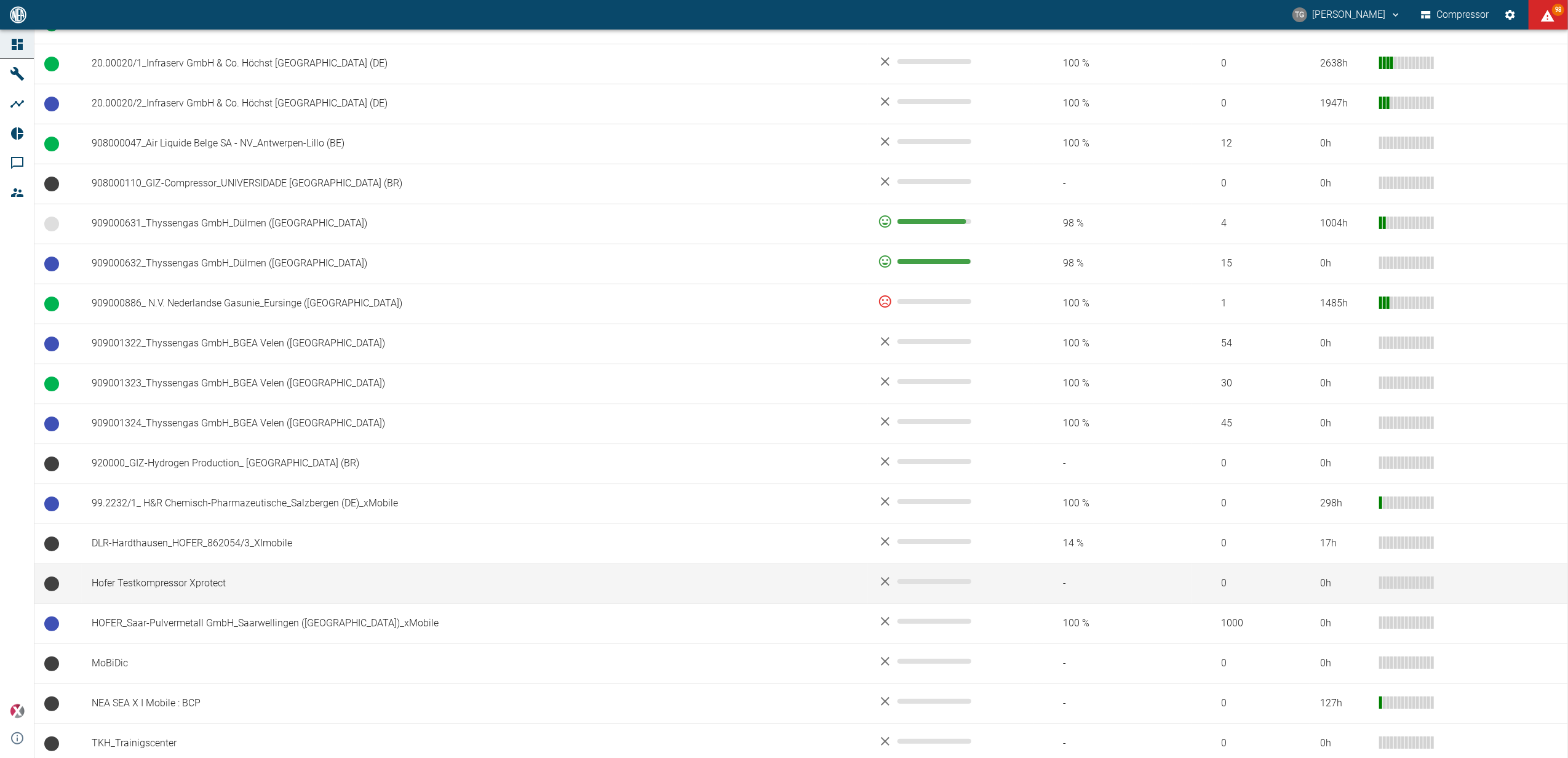
scroll to position [903, 0]
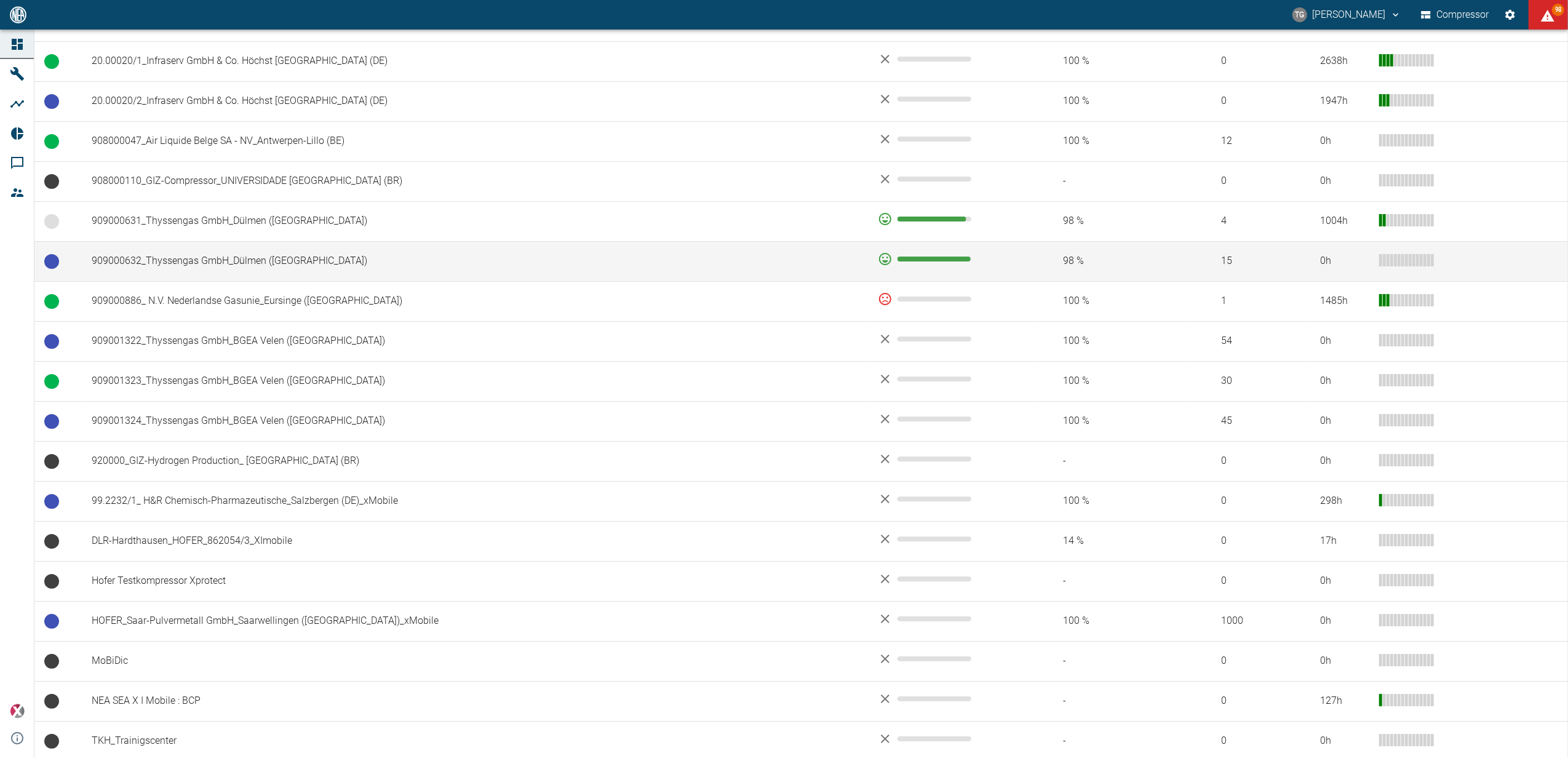
click at [198, 269] on td "909000632_Thyssengas GmbH_Dülmen ([GEOGRAPHIC_DATA])" at bounding box center [475, 261] width 786 height 40
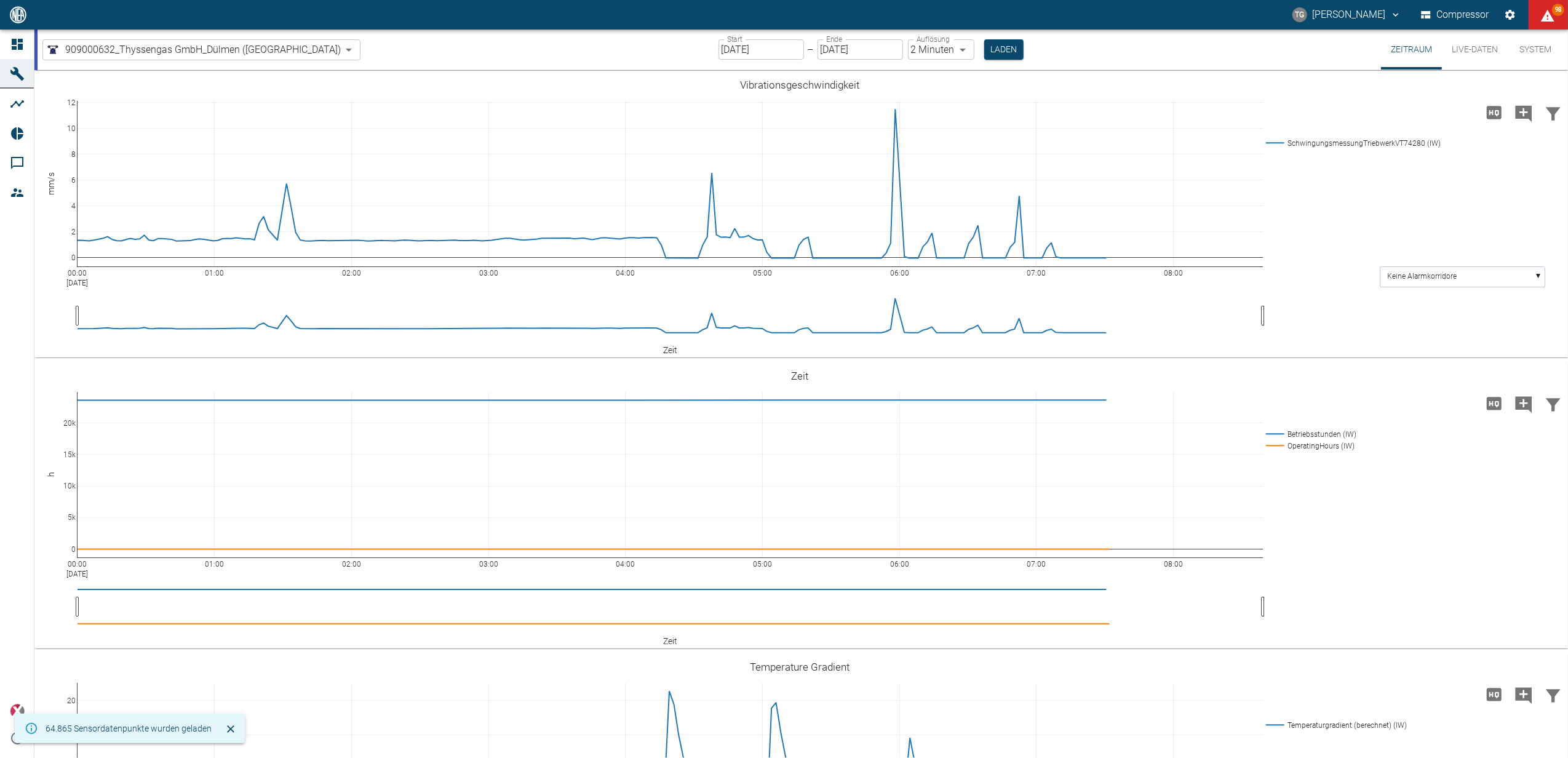
type input "2min"
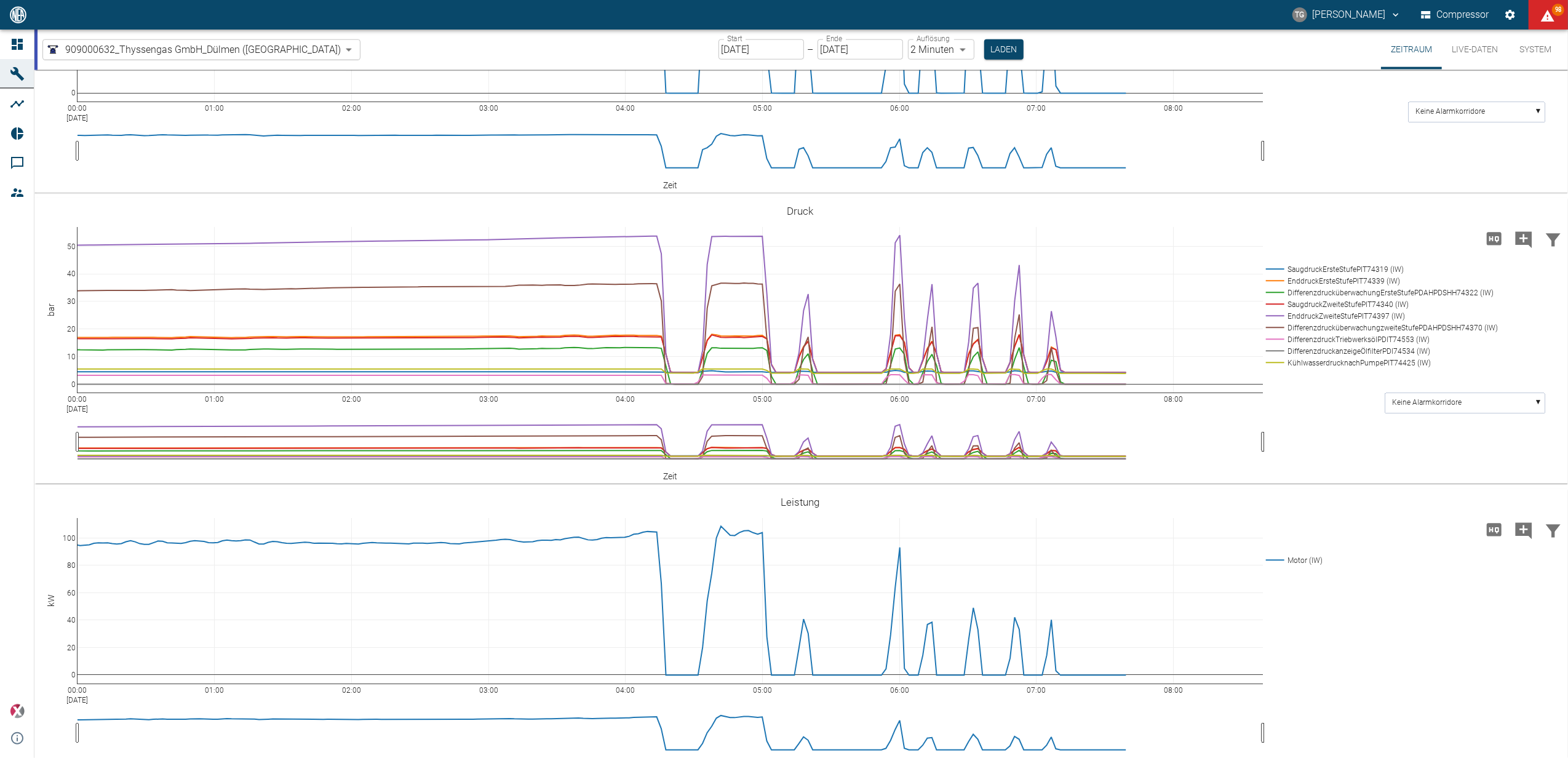
scroll to position [1559, 0]
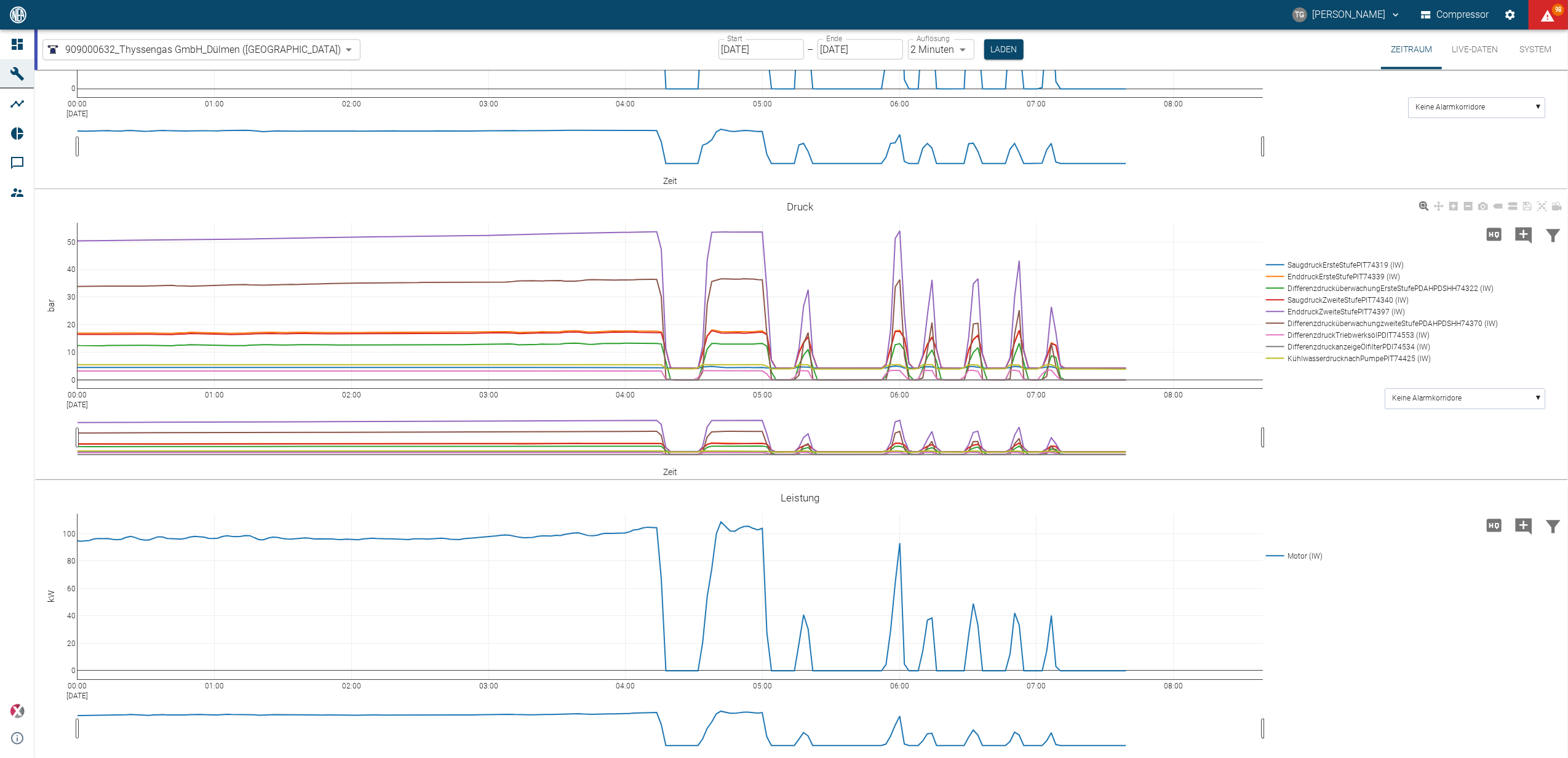
click at [1276, 271] on rect at bounding box center [1379, 264] width 232 height 12
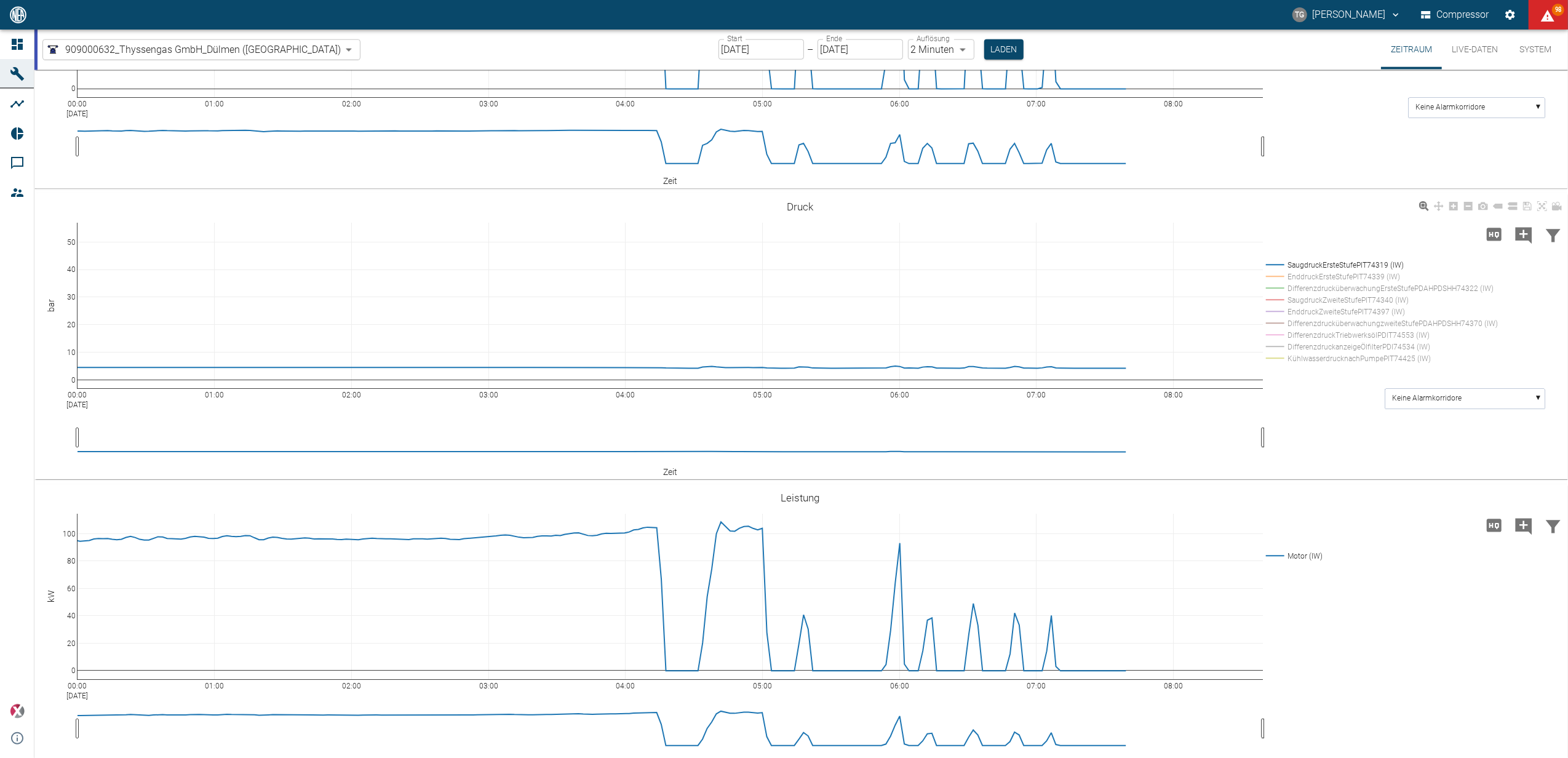
click at [1278, 364] on rect at bounding box center [1379, 359] width 232 height 12
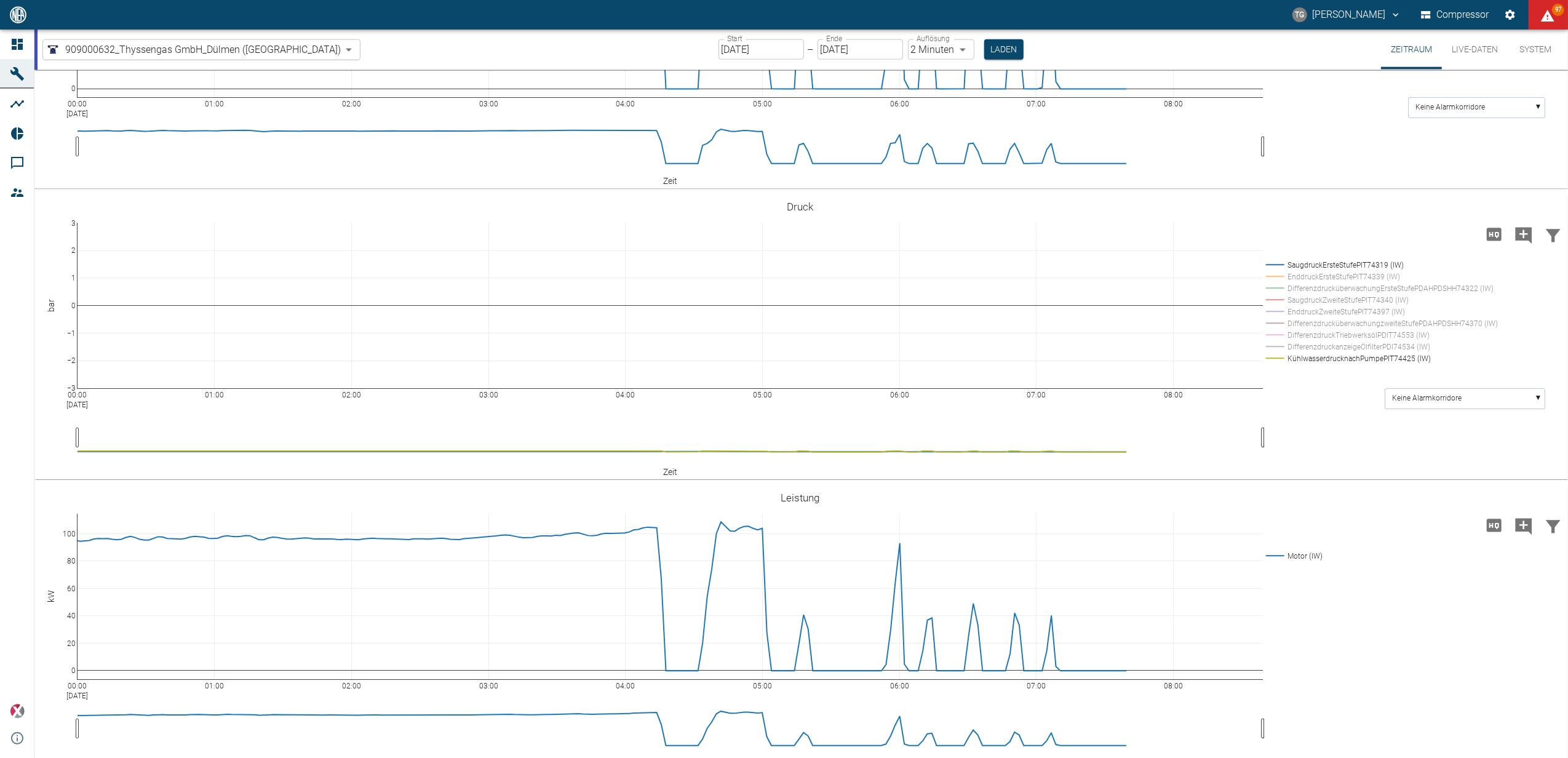
drag, startPoint x: 71, startPoint y: 296, endPoint x: 71, endPoint y: 246, distance: 50.0
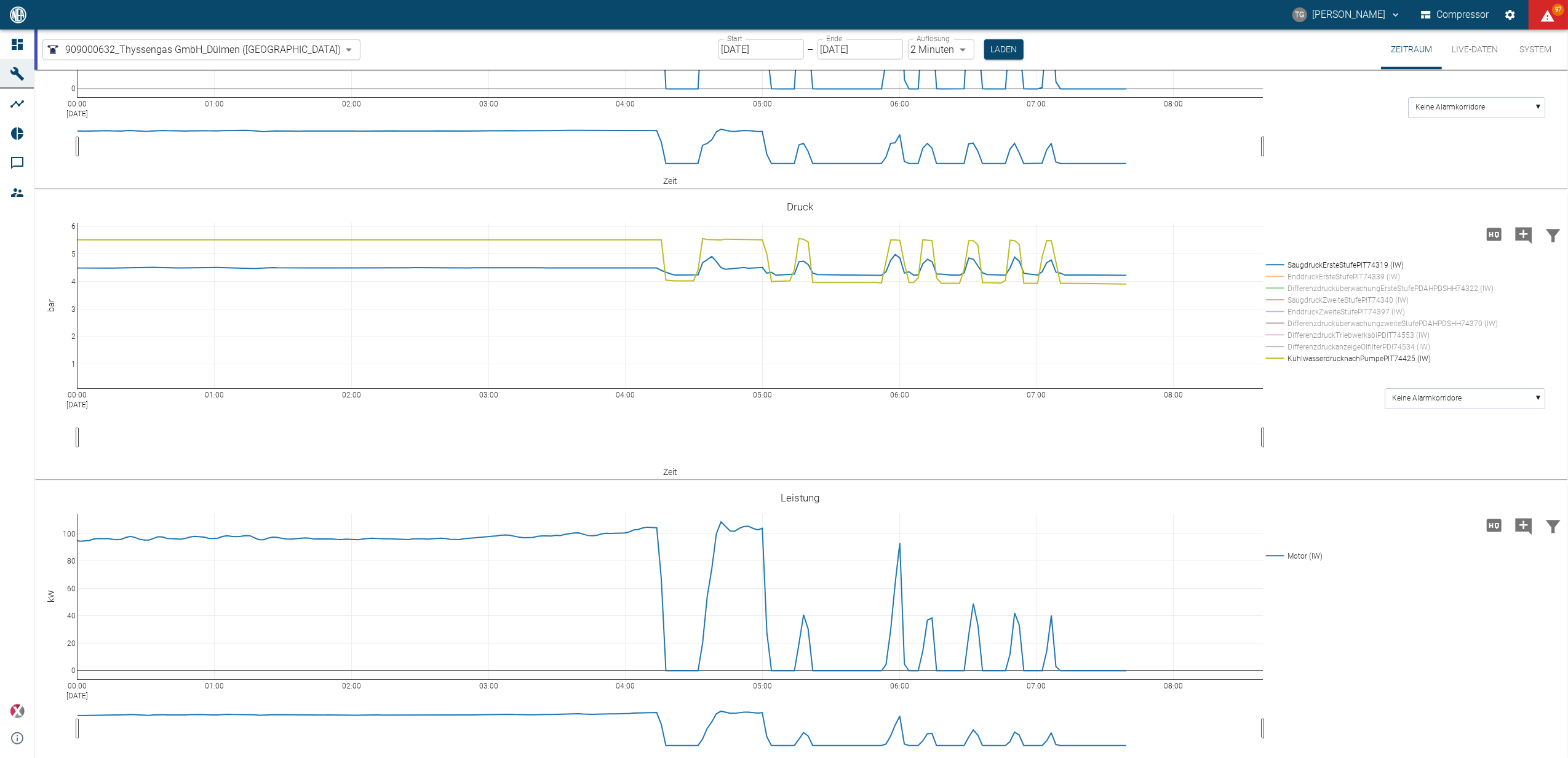
drag, startPoint x: 71, startPoint y: 359, endPoint x: 77, endPoint y: 446, distance: 87.2
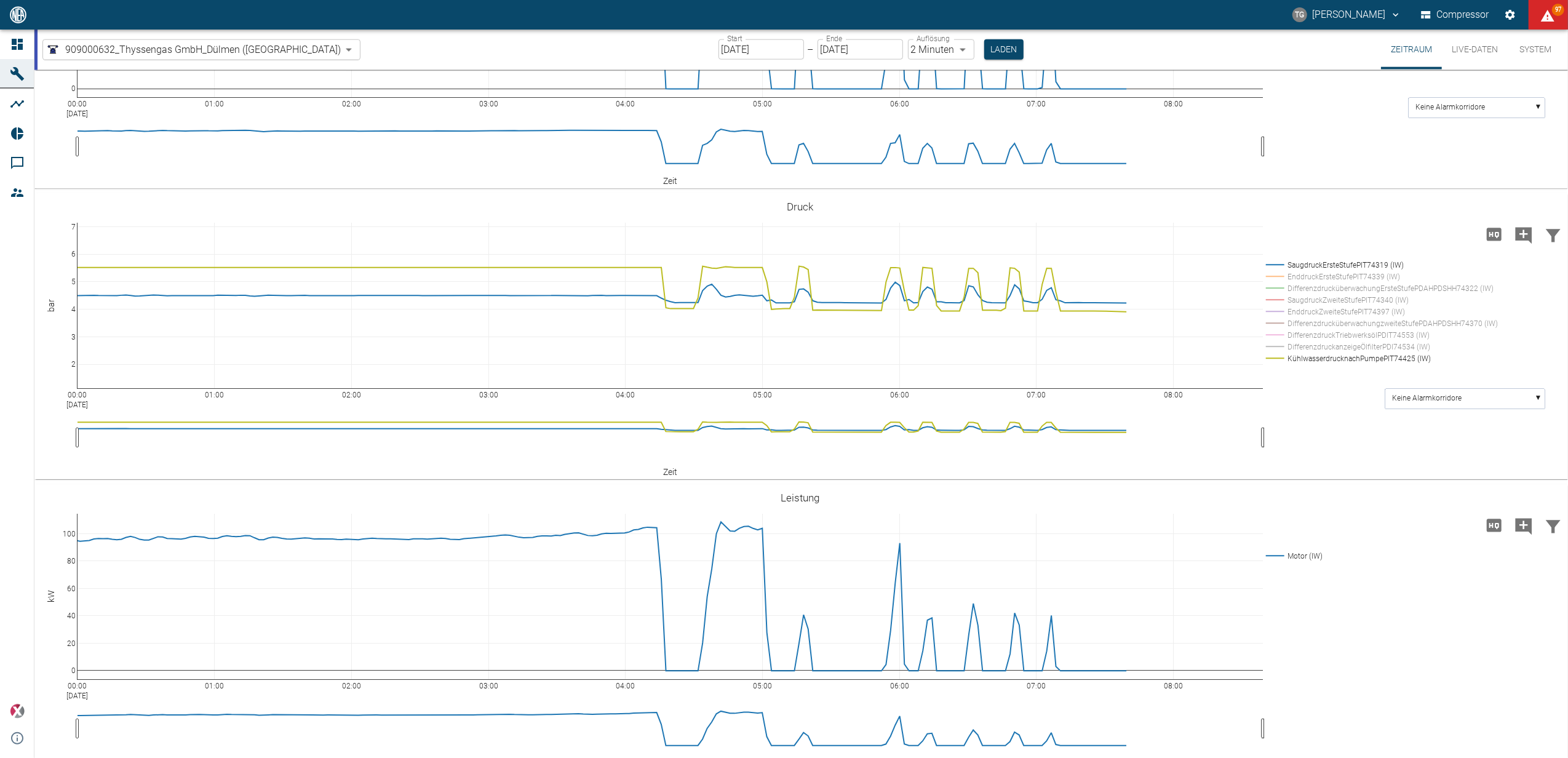
drag, startPoint x: 72, startPoint y: 382, endPoint x: 69, endPoint y: 410, distance: 28.2
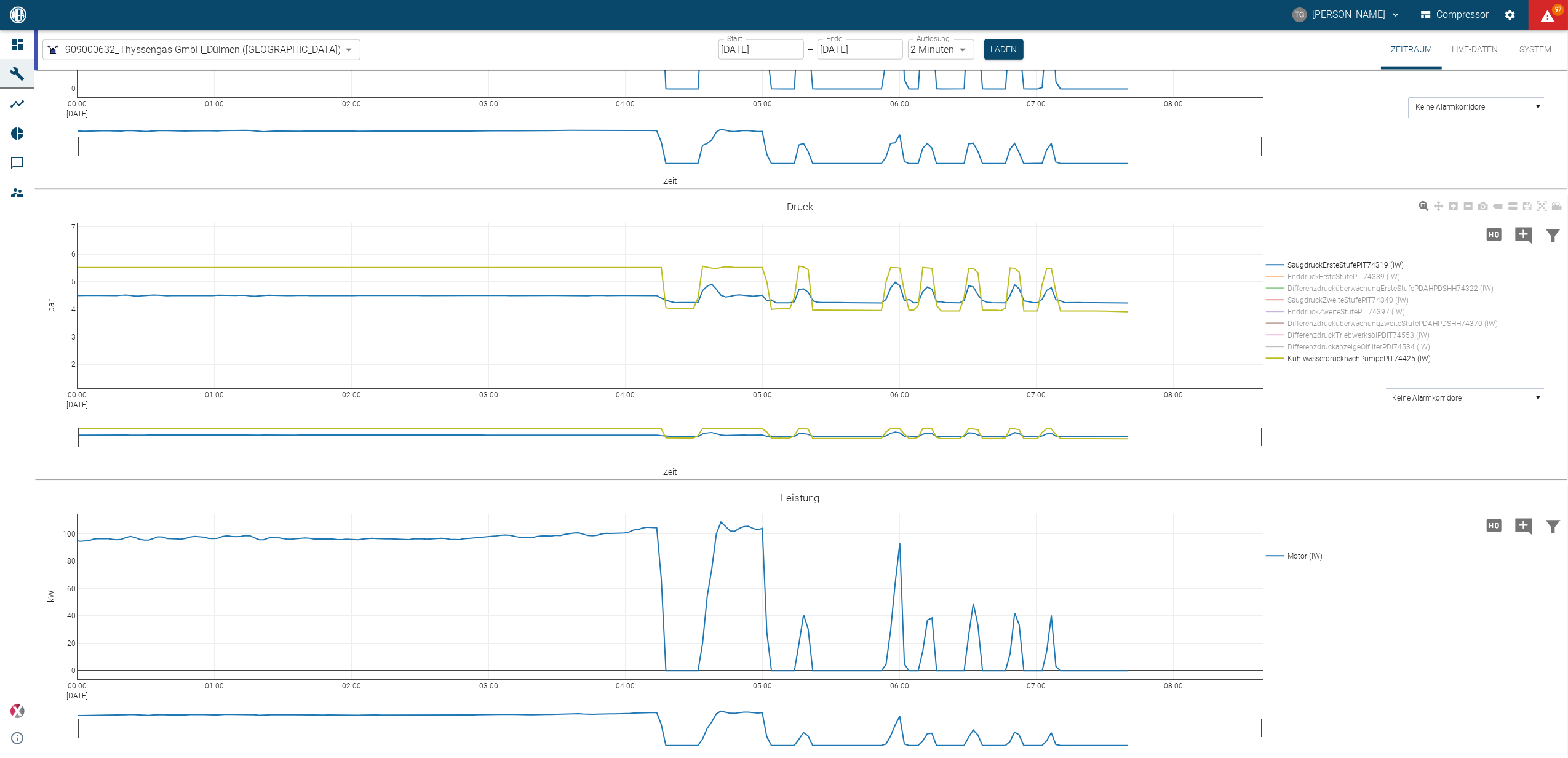
click at [1273, 271] on rect at bounding box center [1379, 264] width 232 height 12
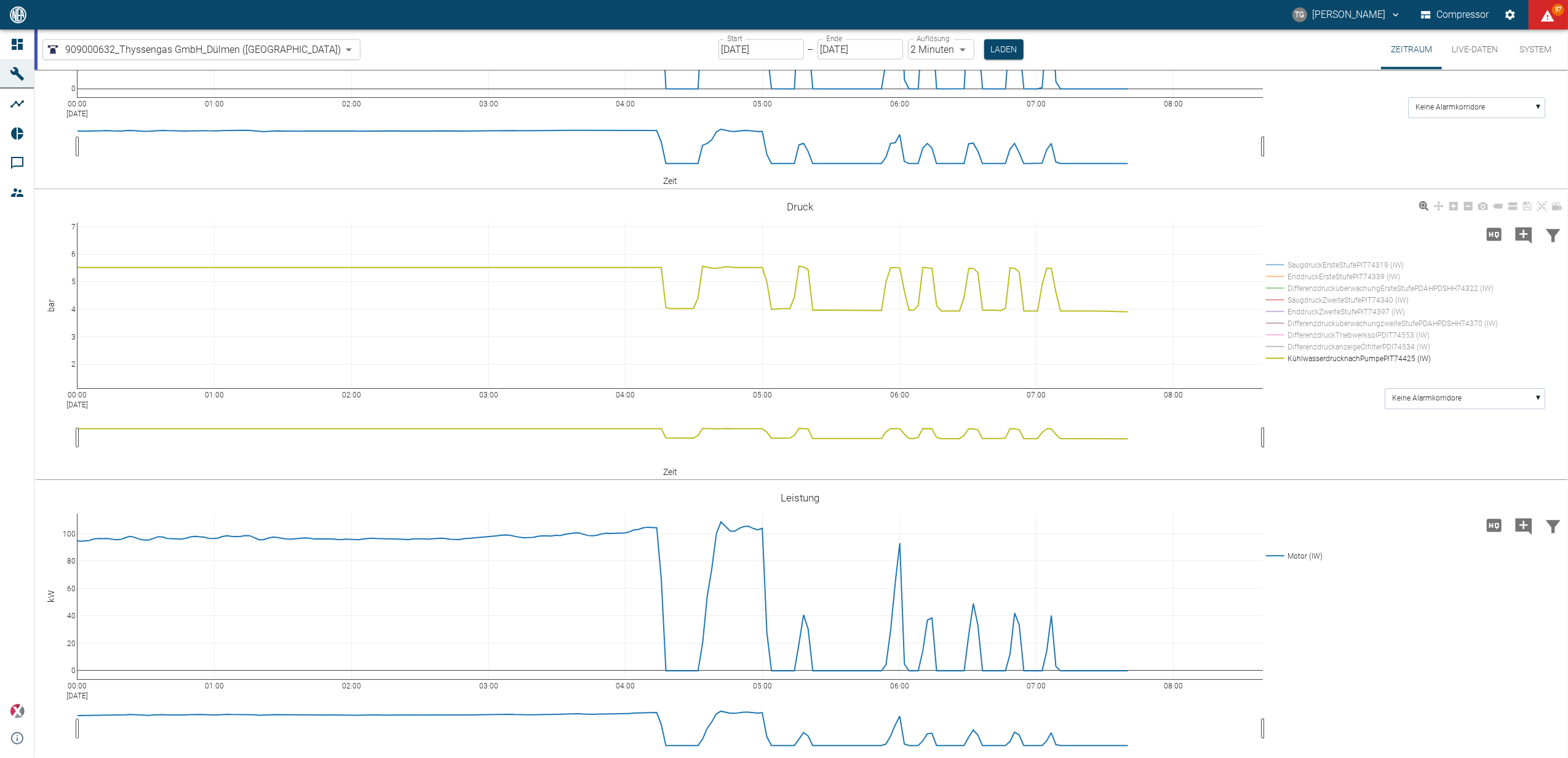
click at [1278, 271] on rect at bounding box center [1379, 264] width 232 height 12
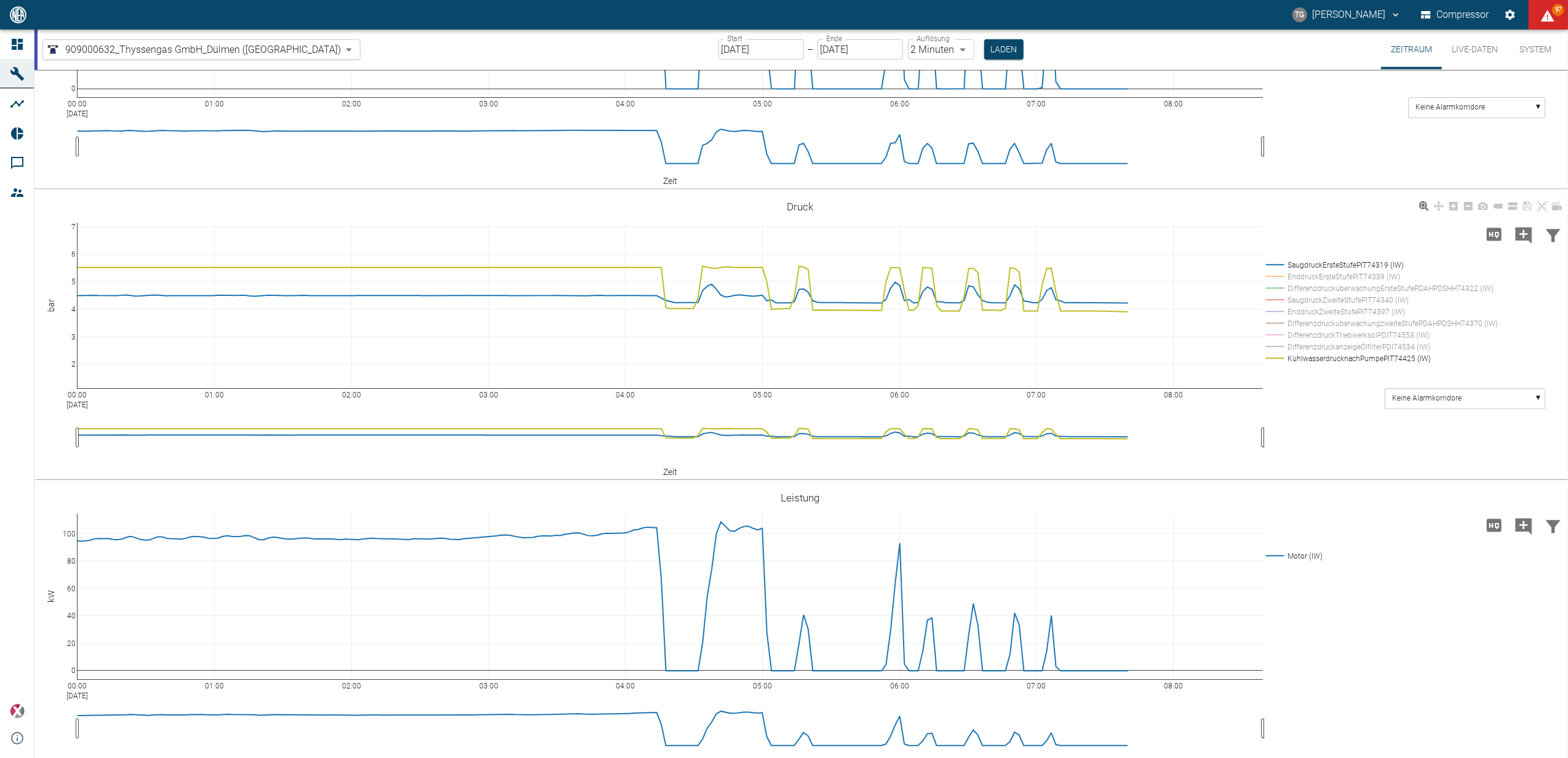
click at [1273, 271] on rect at bounding box center [1379, 264] width 232 height 12
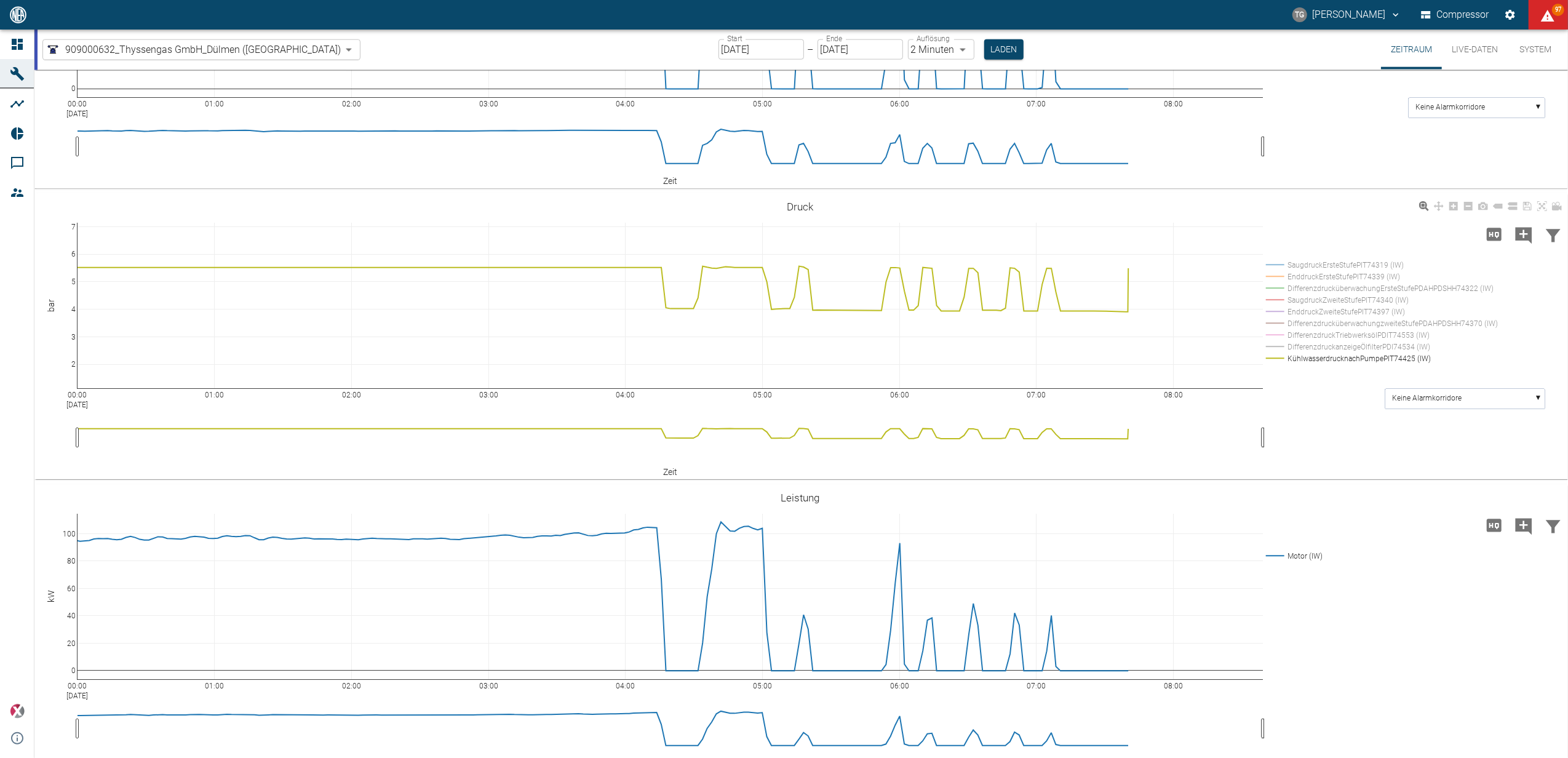
scroll to position [1805, 0]
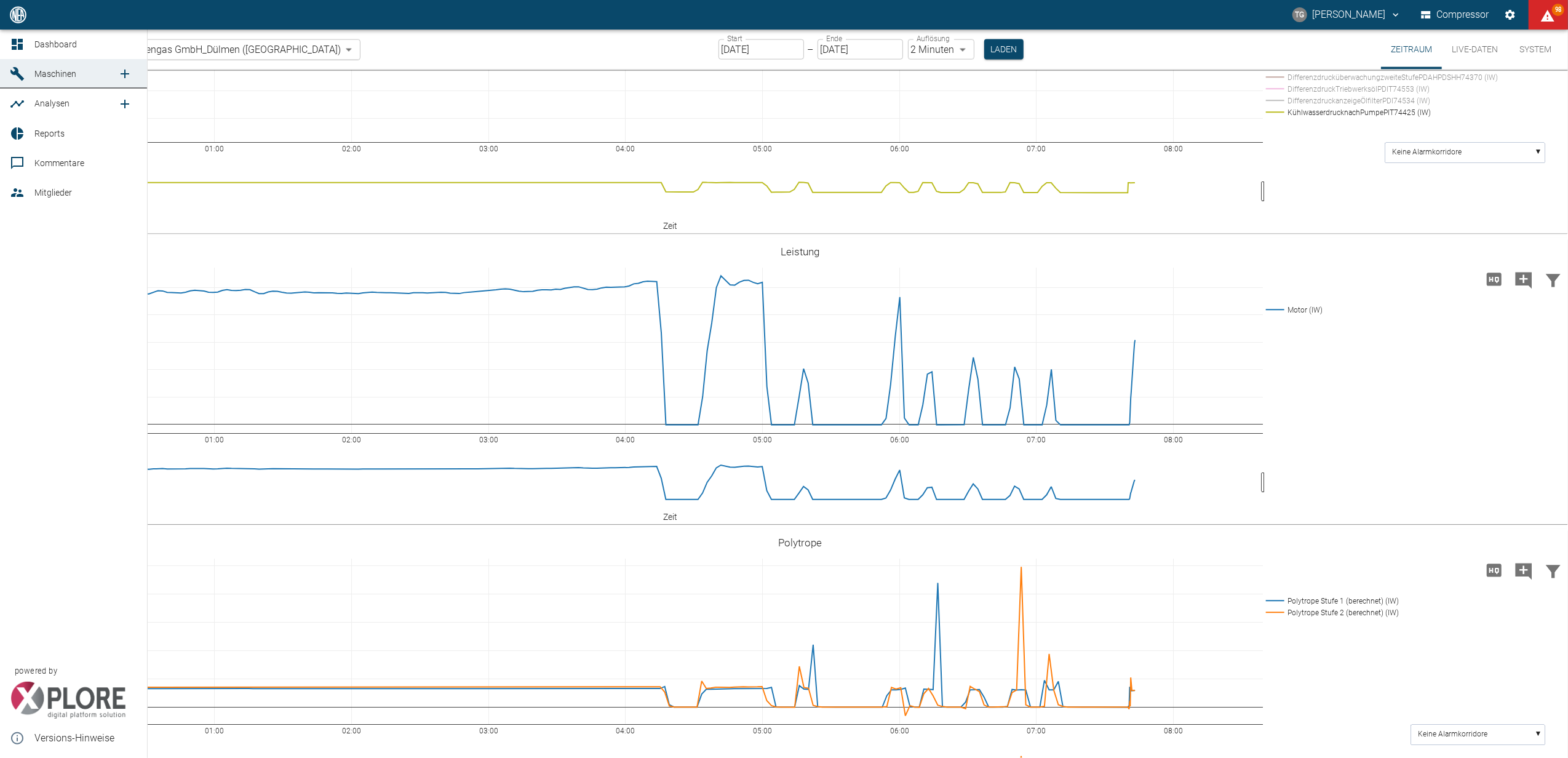
click at [20, 48] on icon at bounding box center [18, 45] width 11 height 11
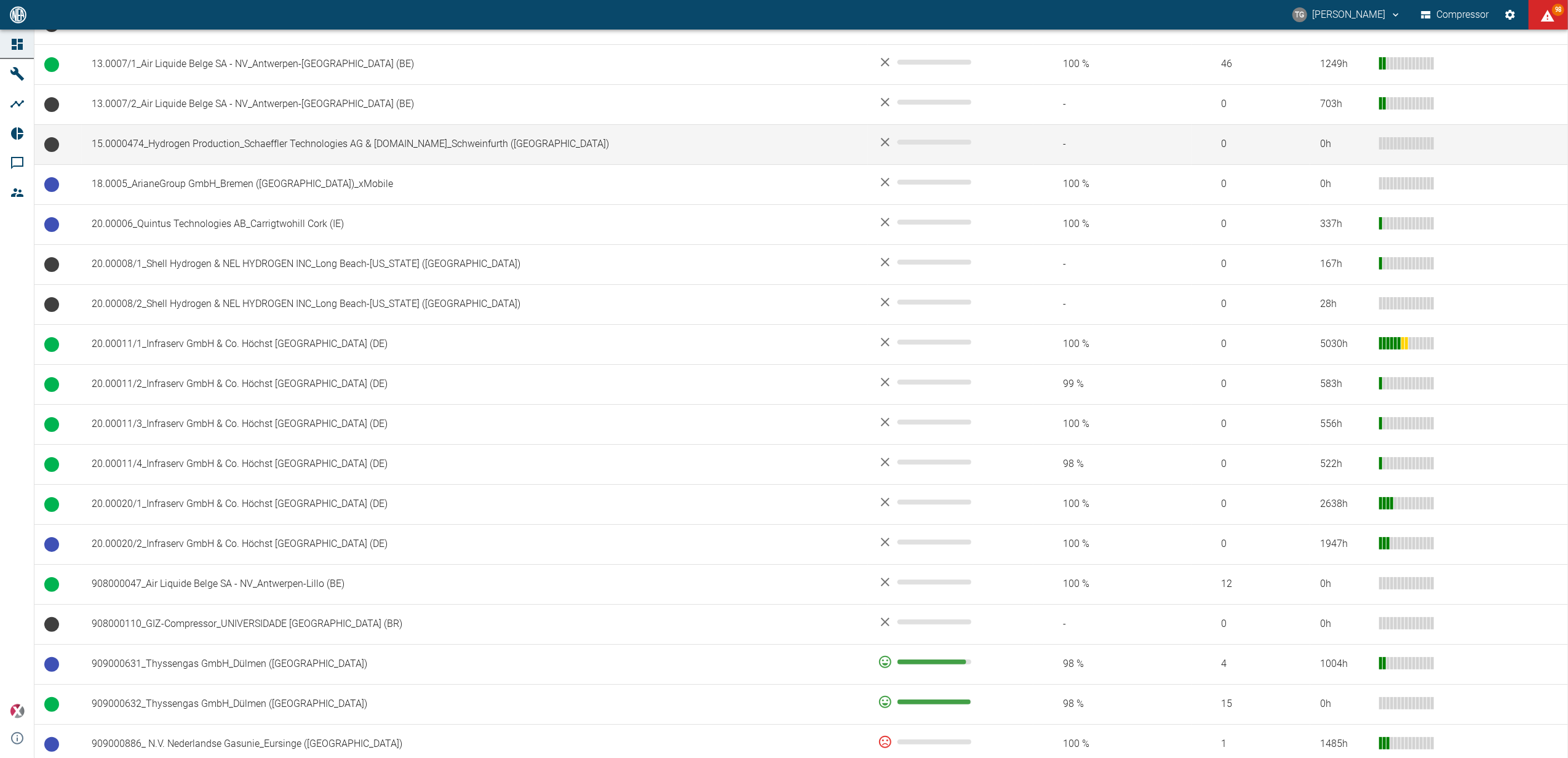
scroll to position [493, 0]
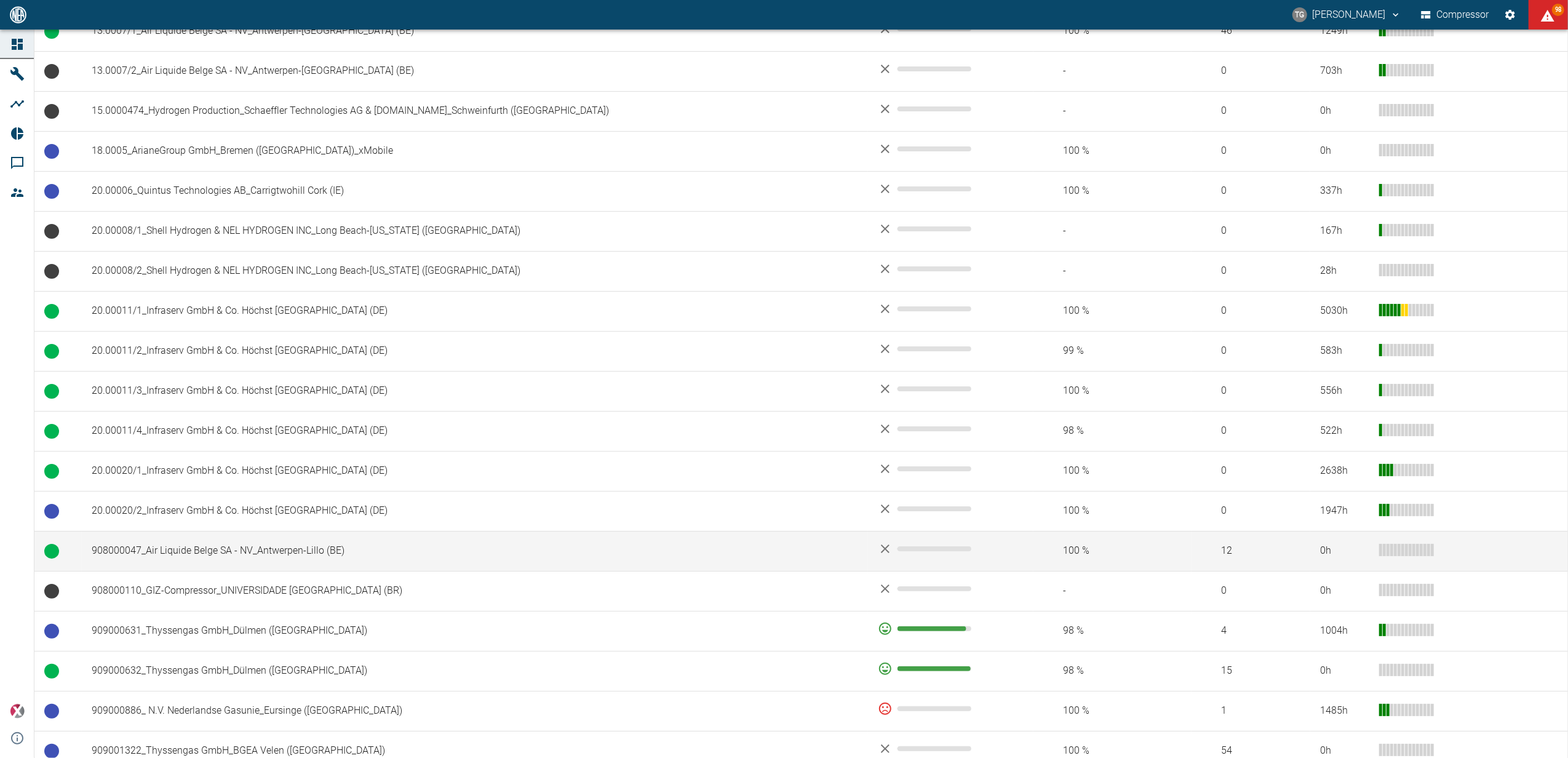
click at [193, 557] on td "908000047_Air Liquide Belge SA - NV_Antwerpen-Lillo (BE)" at bounding box center [475, 551] width 786 height 40
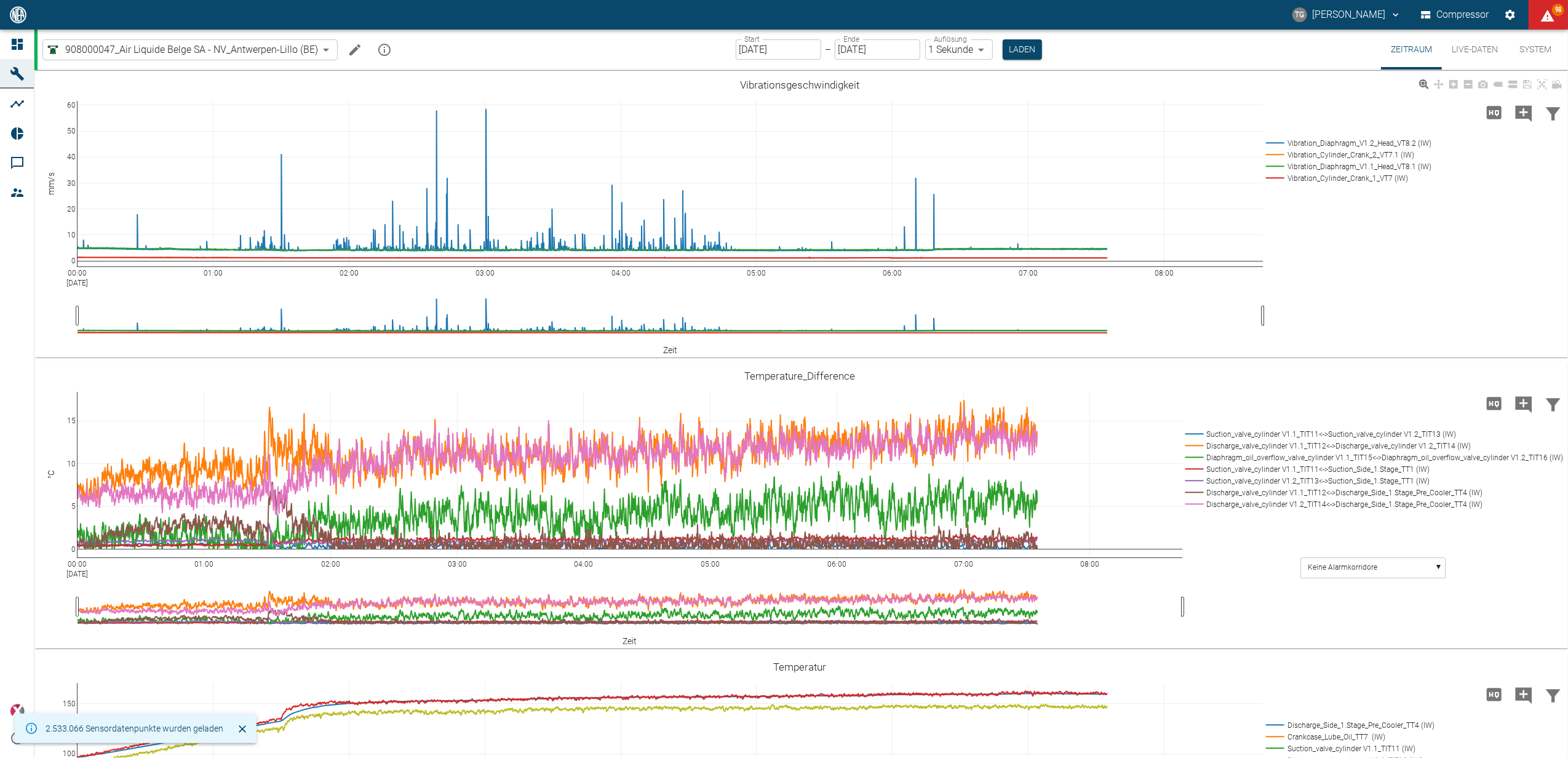
click at [1364, 323] on div "00:00 [DATE] 01:00 02:00 03:00 04:00 05:00 06:00 07:00 08:00 0 10 20 30 40 50 6…" at bounding box center [800, 215] width 1531 height 277
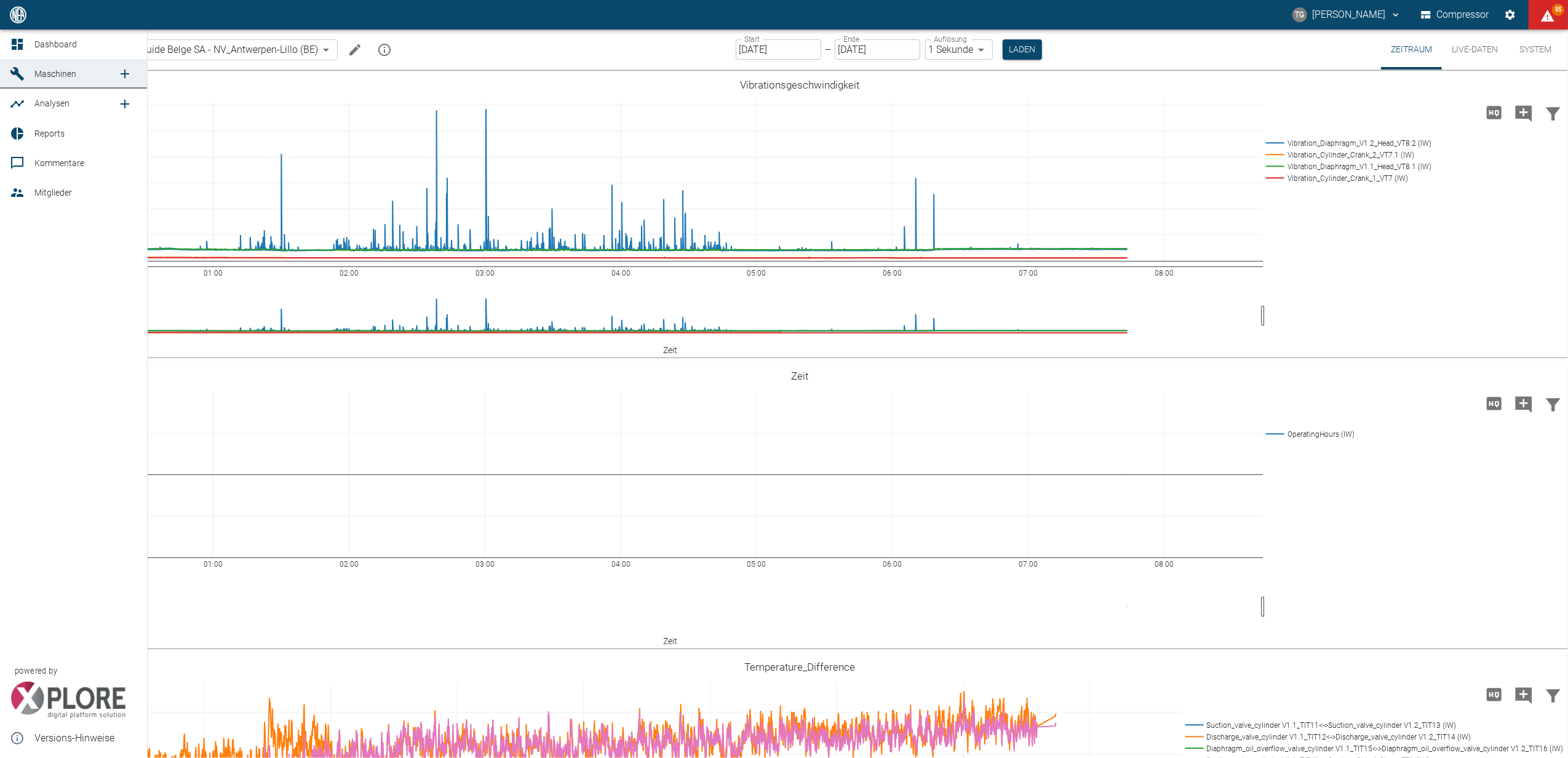
click at [13, 44] on icon at bounding box center [18, 45] width 11 height 11
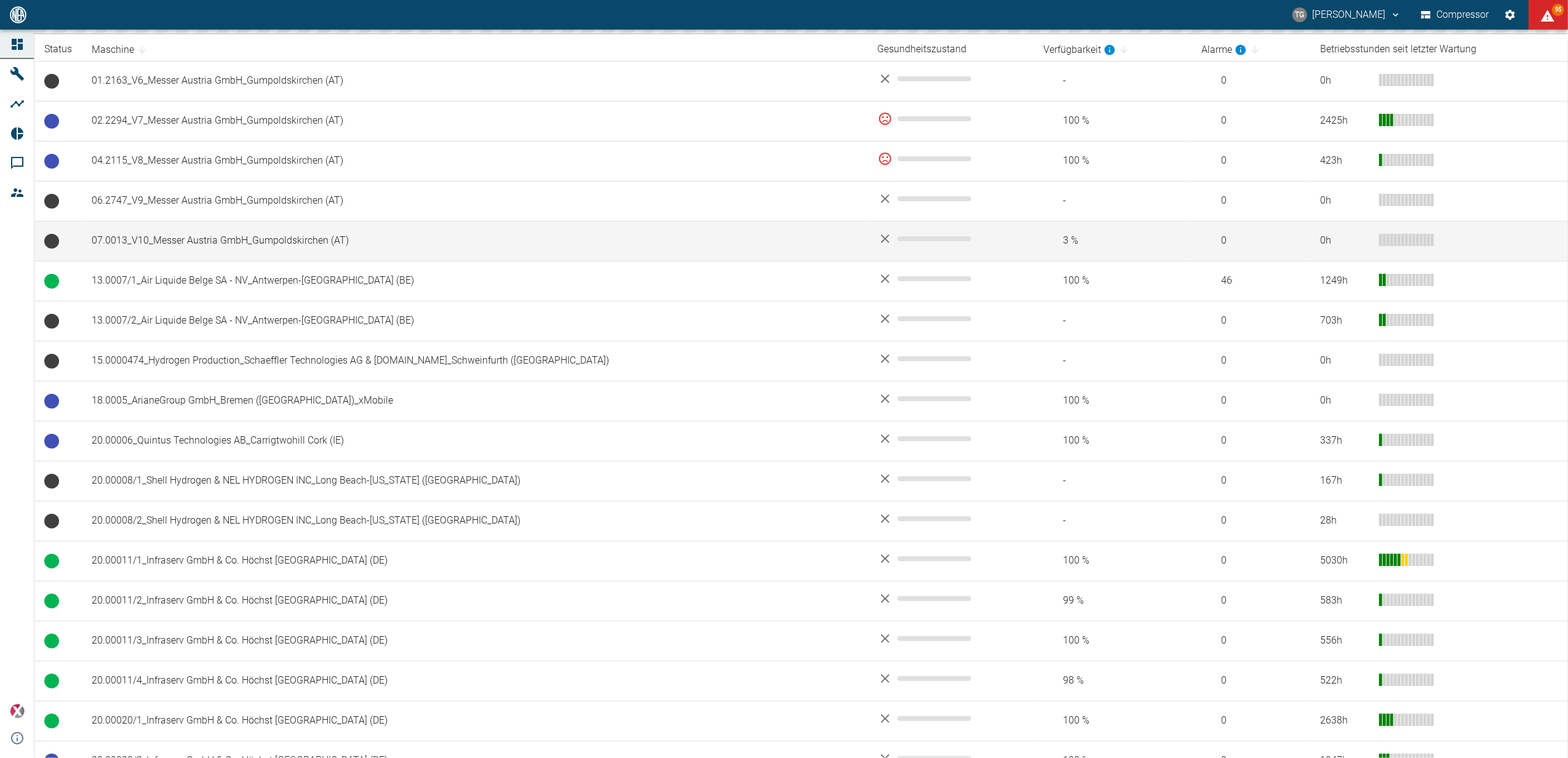
scroll to position [246, 0]
